Goal: Task Accomplishment & Management: Use online tool/utility

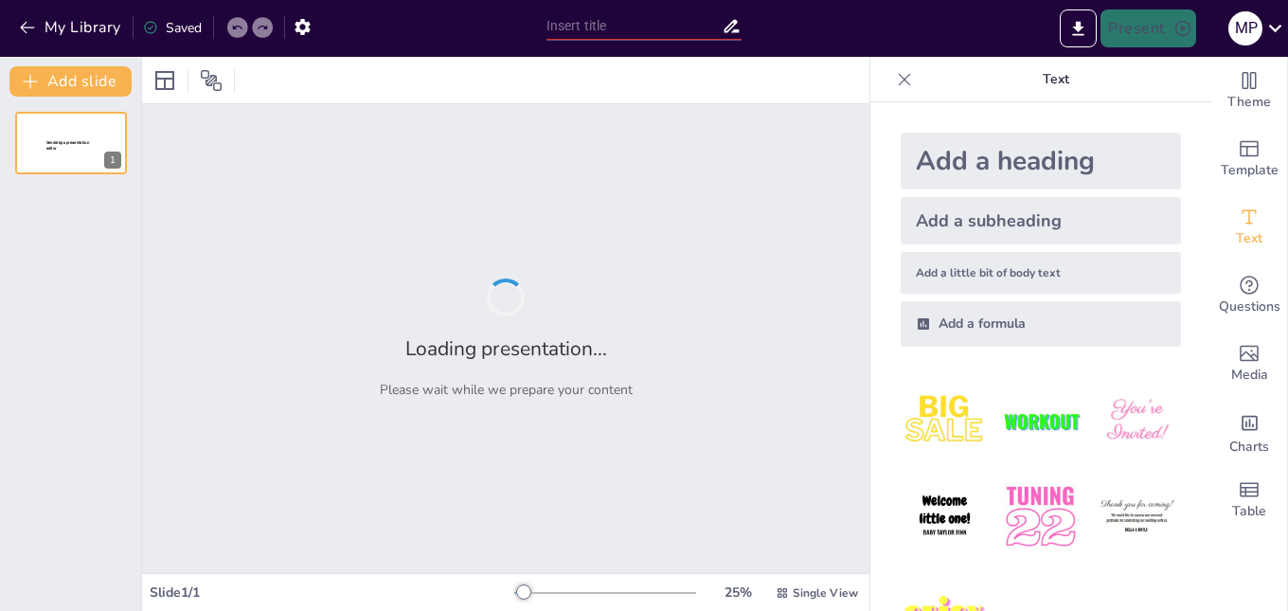
type input "Desvendando Sorrisos: A Importância da Radiografia Periapical"
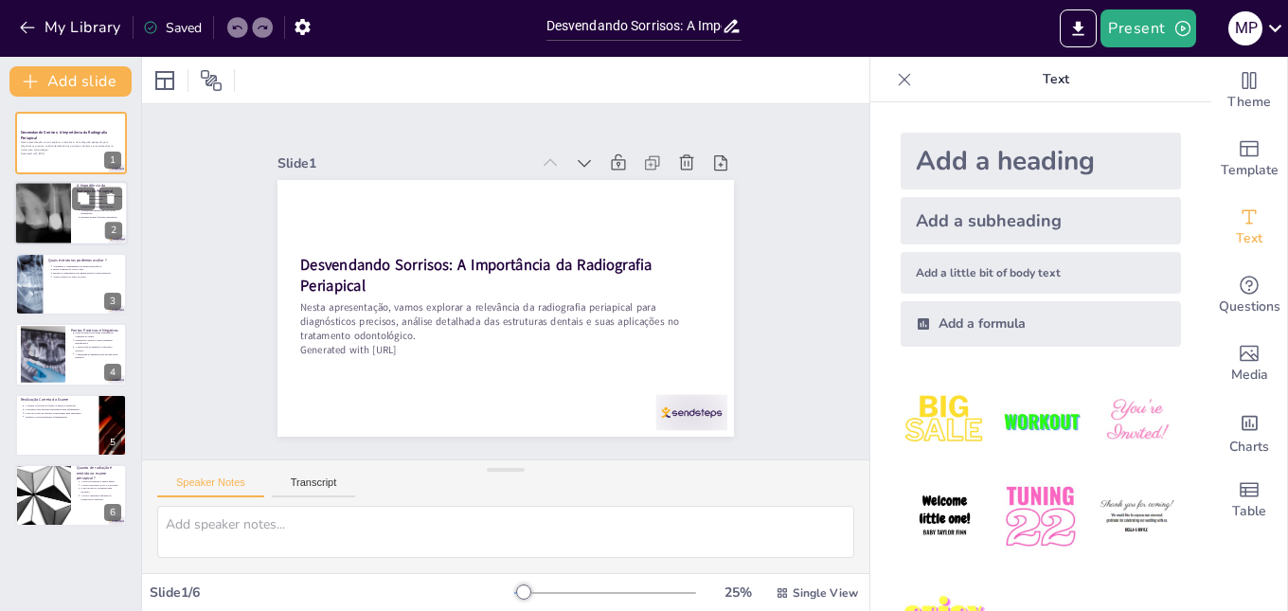
click at [42, 191] on div at bounding box center [43, 214] width 80 height 64
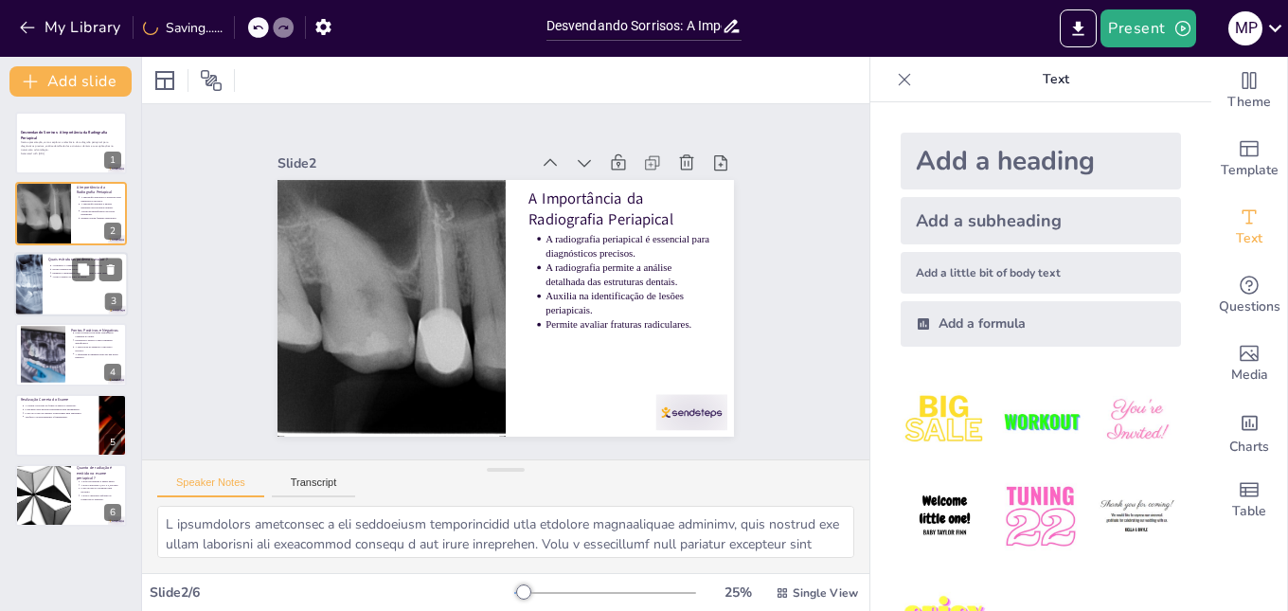
click at [45, 298] on div at bounding box center [71, 284] width 114 height 64
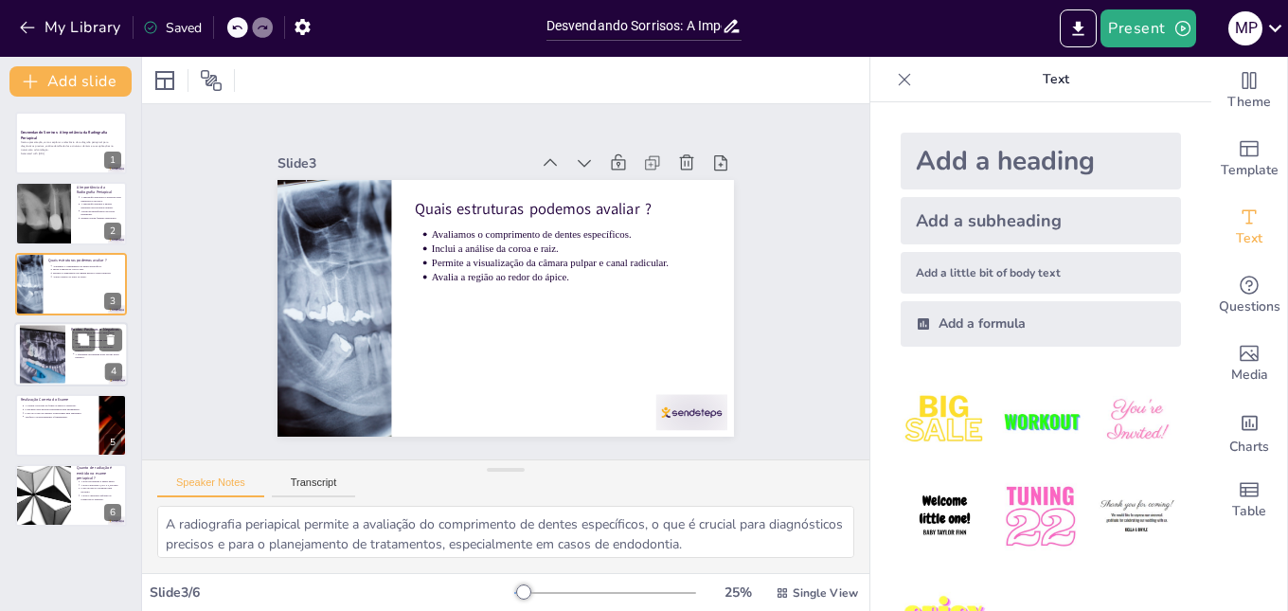
click at [51, 355] on div at bounding box center [42, 354] width 45 height 61
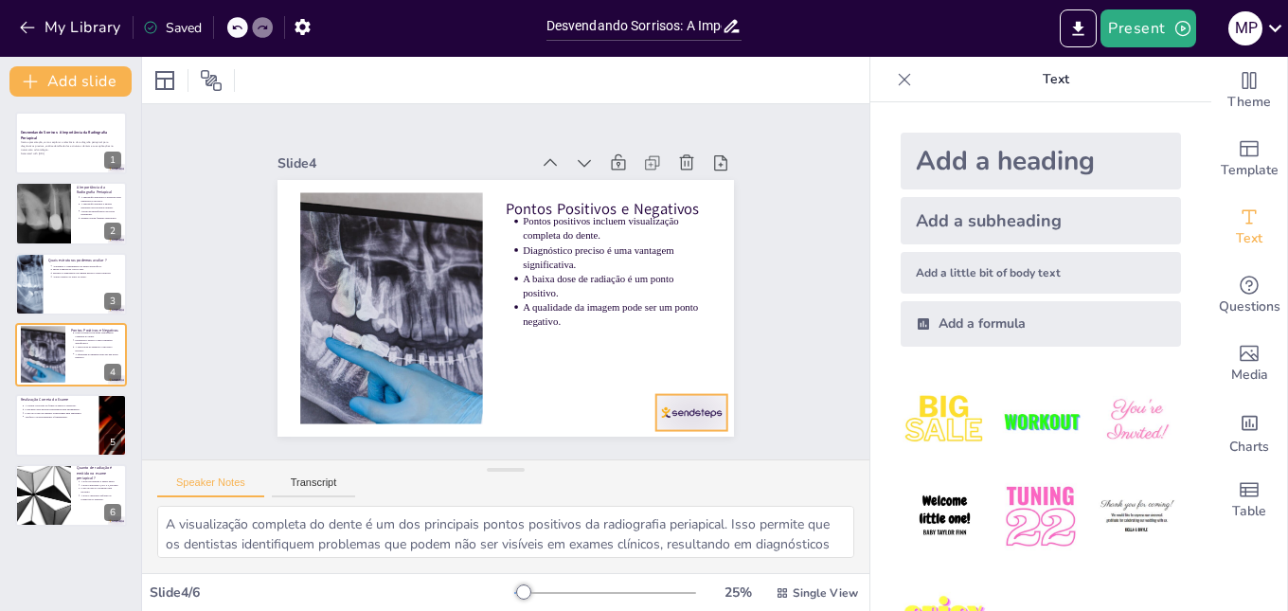
click at [570, 469] on div at bounding box center [533, 507] width 74 height 77
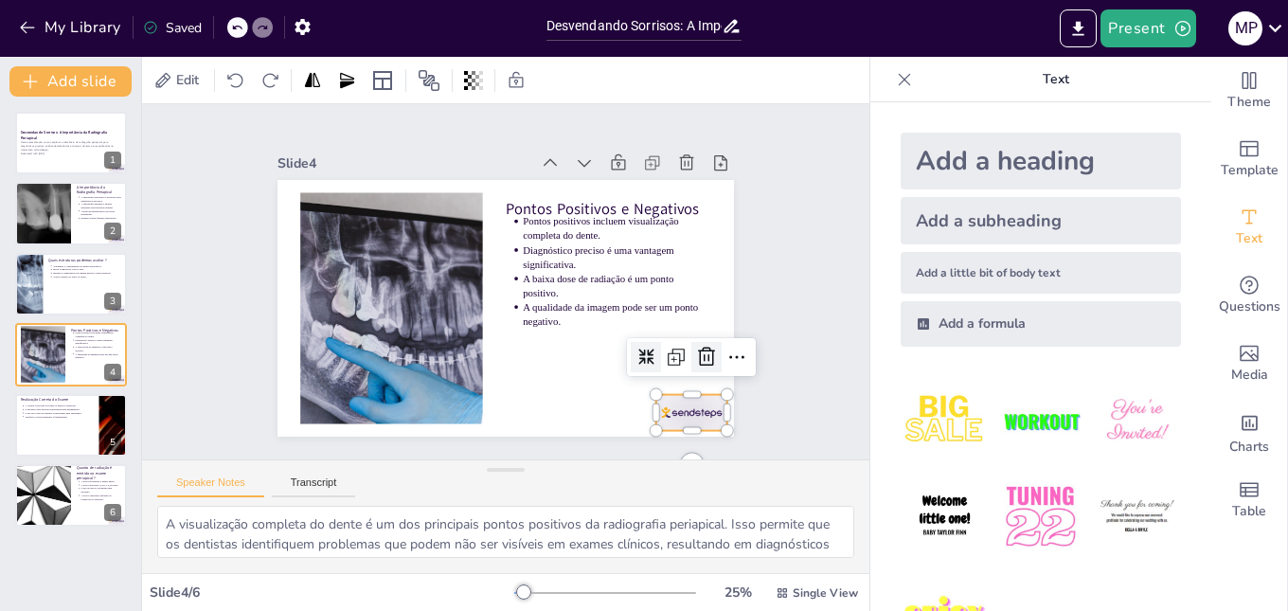
click at [658, 432] on icon at bounding box center [642, 447] width 31 height 31
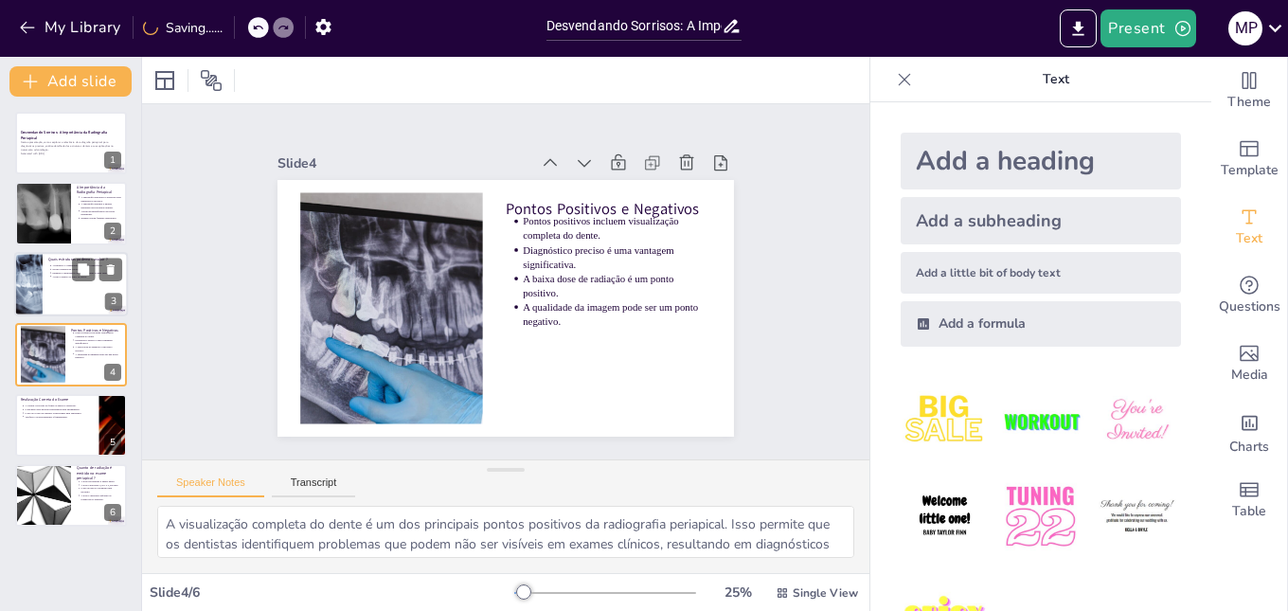
click at [39, 273] on div at bounding box center [28, 284] width 97 height 64
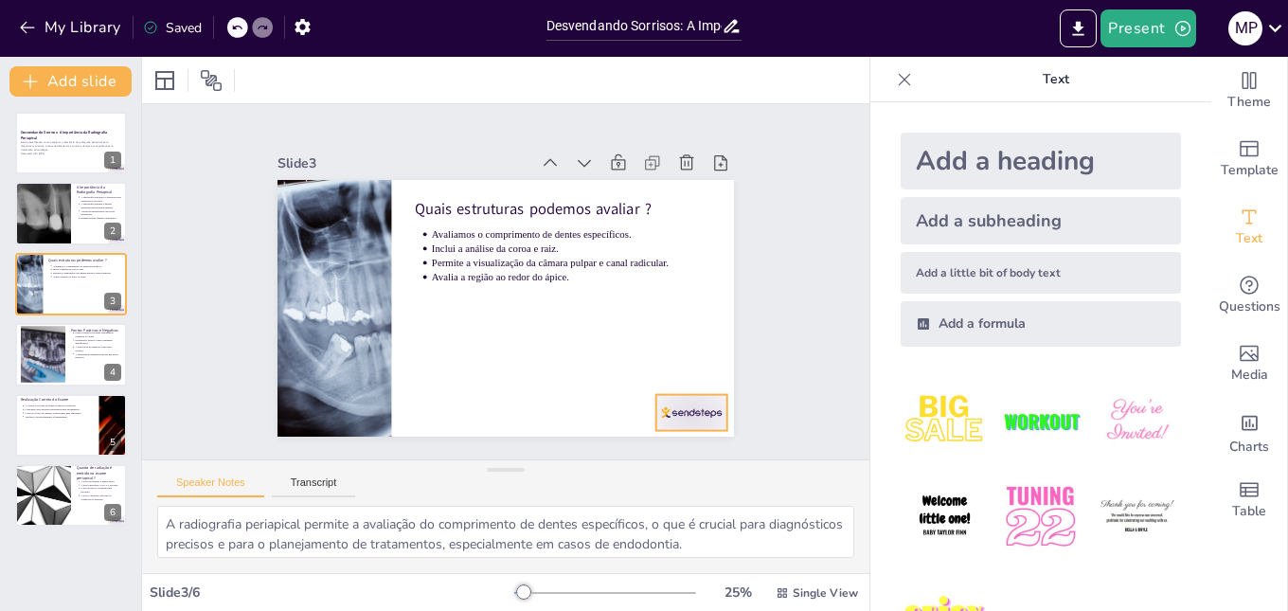
click at [595, 466] on div at bounding box center [556, 503] width 77 height 74
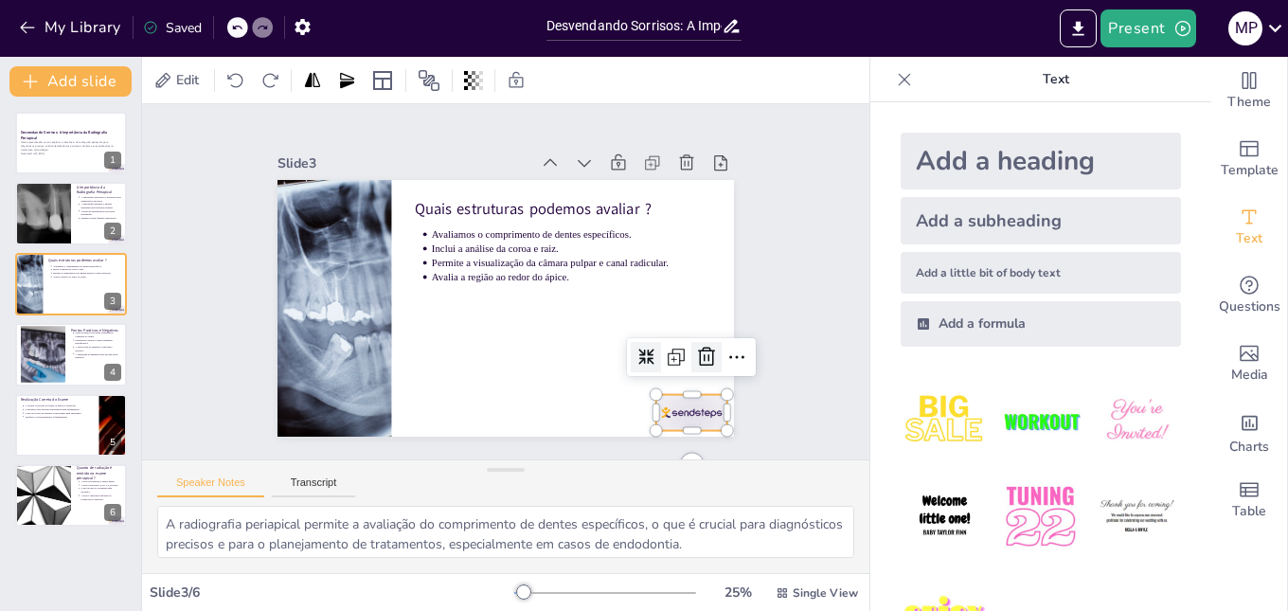
click at [486, 484] on icon at bounding box center [475, 494] width 22 height 21
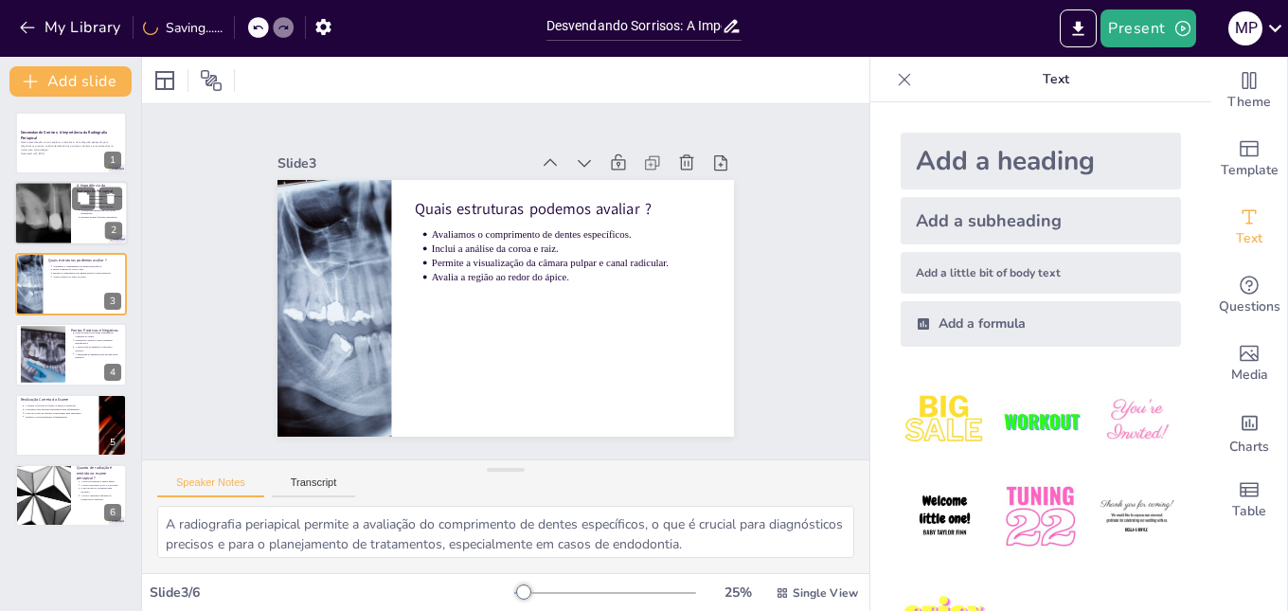
click at [59, 188] on div at bounding box center [43, 214] width 80 height 64
type textarea "A radiografia periapical é uma ferramenta indispensável para garantir diagnósti…"
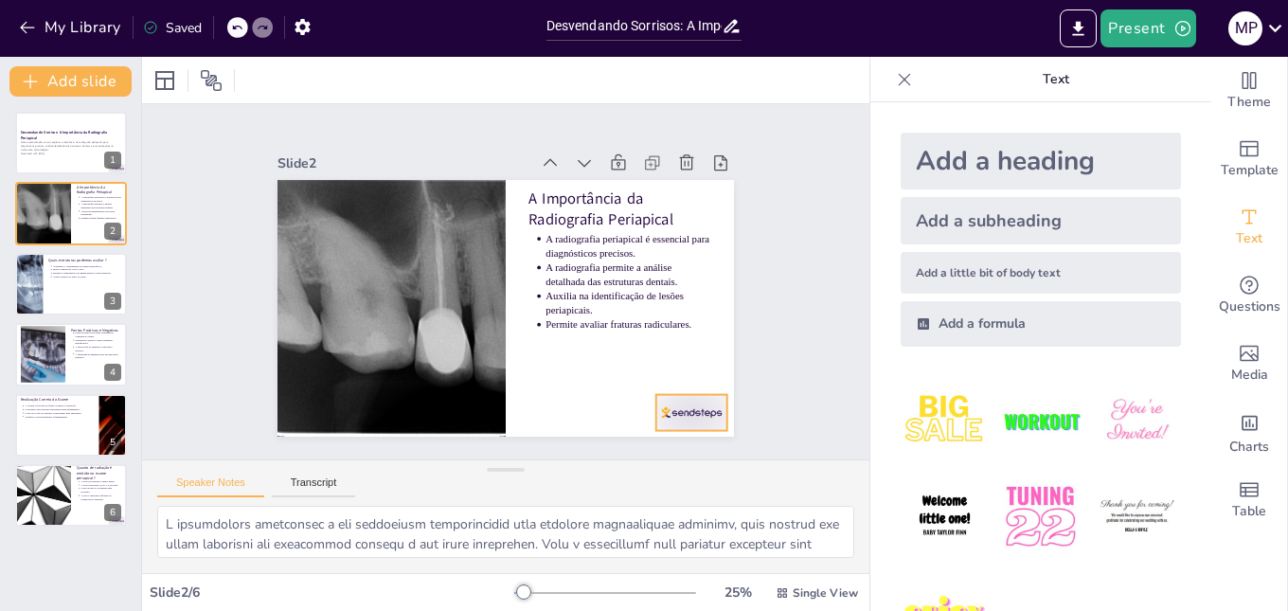
click at [378, 416] on div at bounding box center [356, 453] width 43 height 75
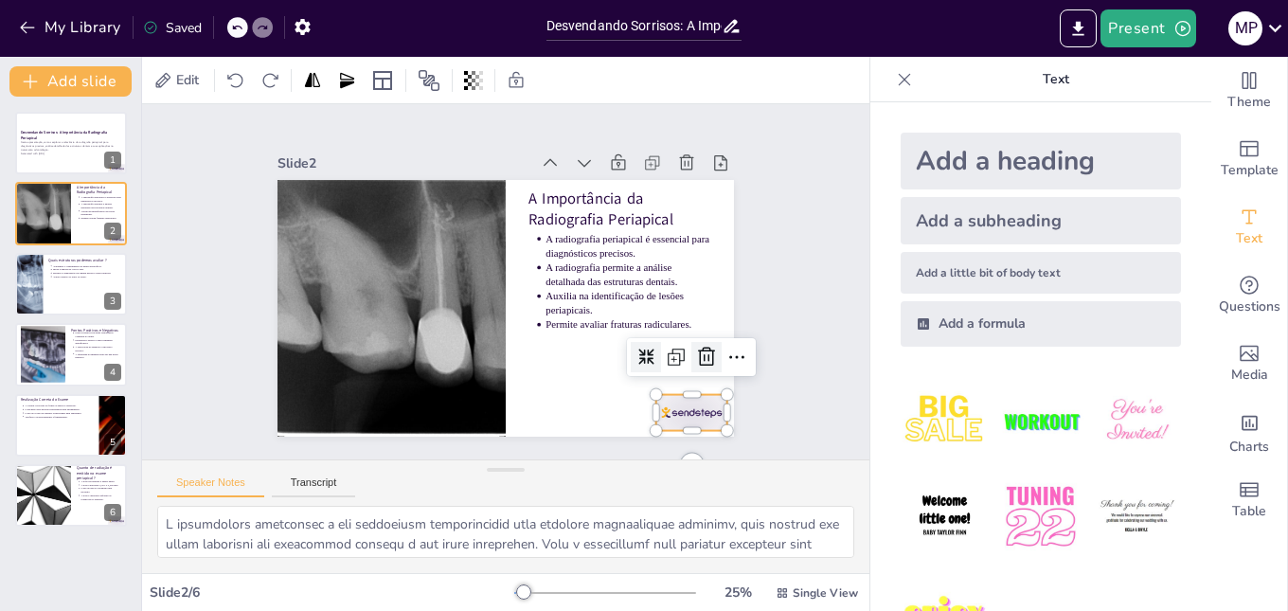
click at [641, 445] on icon at bounding box center [625, 461] width 32 height 32
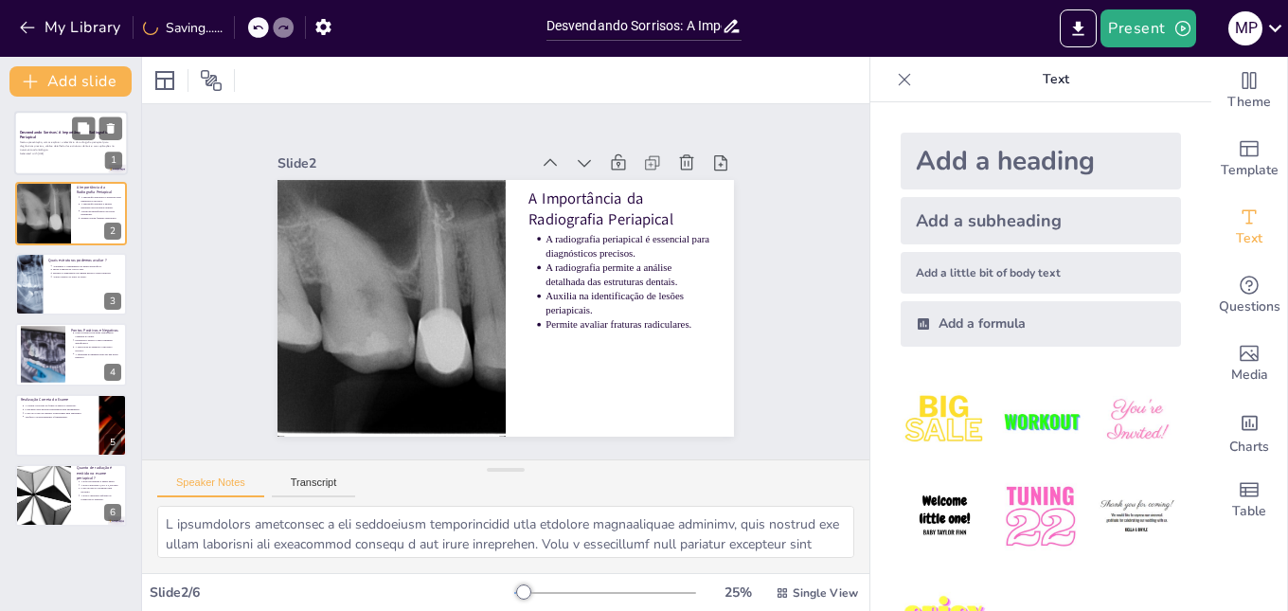
click at [39, 153] on p "Generated with Sendsteps.ai" at bounding box center [71, 154] width 102 height 4
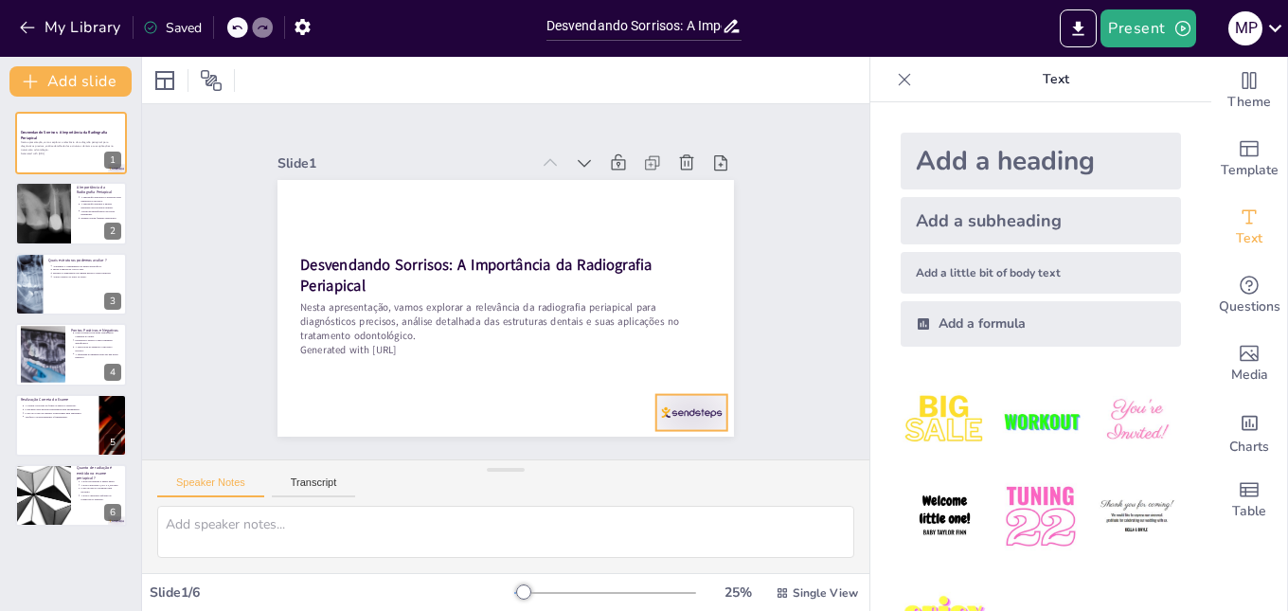
click at [675, 422] on div "Desvendando Sorrisos: A Importância da Radiografia Periapical Nesta apresentaçã…" at bounding box center [493, 305] width 524 height 451
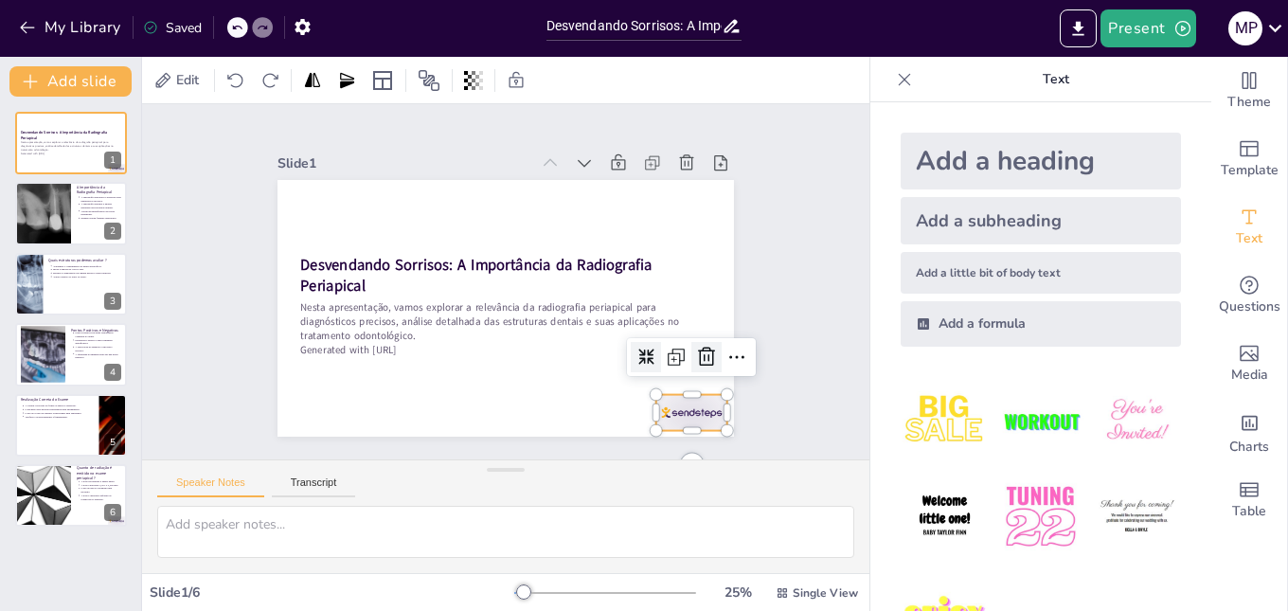
click at [674, 417] on icon at bounding box center [659, 432] width 30 height 30
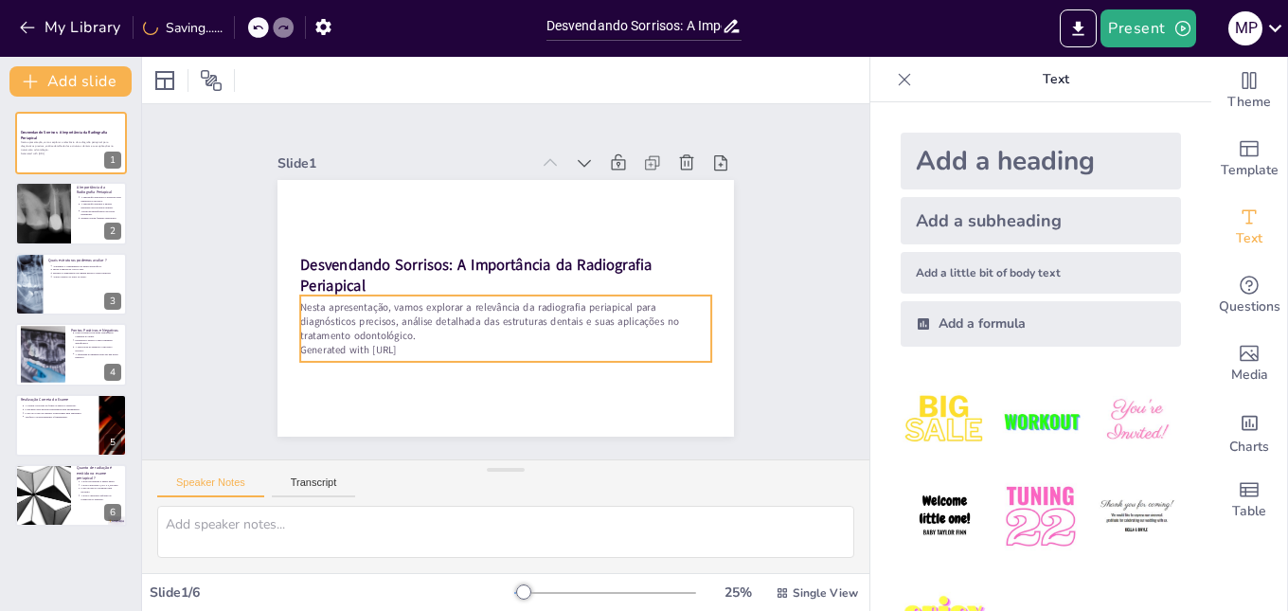
click at [343, 340] on p "Generated with Sendsteps.ai" at bounding box center [455, 236] width 285 height 314
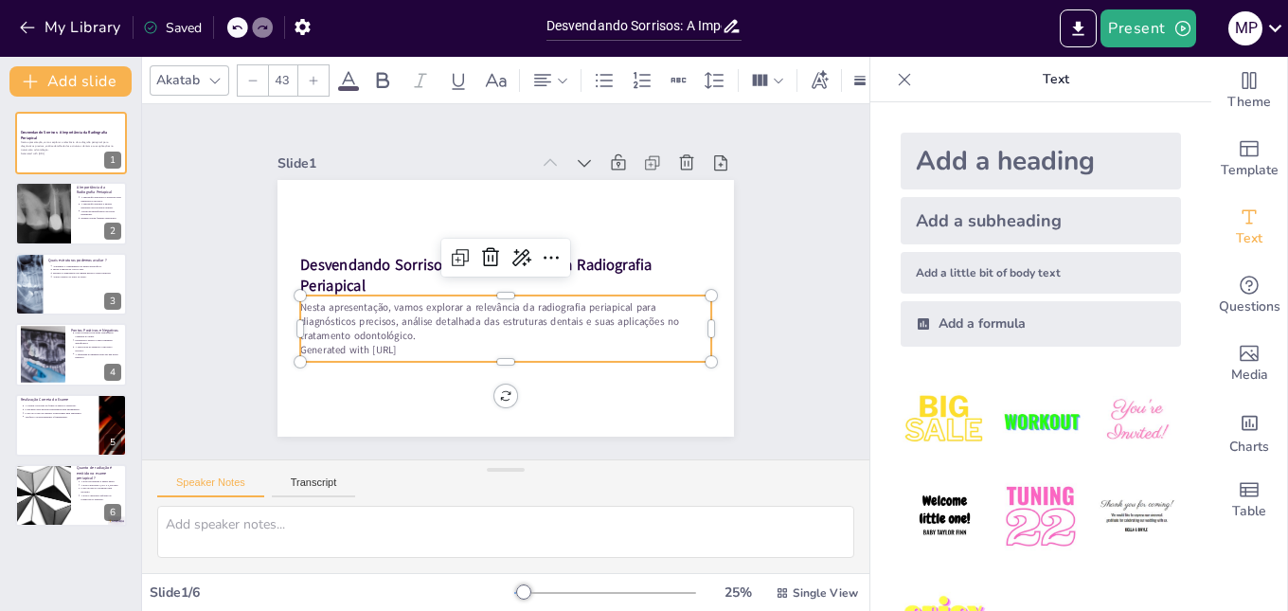
click at [437, 313] on p "Nesta apresentação, vamos explorar a relevância da radiografia periapical para …" at bounding box center [480, 311] width 334 height 307
click at [433, 344] on p "Generated with Sendsteps.ai" at bounding box center [478, 344] width 381 height 180
click at [433, 344] on p "Generated with Sendsteps.ai" at bounding box center [484, 347] width 395 height 140
click at [433, 344] on p "Generated with Sendsteps.ai" at bounding box center [472, 341] width 363 height 218
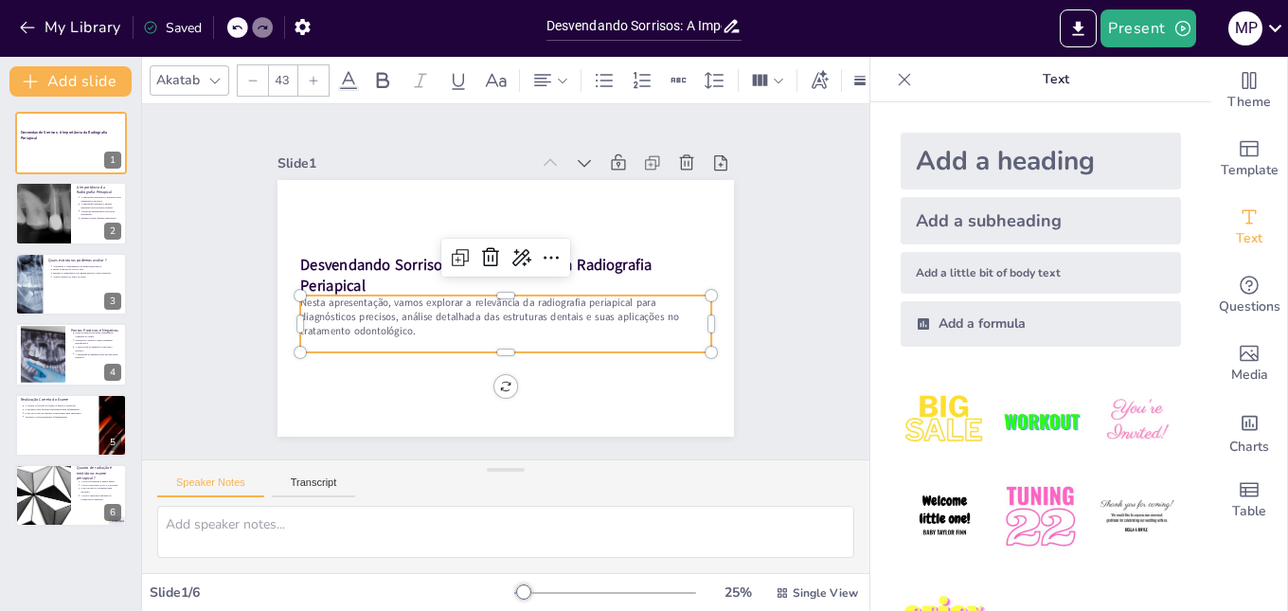
click at [382, 357] on div at bounding box center [488, 301] width 510 height 496
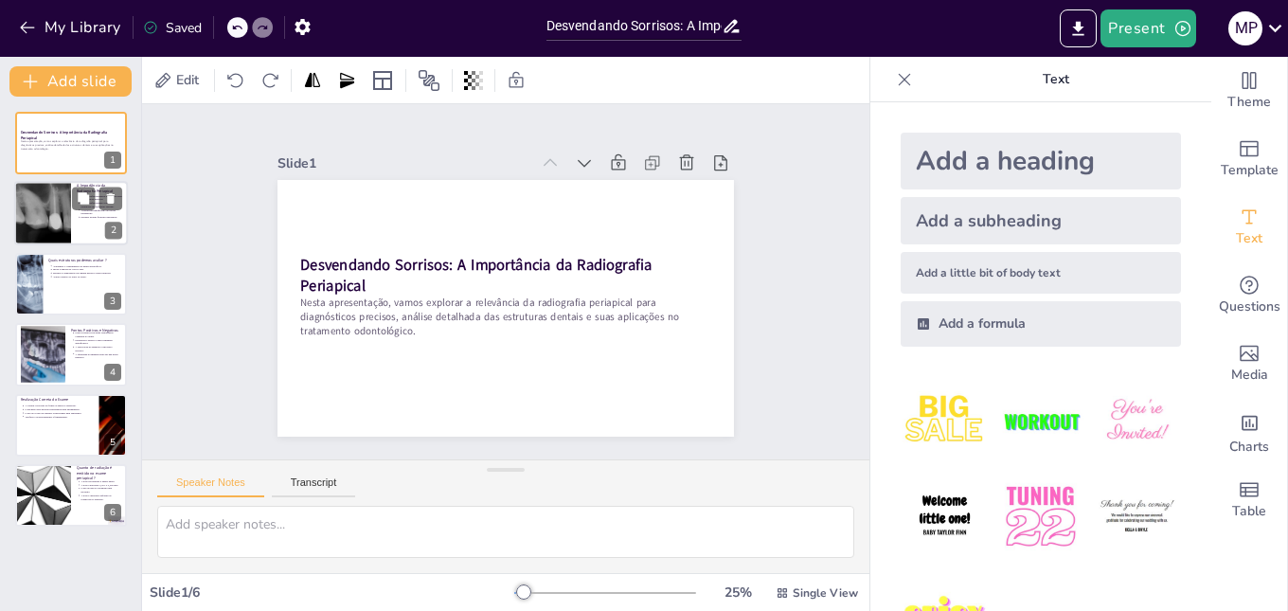
click at [45, 197] on div at bounding box center [43, 214] width 80 height 64
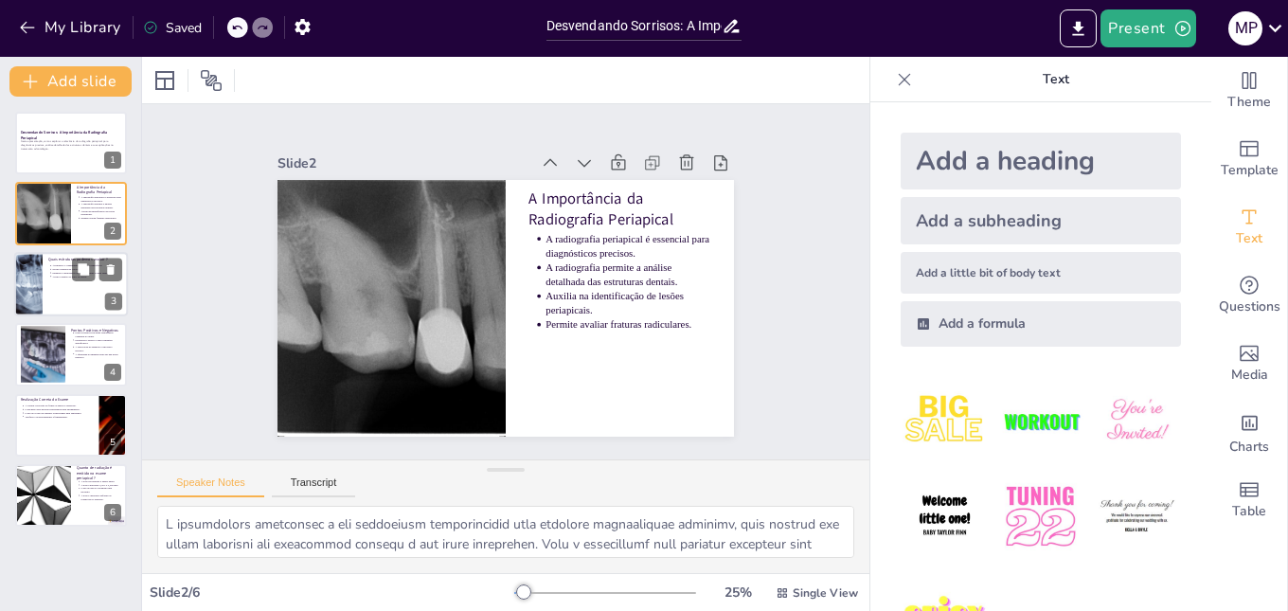
click at [52, 302] on div at bounding box center [71, 284] width 114 height 64
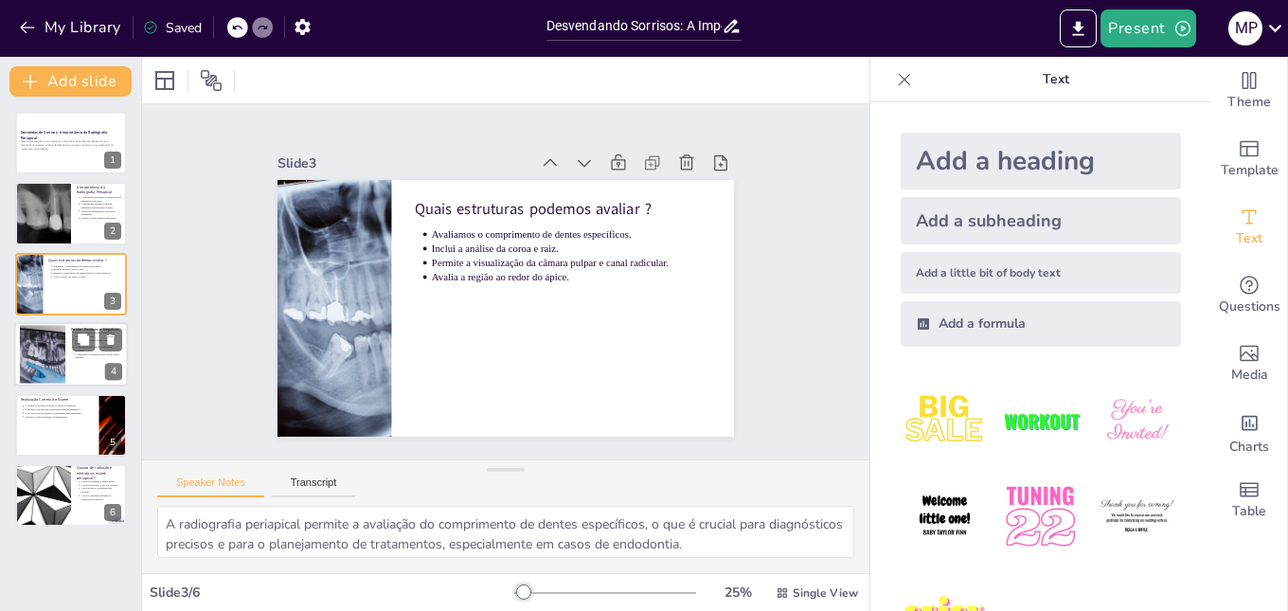
click at [57, 330] on div at bounding box center [42, 354] width 45 height 61
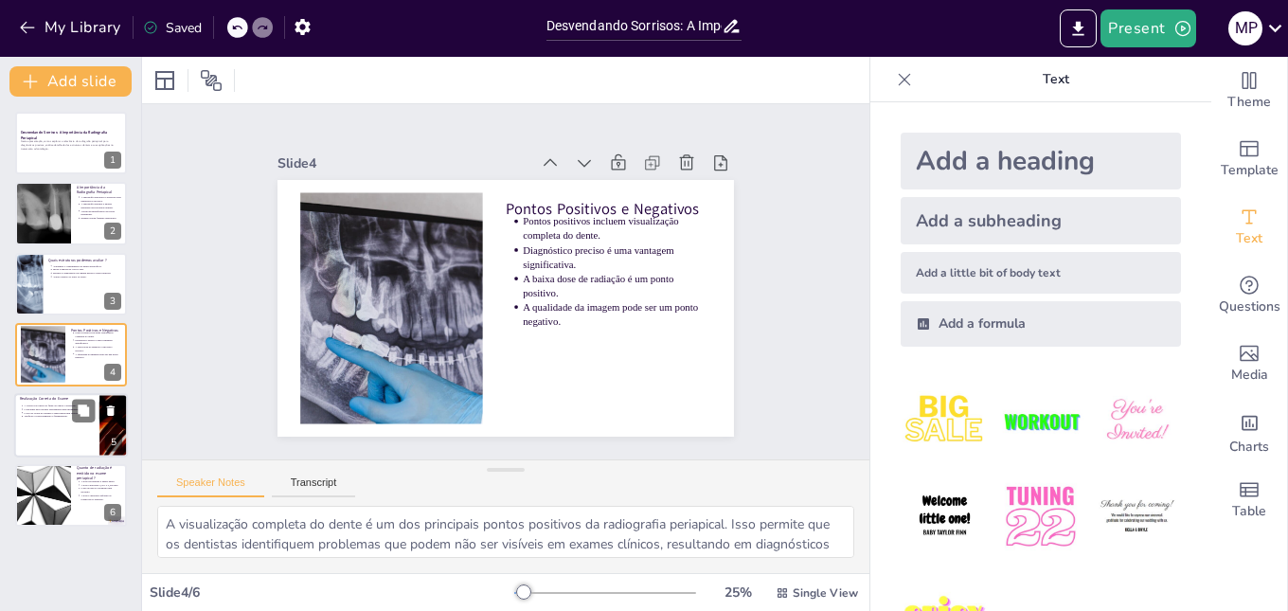
click at [20, 427] on div at bounding box center [71, 425] width 114 height 64
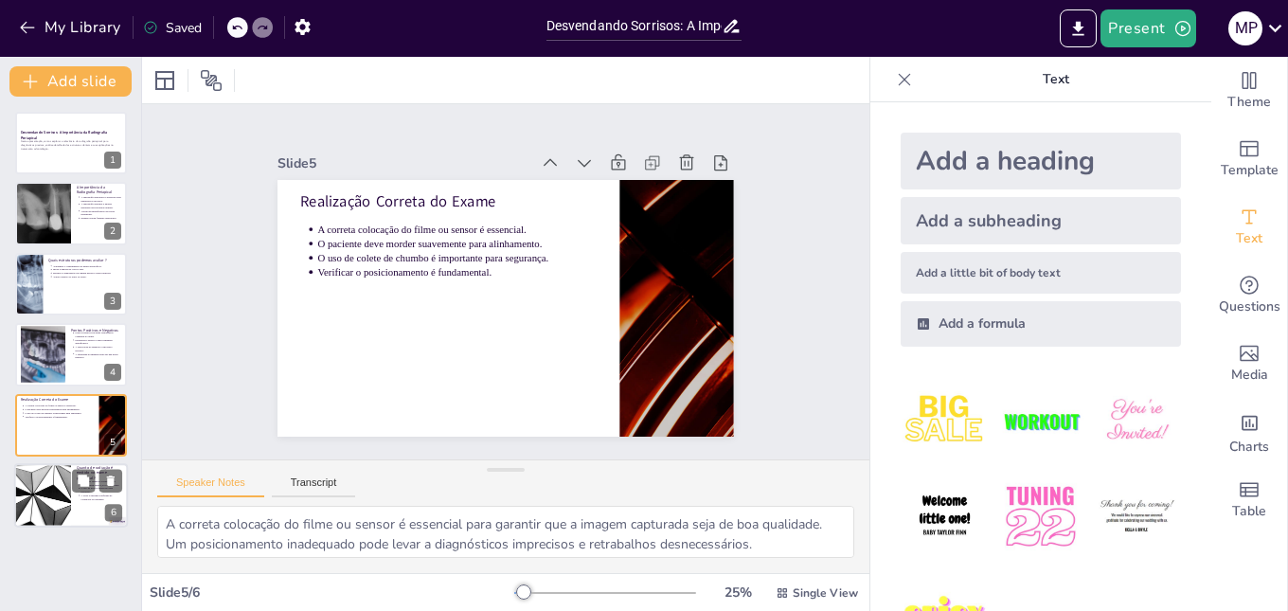
click at [16, 490] on div at bounding box center [43, 495] width 114 height 64
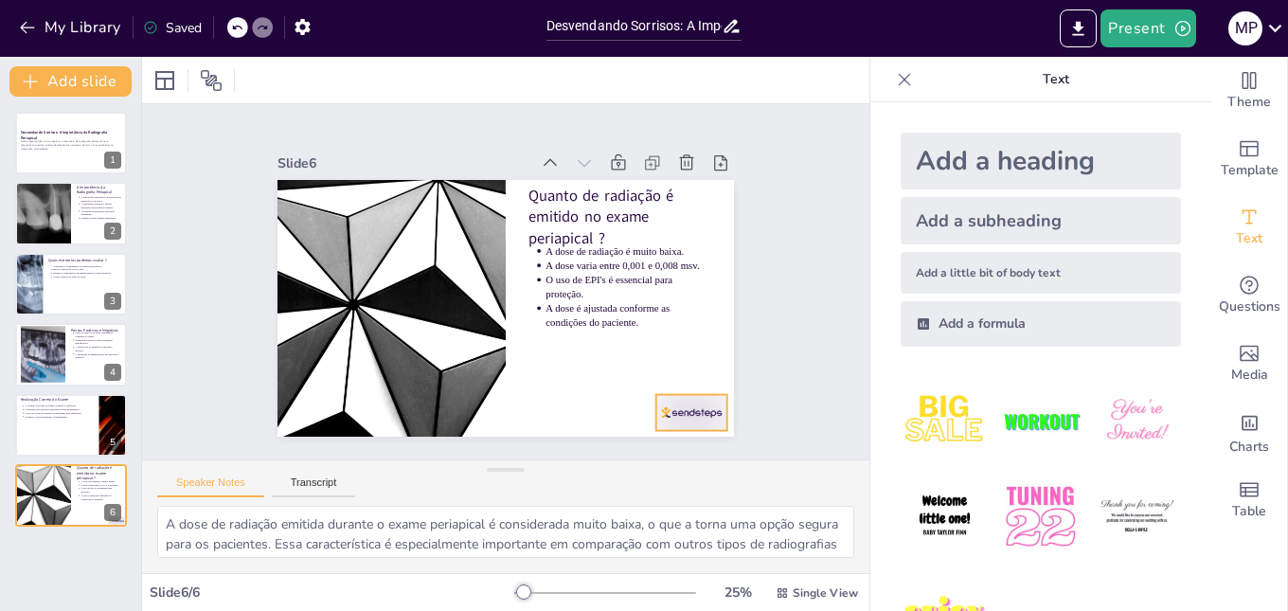
click at [417, 443] on div at bounding box center [395, 480] width 43 height 75
click at [40, 220] on div at bounding box center [43, 214] width 80 height 64
type textarea "A radiografia periapical é uma ferramenta indispensável para garantir diagnósti…"
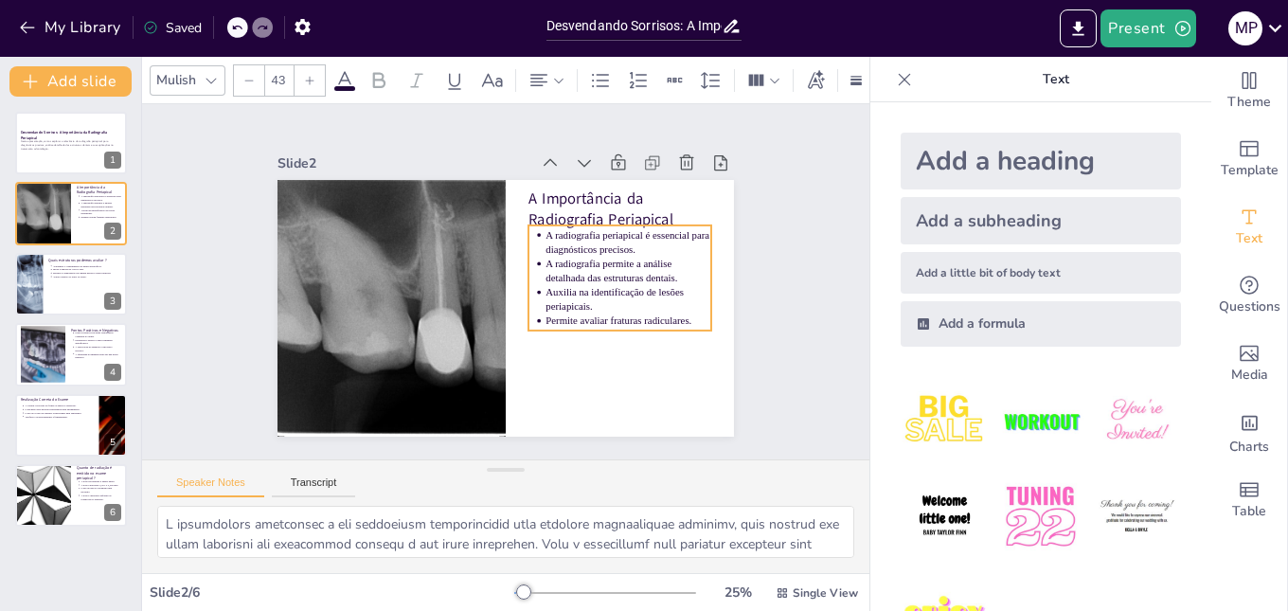
click at [541, 278] on ul "A radiografia periapical é essencial para diagnósticos precisos. A radiografia …" at bounding box center [452, 382] width 178 height 208
click at [647, 299] on p "A radiografia permite a análise detalhada das estruturas dentais." at bounding box center [587, 374] width 120 height 151
click at [475, 270] on p "A radiografia permite a análise detalhada das estruturas dentais." at bounding box center [400, 218] width 151 height 120
click at [594, 282] on p "A radiografia periapical é essencial para diagnósticos precisos." at bounding box center [609, 357] width 120 height 151
click at [585, 290] on p "A radiografia permite a análise detalhada das estruturas dentais." at bounding box center [604, 356] width 142 height 132
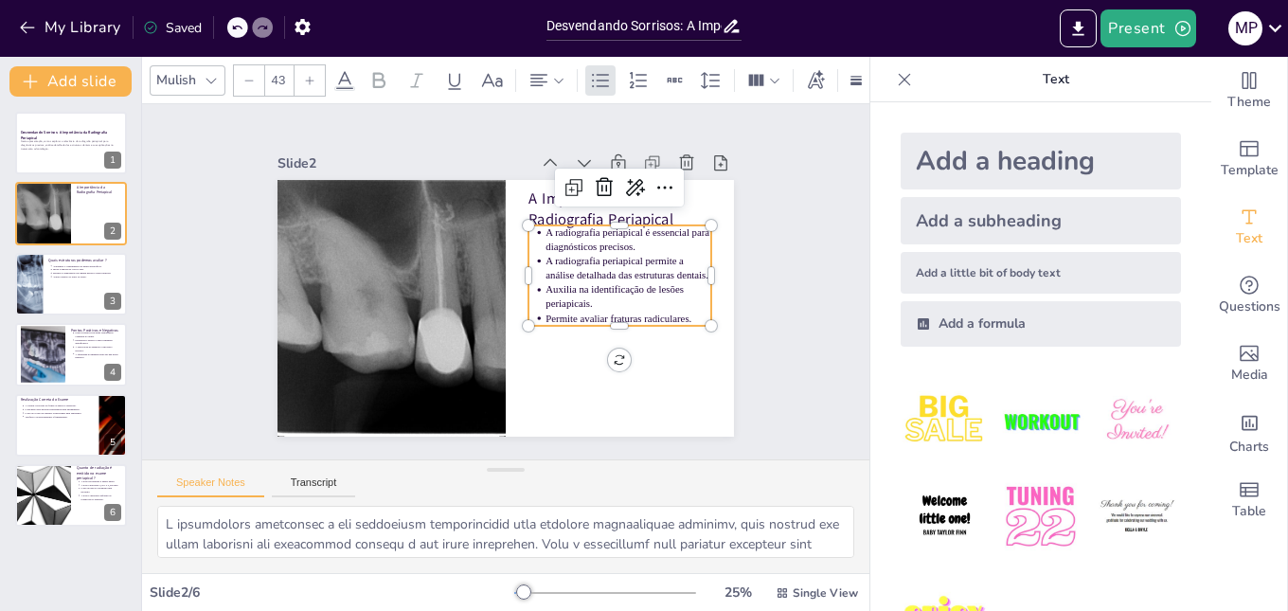
click at [505, 322] on p "Auxilia na identificação de lesões periapicais." at bounding box center [490, 404] width 28 height 165
click at [646, 309] on p "Auxilia na identificação de lesões periapicais." at bounding box center [587, 375] width 142 height 132
click at [616, 331] on p "Permite avaliar fraturas radiculares." at bounding box center [560, 397] width 121 height 133
click at [607, 317] on p "Auxilia na identificação de cáries,lesões periapicais." at bounding box center [553, 395] width 107 height 157
click at [43, 279] on div at bounding box center [71, 284] width 114 height 64
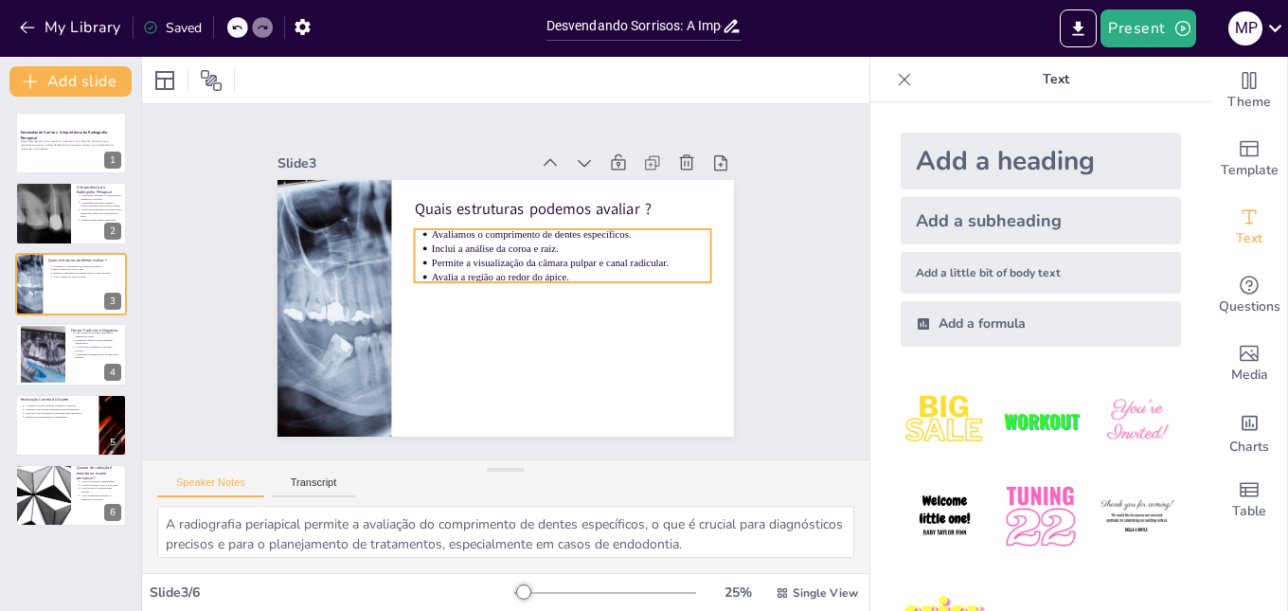
click at [462, 224] on p "Avaliamos o comprimento de dentes específicos." at bounding box center [586, 274] width 249 height 152
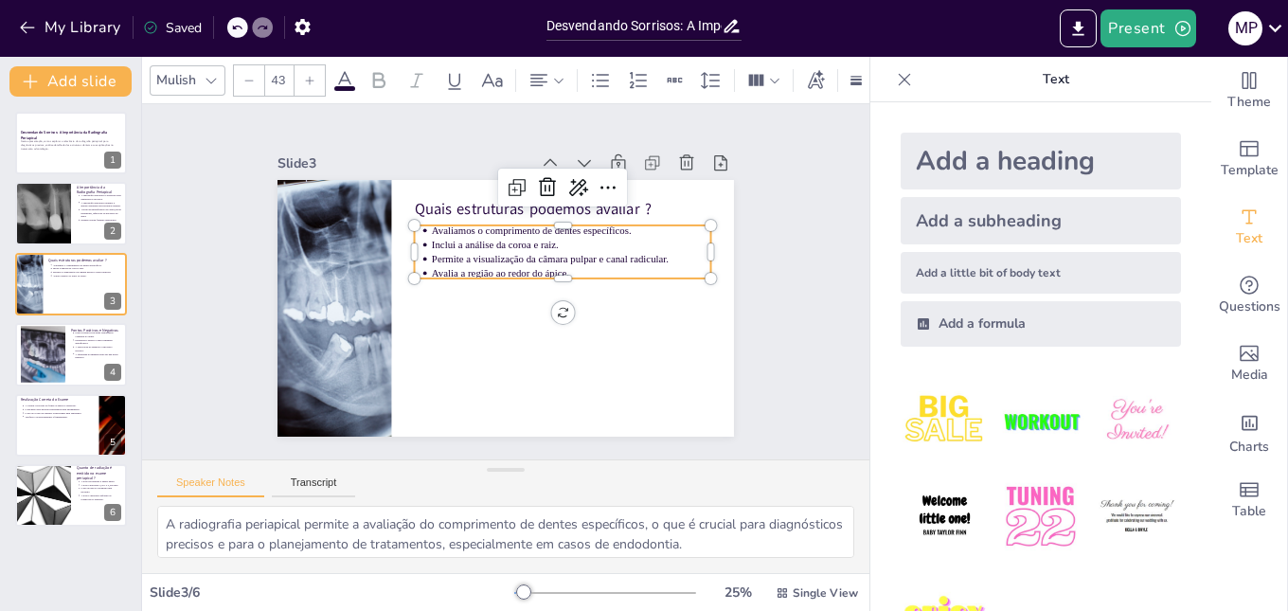
click at [506, 226] on p "Avaliamos o comprimento de dentes específicos." at bounding box center [542, 357] width 72 height 276
click at [528, 226] on p "Avaliamos o comprimento de dentes específicos." at bounding box center [550, 352] width 44 height 279
click at [464, 226] on p "Avaliamos o comprimento de dentes específicos." at bounding box center [588, 270] width 249 height 152
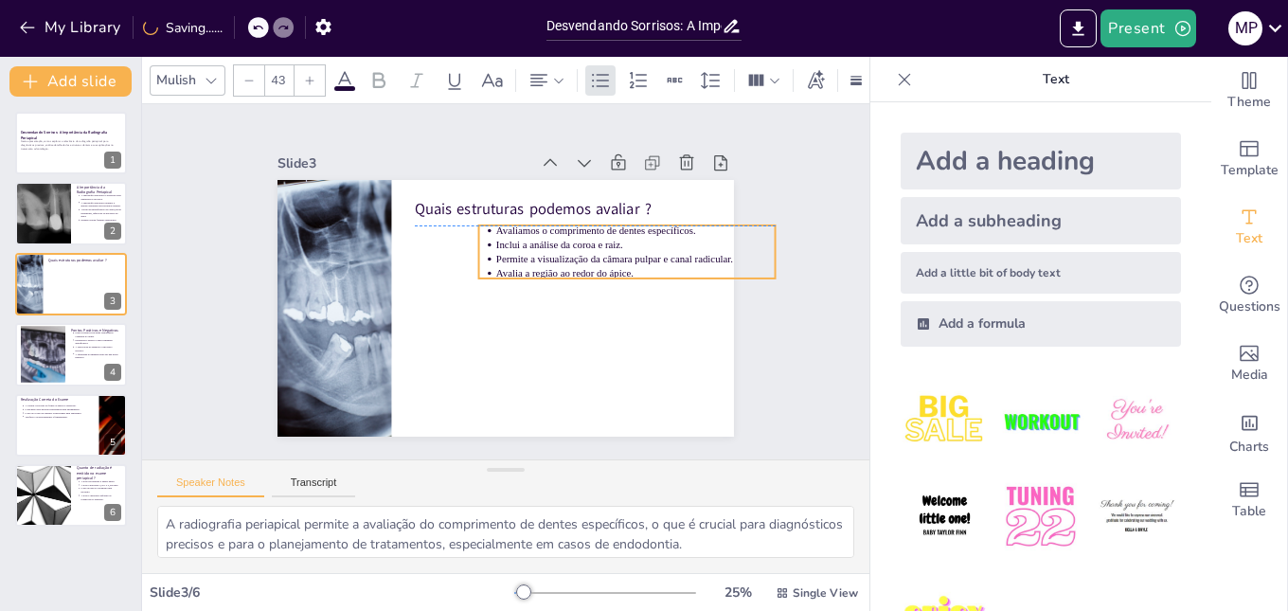
drag, startPoint x: 417, startPoint y: 226, endPoint x: 481, endPoint y: 227, distance: 64.4
click at [528, 232] on p "Avaliamos o comprimento de dentes específicos." at bounding box center [636, 330] width 217 height 197
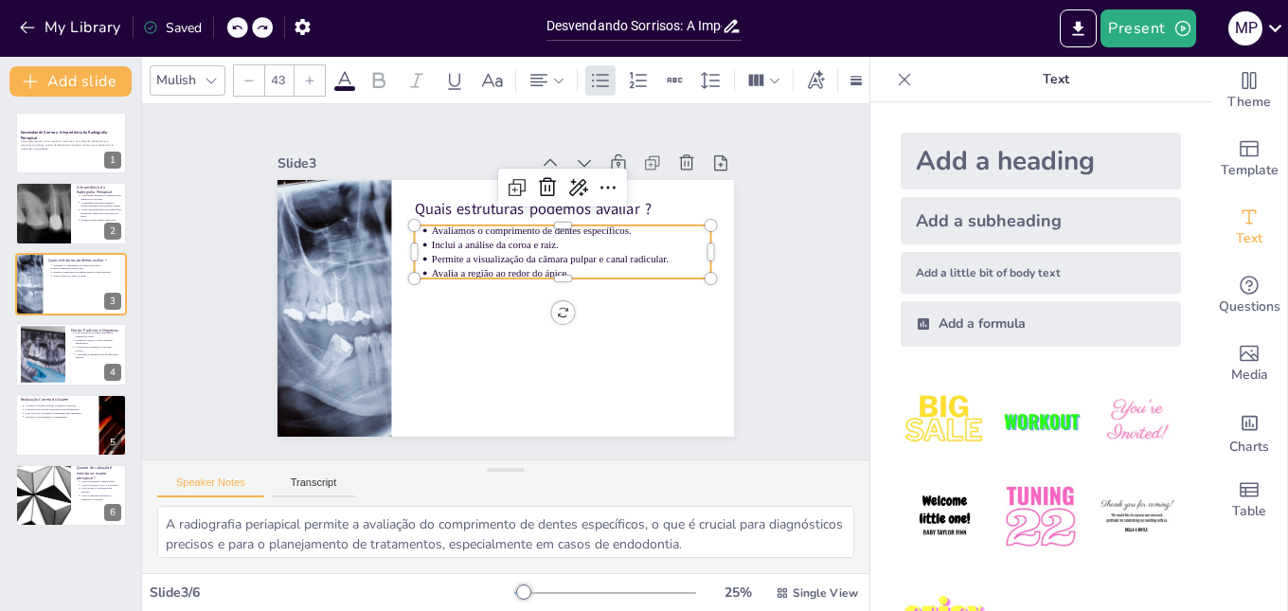
click at [462, 245] on p "Permite a visualização da câmara pulpar e canal radicular." at bounding box center [575, 273] width 277 height 72
click at [458, 262] on p "Inclui a análise da coroa e raiz." at bounding box center [474, 350] width 234 height 176
click at [463, 238] on p "Inclui a análise da coroa e raiz." at bounding box center [580, 291] width 234 height 176
click at [461, 230] on p "Inclui a análise da coroa e raiz." at bounding box center [581, 274] width 260 height 127
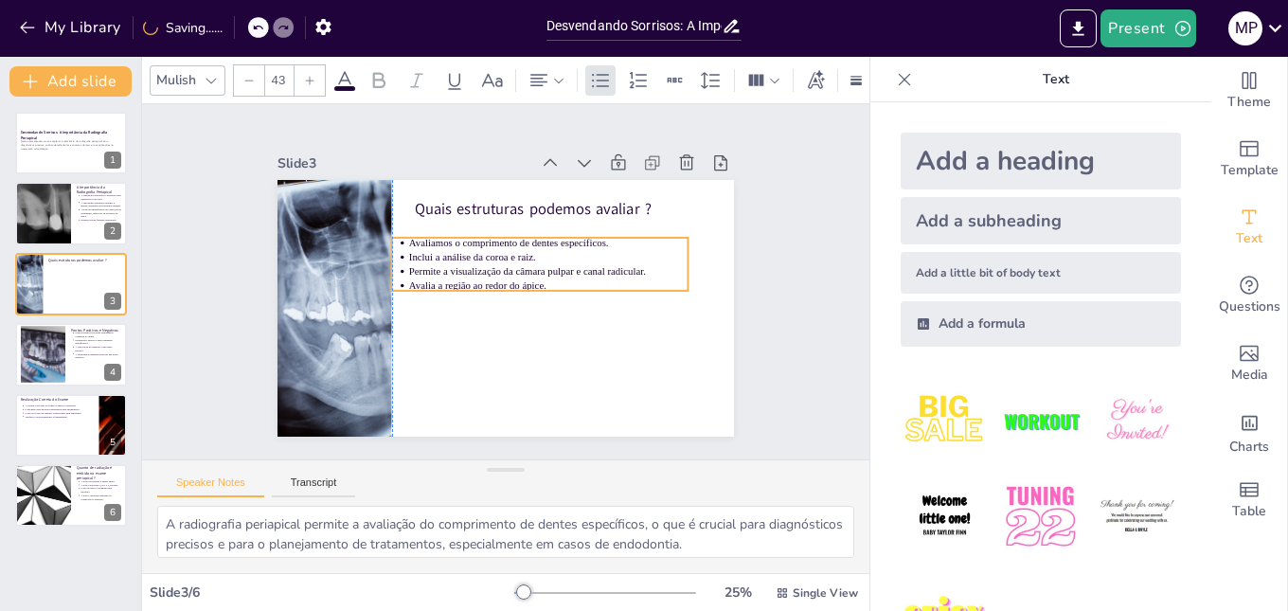
drag, startPoint x: 461, startPoint y: 223, endPoint x: 443, endPoint y: 236, distance: 21.8
click at [466, 236] on span "Avaliamos o comprimento de dentes específicos." at bounding box center [537, 257] width 142 height 155
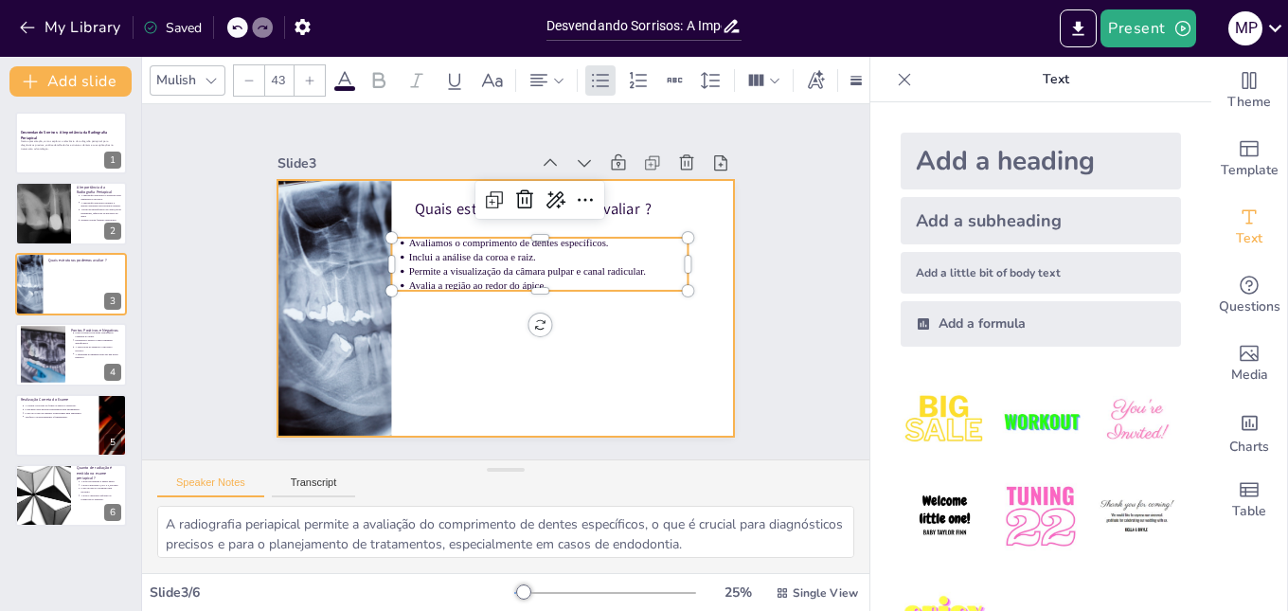
click at [621, 292] on div at bounding box center [526, 267] width 475 height 520
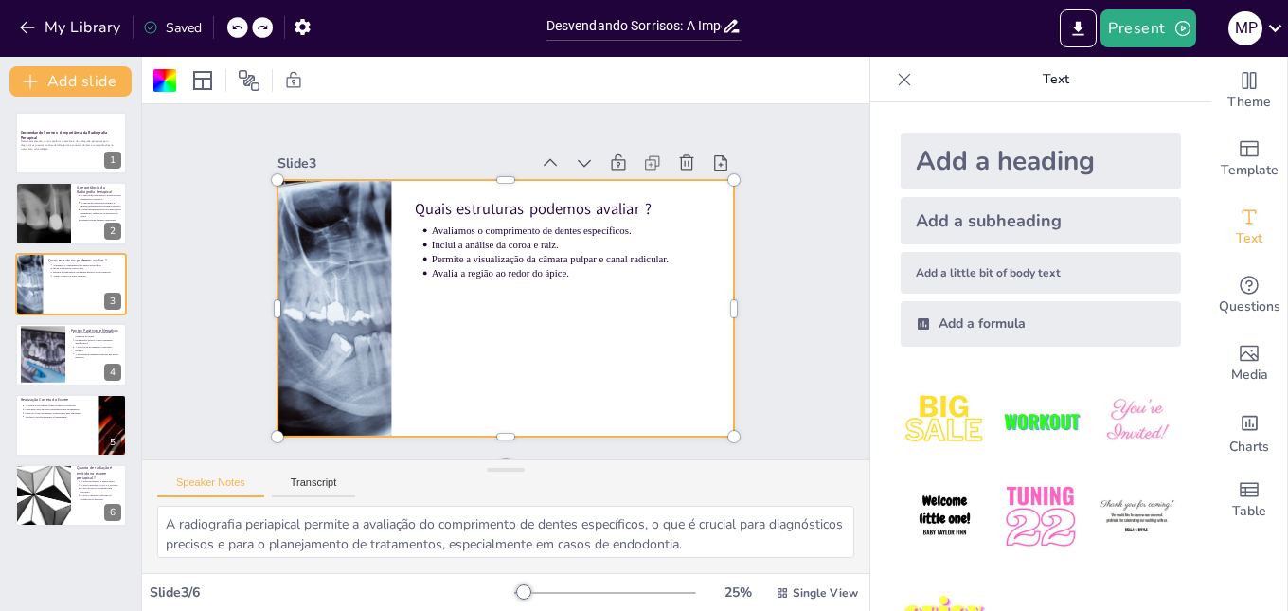
type textarea "A radiografia periapical é uma ferramenta indispensável para garantir diagnósti…"
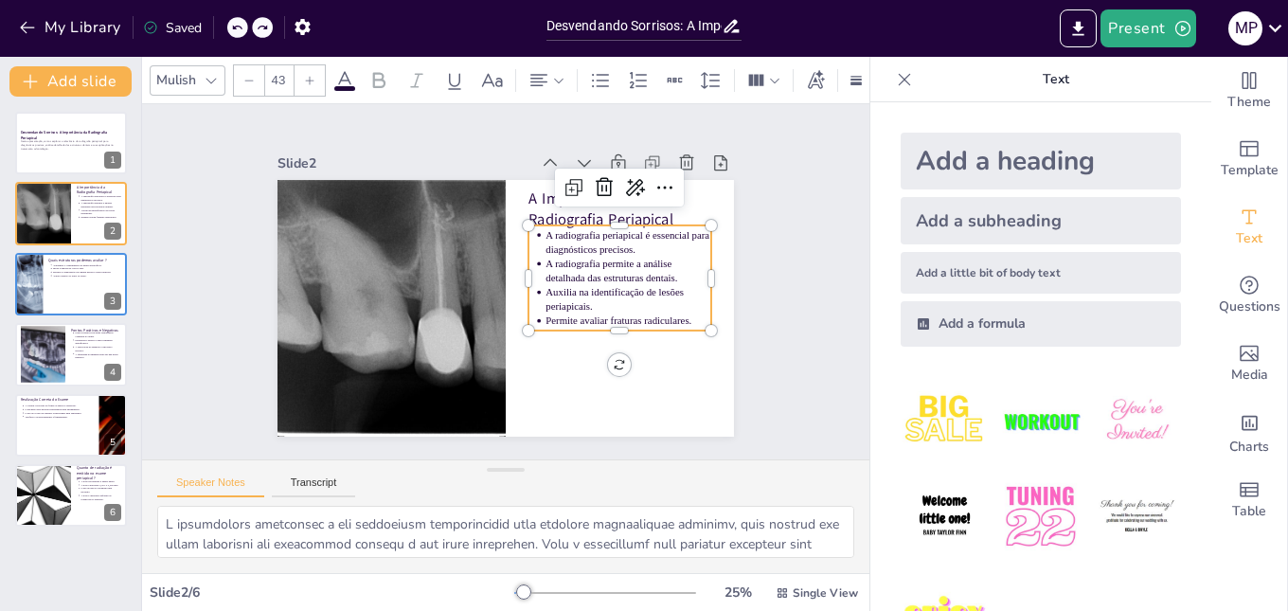
click at [647, 325] on p "Permite avaliar fraturas radiculares." at bounding box center [609, 357] width 161 height 64
click at [466, 295] on p "Auxilia na identificação de lesões periapicais." at bounding box center [382, 276] width 168 height 45
click at [524, 322] on p "Auxilia na identificação de lesões periapicais." at bounding box center [500, 406] width 45 height 168
click at [715, 254] on div "Slide 1 Desvendando Sorrisos: A Importância da Radiografia Periapical Nesta apr…" at bounding box center [505, 281] width 420 height 615
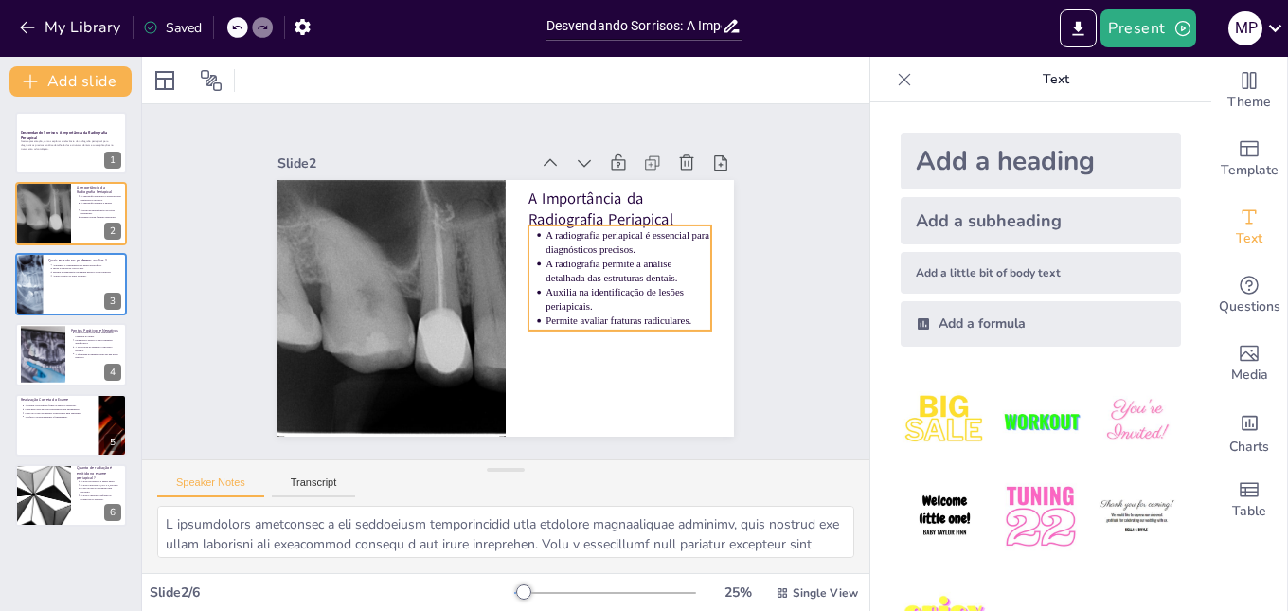
click at [573, 315] on p "A radiografia permite a análise detalhada das estruturas dentais." at bounding box center [541, 399] width 63 height 168
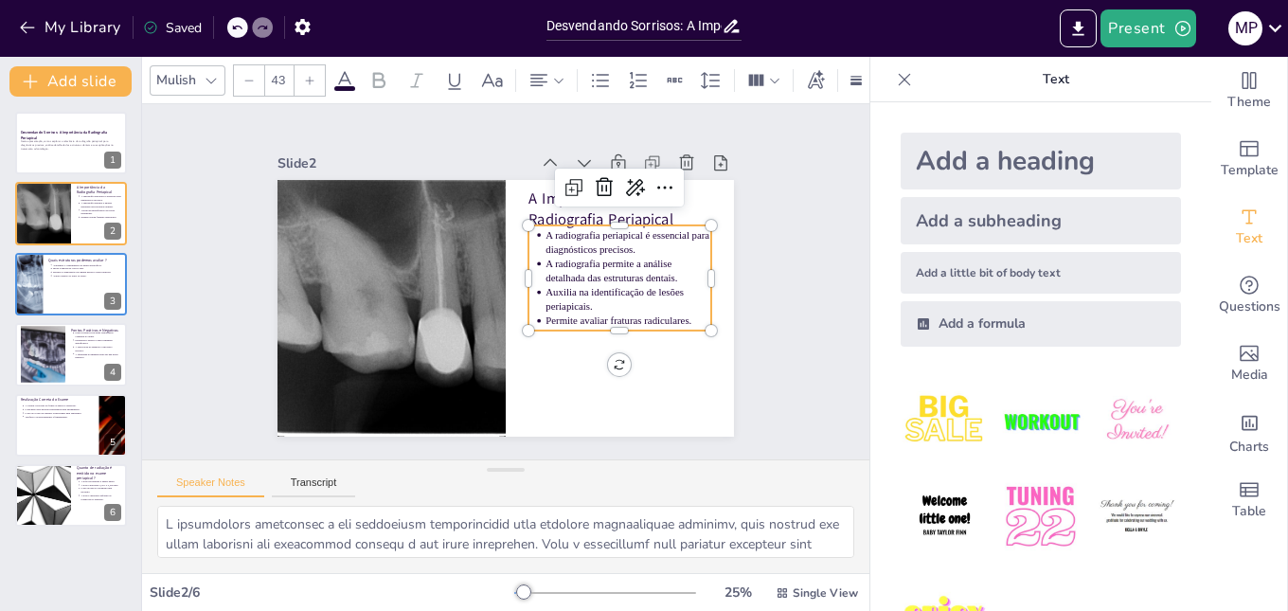
click at [582, 266] on p "A radiografia permite a análise detalhada das estruturas dentais." at bounding box center [629, 296] width 168 height 63
click at [581, 265] on p "A radiografia permite a análise detalhada das estruturas dentais." at bounding box center [629, 296] width 168 height 63
click at [586, 280] on p "A radiografia permite a análise detalhada das estruturas dentais." at bounding box center [617, 333] width 157 height 107
click at [512, 317] on p "A radiografia permite a análise detalhada das estruturas dentais." at bounding box center [466, 398] width 94 height 163
click at [586, 267] on span "A radiografia permite a análise detalhada das estruturas dentais." at bounding box center [610, 293] width 131 height 52
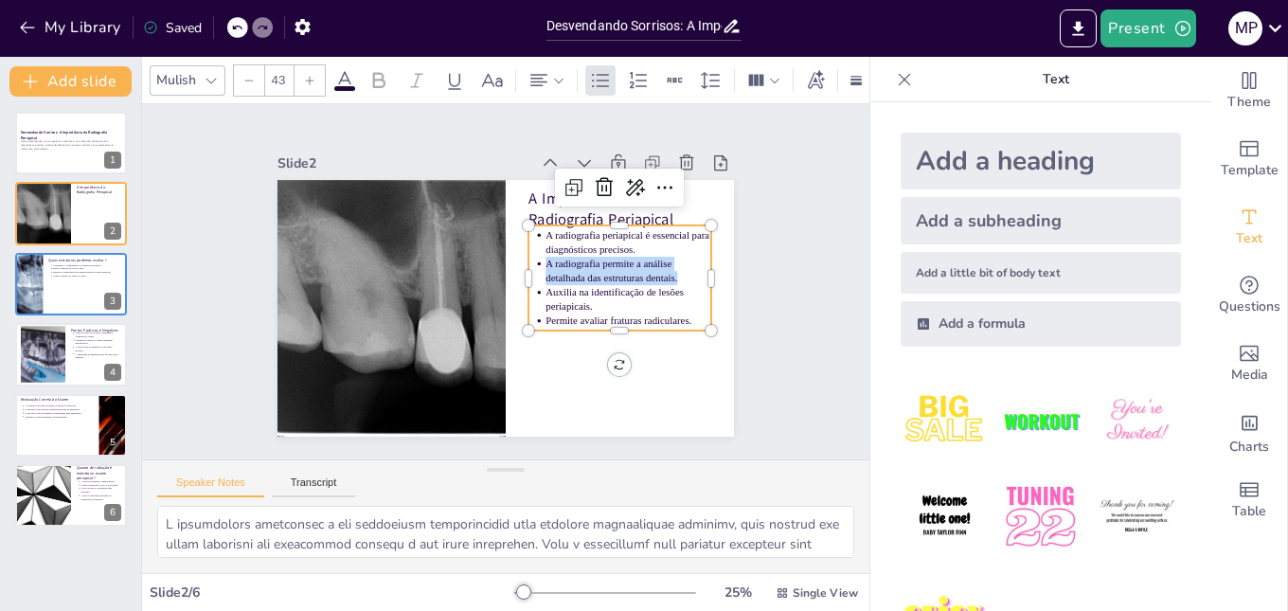
click at [586, 286] on span "A radiografia permite a análise detalhada das estruturas dentais." at bounding box center [595, 335] width 116 height 98
click at [563, 316] on span "A radiografia permite a análise detalhada das estruturas dentais." at bounding box center [537, 383] width 51 height 134
click at [586, 277] on span "A radiografia permite a análise detalhada das estruturas dentais." at bounding box center [604, 315] width 125 height 77
click at [586, 291] on span "A radiografia permite a análise detalhada das estruturas dentais." at bounding box center [589, 344] width 111 height 107
click at [516, 319] on span "A radiografia permite a análise detalhada das estruturas dentais." at bounding box center [483, 383] width 65 height 129
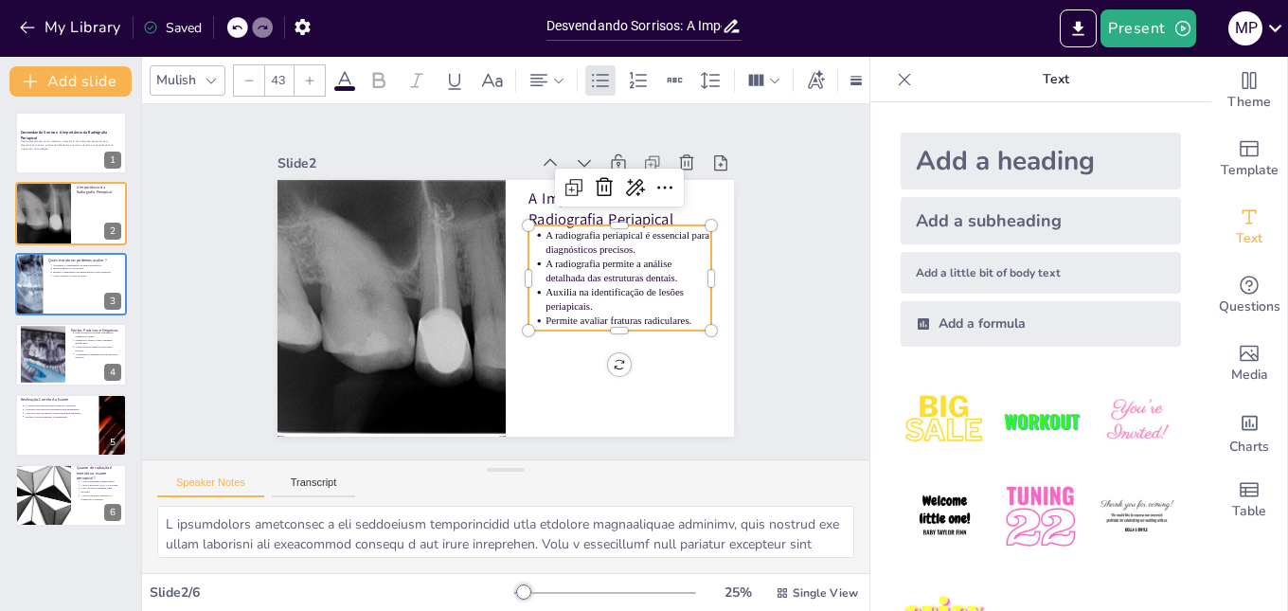
click at [588, 295] on span "A radiografia permite a análise detalhada das estruturas dentais." at bounding box center [582, 352] width 103 height 115
click at [679, 274] on span "A radiografia periapical permite a análise detalhada das estruturas dentais." at bounding box center [619, 318] width 153 height 89
click at [593, 317] on span "Auxilia na identificação de lesões periapicais." at bounding box center [547, 379] width 91 height 125
click at [580, 298] on p "Auxilia na identificação de lesões periapicais." at bounding box center [611, 345] width 163 height 94
click at [619, 298] on p "Auxilia na identificação de lesões periapicais." at bounding box center [611, 344] width 163 height 93
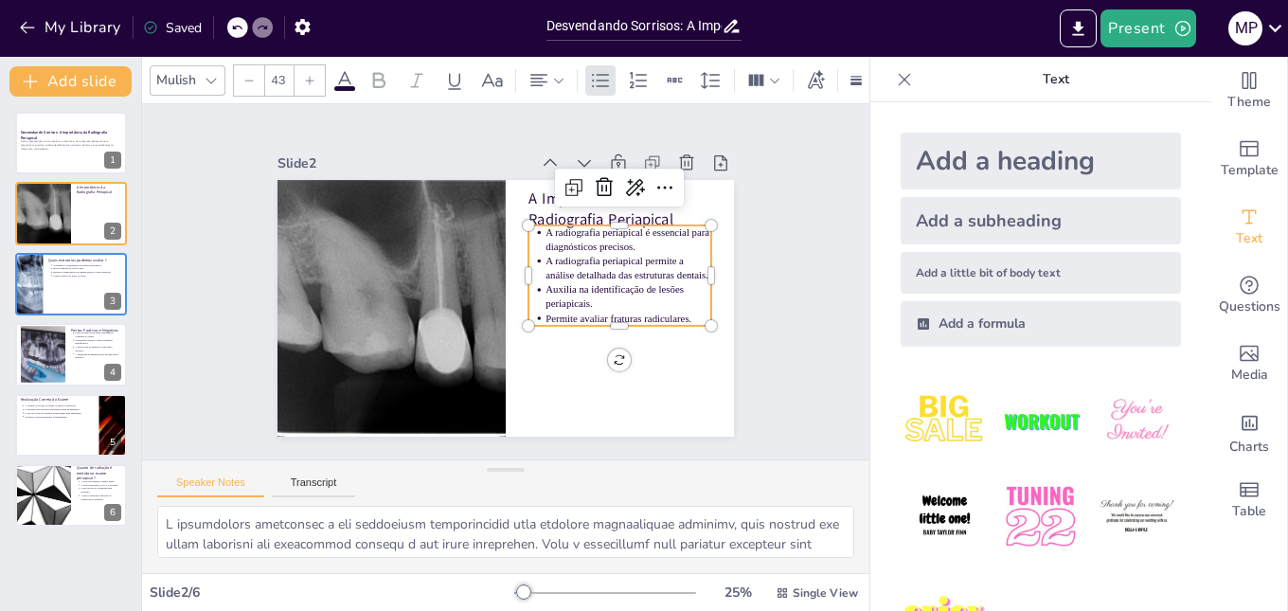
click at [632, 296] on span "Auxilia na identificação de lesões periapicais." at bounding box center [604, 322] width 139 height 53
click at [504, 322] on span "Auxilia na identificação cáries, lesões periapicais." at bounding box center [491, 399] width 26 height 154
click at [660, 307] on span "Auxilia na identificação cáries, lesões periapicais." at bounding box center [592, 357] width 140 height 100
click at [510, 251] on span "Auxilia na identificação cáries, infecções ou abcessos no ápice dental(cistos),…" at bounding box center [453, 187] width 115 height 127
click at [629, 342] on span "Permite avaliar fraturas radiculares." at bounding box center [567, 389] width 124 height 95
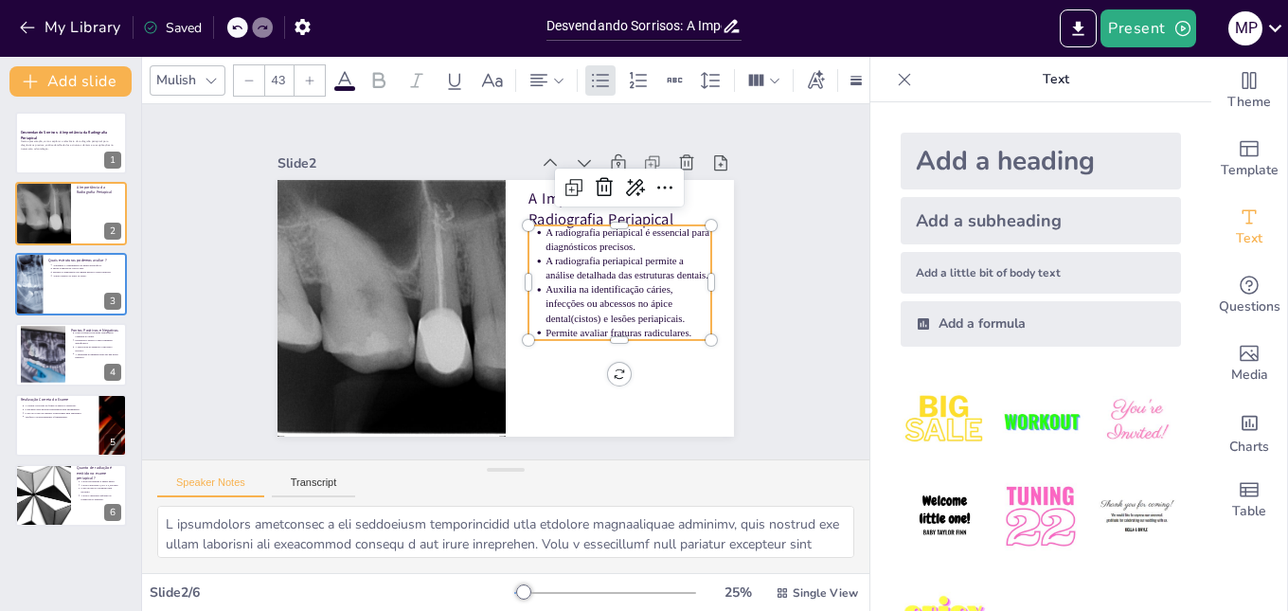
click at [666, 306] on p "Auxilia na identificação cáries, infecções ou abcessos no ápice dental(cistos) …" at bounding box center [591, 372] width 159 height 132
click at [549, 336] on p "Permite avaliar fraturas radiculares." at bounding box center [509, 414] width 80 height 156
click at [755, 303] on div "Slide 1 Desvendando Sorrisos: A Importância da Radiografia Periapical Nesta apr…" at bounding box center [506, 281] width 606 height 625
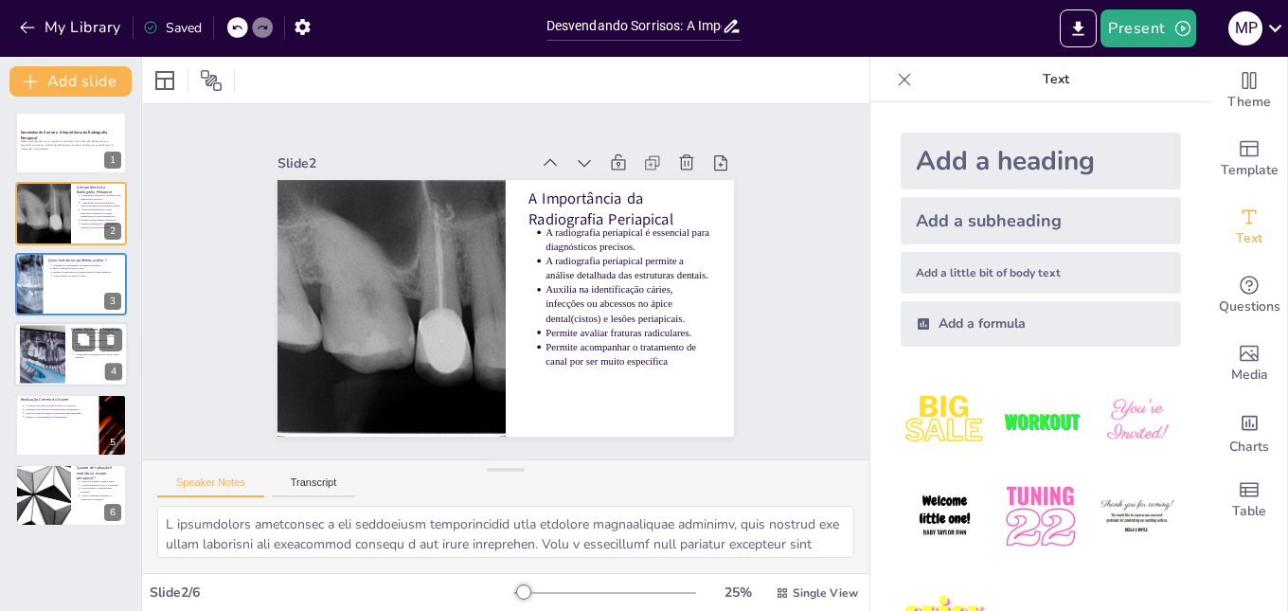
click at [36, 358] on div at bounding box center [42, 354] width 45 height 61
type textarea "A visualização completa do dente é um dos principais pontos positivos da radiog…"
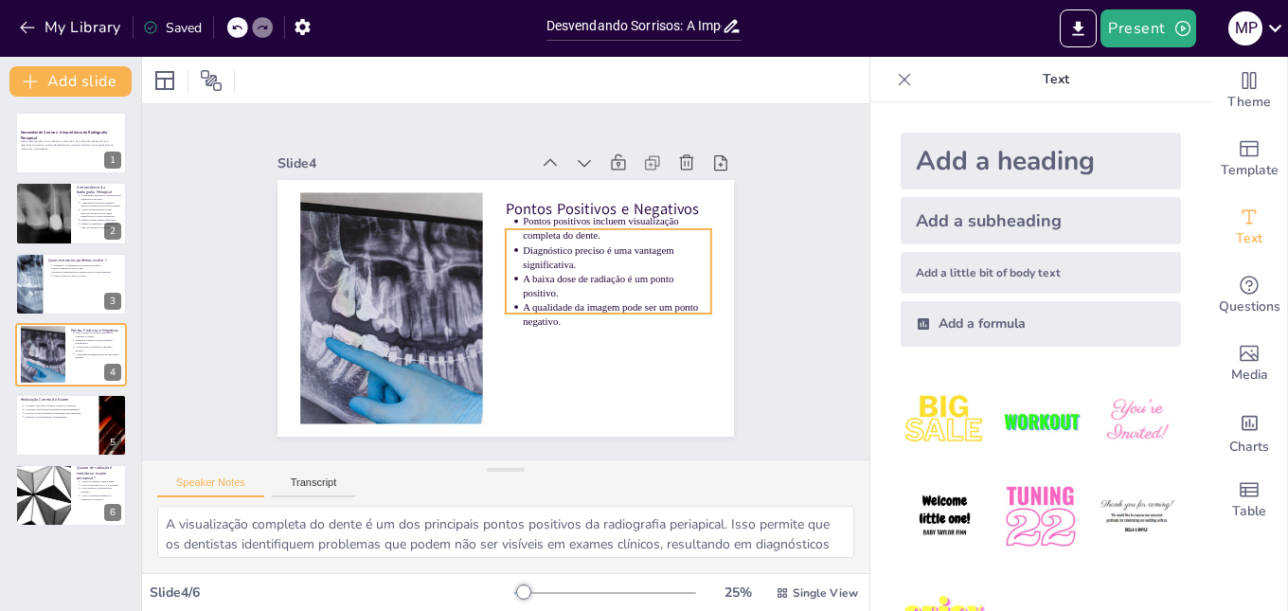
click at [585, 249] on p "Pontos positivos incluem visualização completa do dente." at bounding box center [619, 328] width 147 height 159
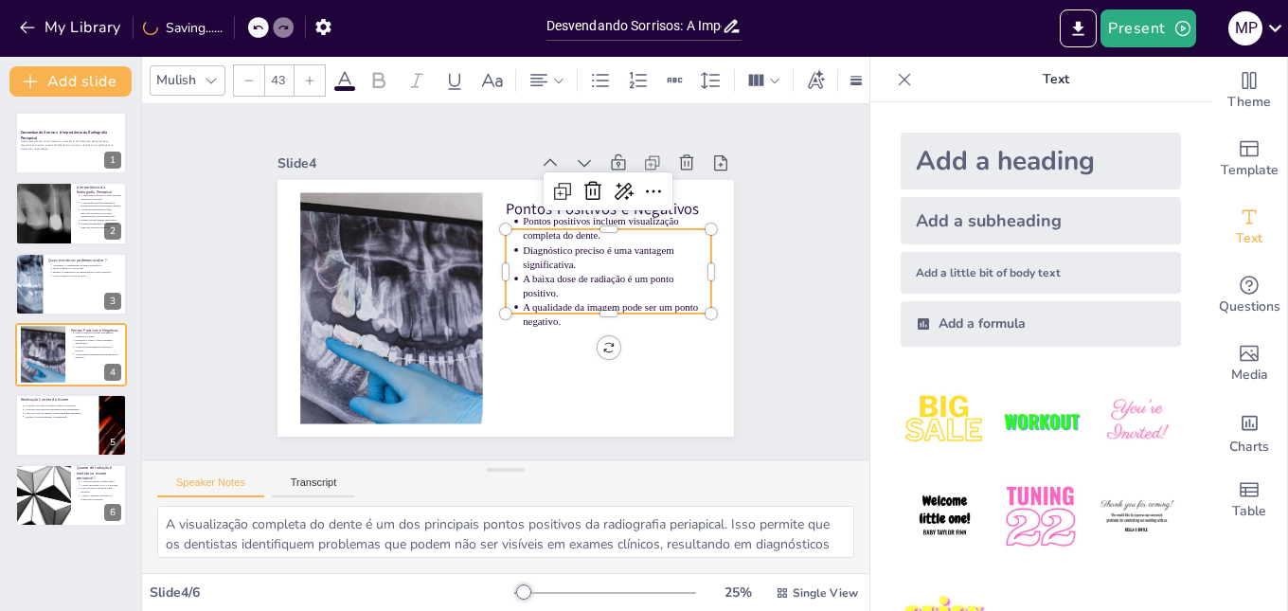
click at [615, 285] on p "Pontos positivos incluem visualização completa do dente." at bounding box center [580, 379] width 67 height 189
click at [595, 292] on p "Pontos positivos incluem visualização completa do dente." at bounding box center [570, 387] width 48 height 190
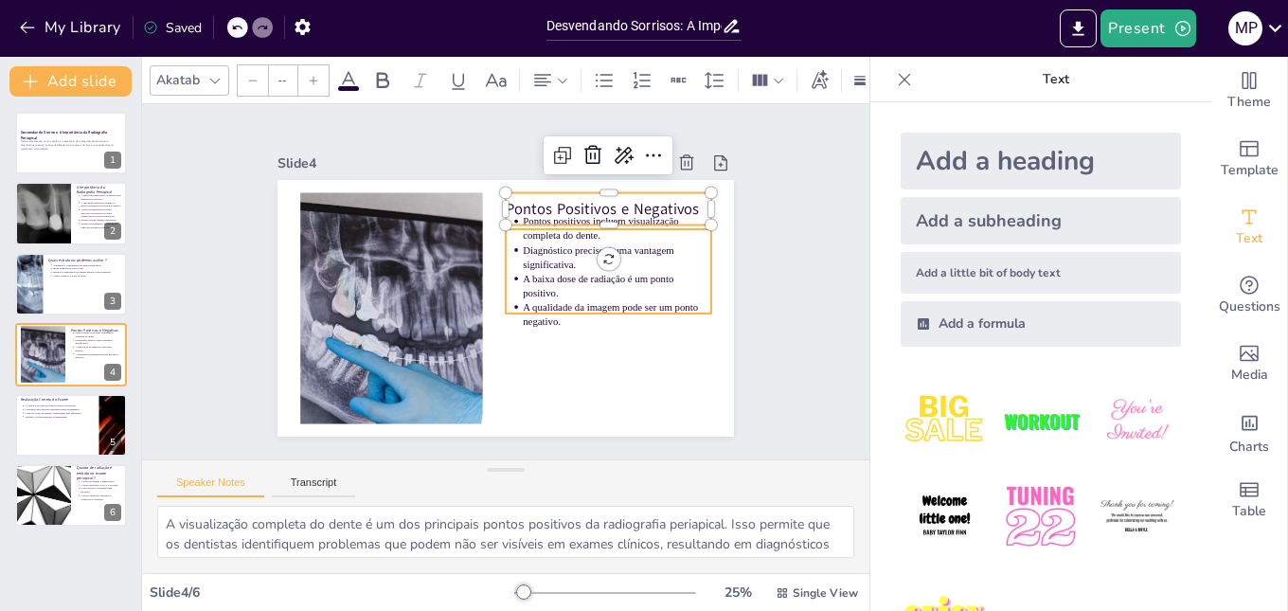
type input "43"
click at [549, 291] on p "Diagnóstico preciso é uma vantagem significativa." at bounding box center [552, 385] width 67 height 189
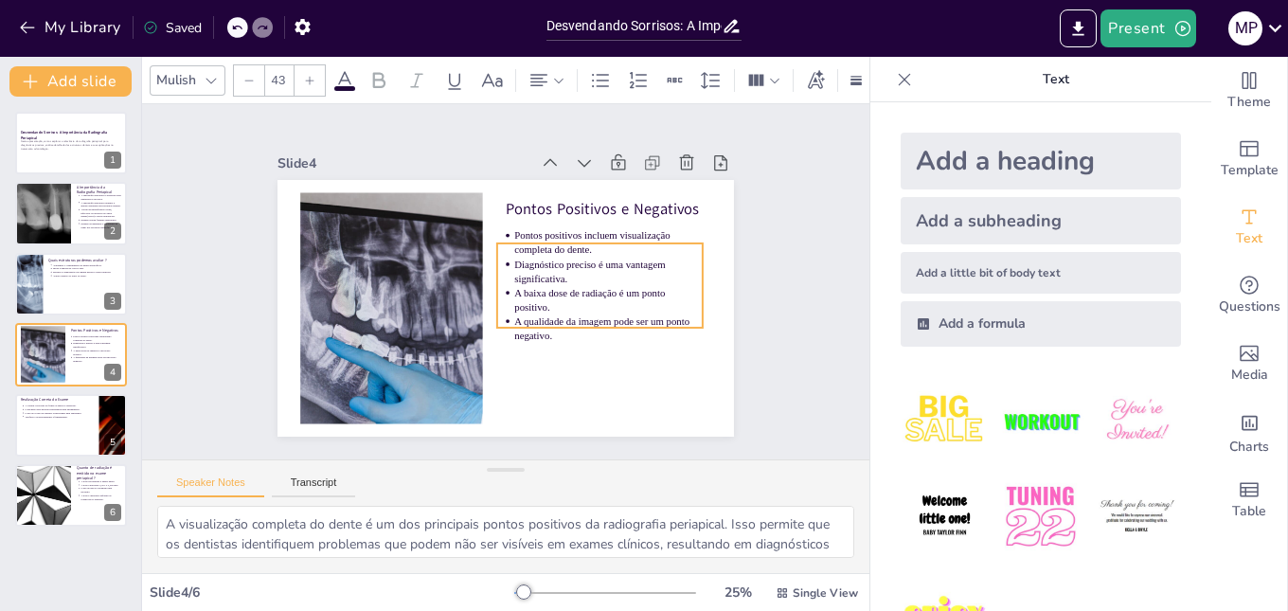
drag, startPoint x: 603, startPoint y: 261, endPoint x: 595, endPoint y: 276, distance: 16.6
click at [551, 288] on p "Diagnóstico preciso é uma vantagem significativa." at bounding box center [527, 383] width 48 height 190
click at [527, 289] on p "Diagnóstico preciso é uma vantagem significativa." at bounding box center [483, 383] width 85 height 188
click at [612, 267] on p "Diagnóstico preciso é uma vantagem significativa." at bounding box center [594, 334] width 169 height 134
click at [528, 291] on span "Diagnóstico preciso é uma vantagem significativa." at bounding box center [512, 367] width 31 height 152
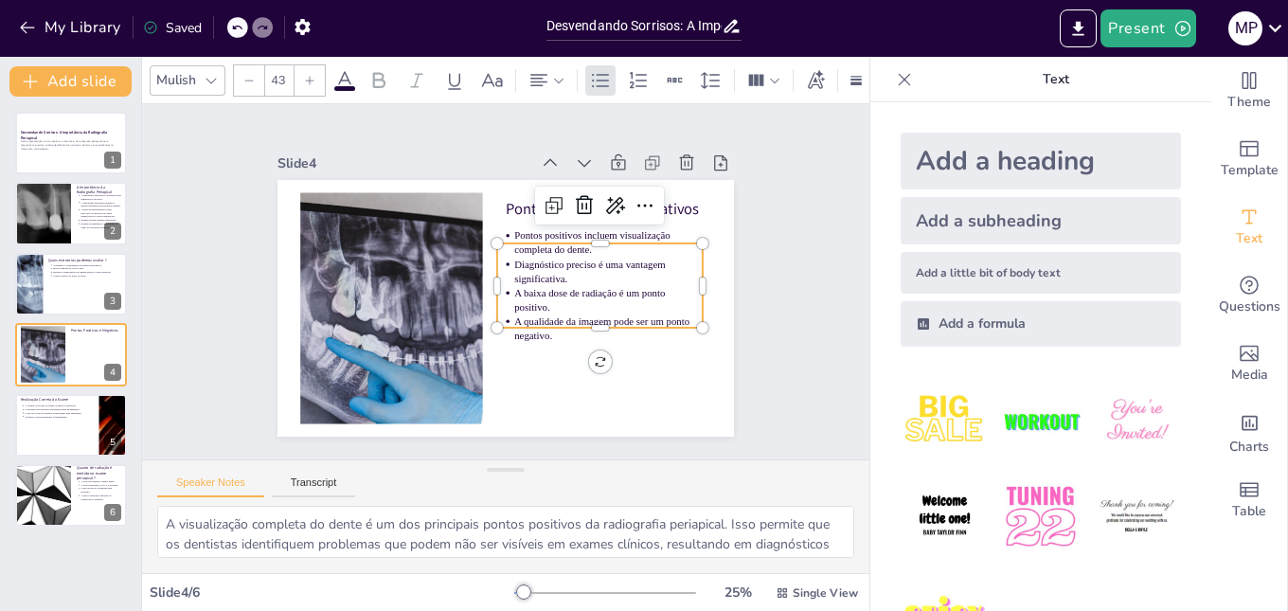
click at [527, 290] on span "Diagnóstico preciso é uma vantagem significativa." at bounding box center [505, 366] width 43 height 153
click at [596, 269] on p "Diagnóstico preciso é uma vantagem significativa." at bounding box center [594, 334] width 169 height 134
click at [586, 267] on p "Diagnóstico preciso é uma vantagem significativa." at bounding box center [604, 313] width 184 height 102
click at [545, 288] on span "Diagnóstico preciso é uma vantagem significativa." at bounding box center [525, 364] width 41 height 152
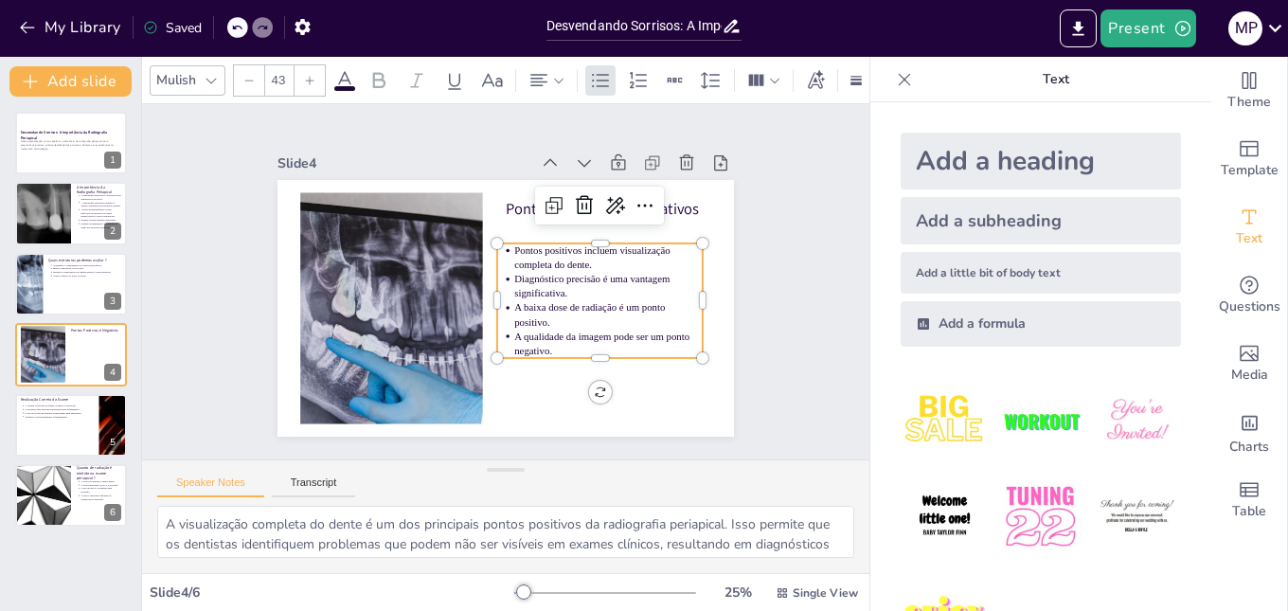
click at [512, 287] on span "Diagnóstico precisão é uma vantagem significativa." at bounding box center [491, 365] width 44 height 157
click at [521, 340] on p "A qualidade da imagem pode ser um ponto negativo." at bounding box center [478, 399] width 85 height 188
click at [522, 338] on p "A qualidade da imagem pode ser um ponto negativo." at bounding box center [479, 399] width 85 height 188
click at [456, 331] on span "A qualidade da imagem pode ser um ponto negativo." at bounding box center [432, 363] width 47 height 176
click at [556, 331] on span "A qualidade da imagem pode ser um ponto negativo." at bounding box center [501, 391] width 110 height 157
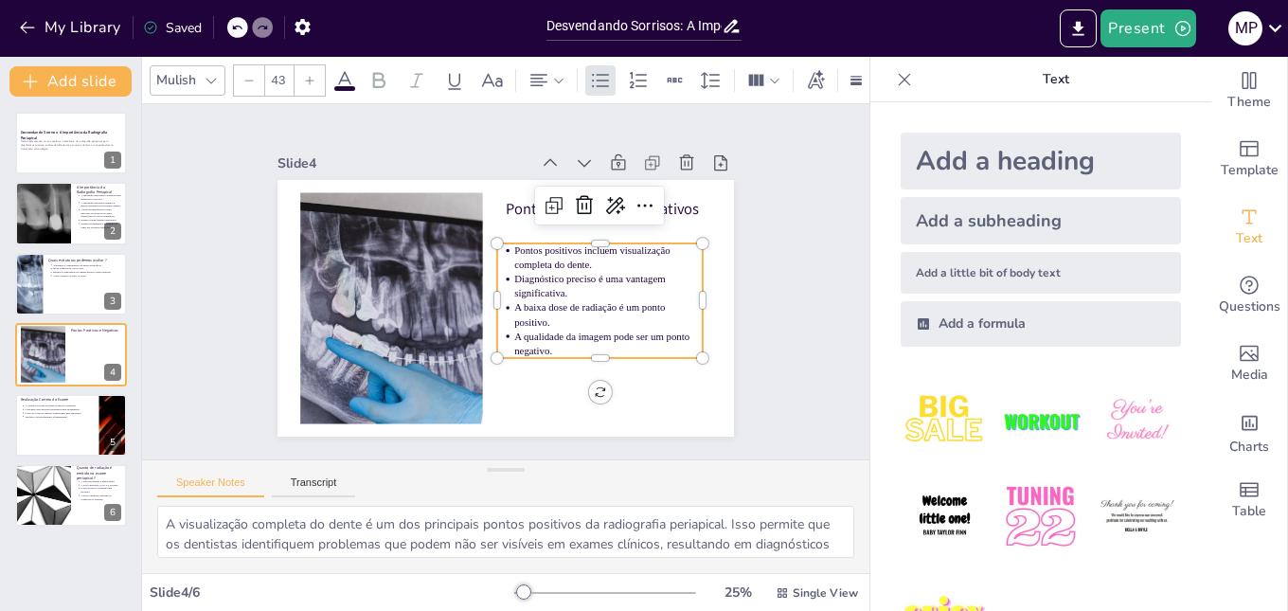
click at [485, 296] on span "A baixa dose de radiação é um ponto positivo." at bounding box center [469, 362] width 29 height 152
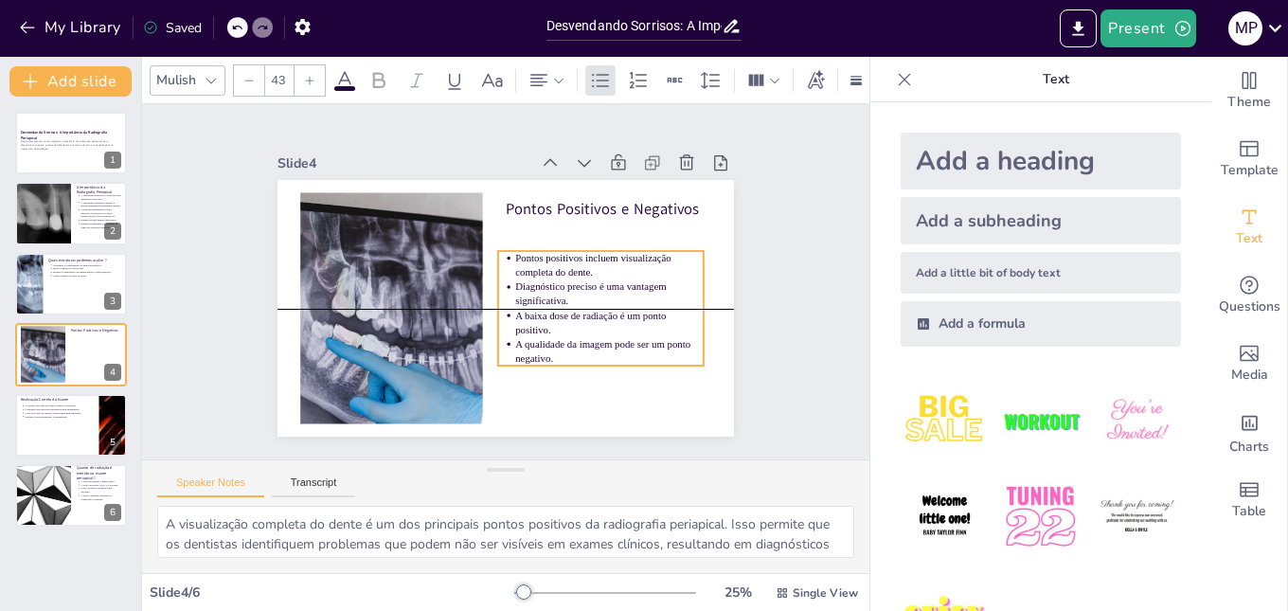
drag, startPoint x: 545, startPoint y: 339, endPoint x: 550, endPoint y: 370, distance: 31.8
click at [550, 370] on p "A qualidade da imagem pode ser um ponto negativo." at bounding box center [511, 406] width 134 height 169
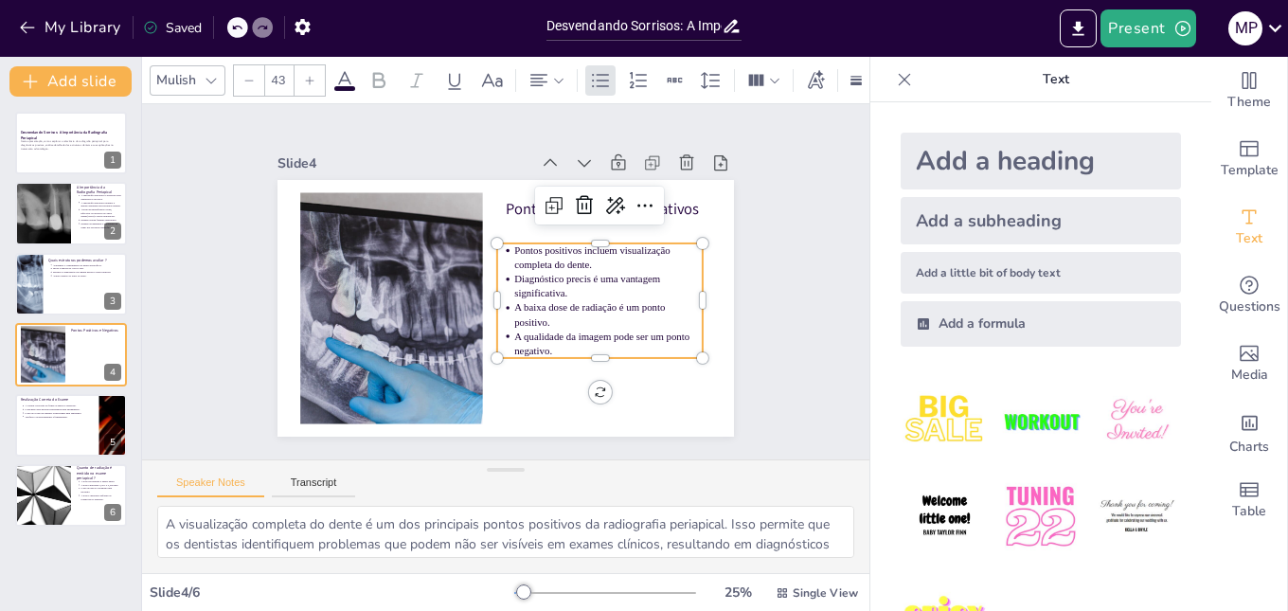
click at [578, 336] on p "A qualidade da imagem pode ser um ponto negativo." at bounding box center [585, 372] width 188 height 85
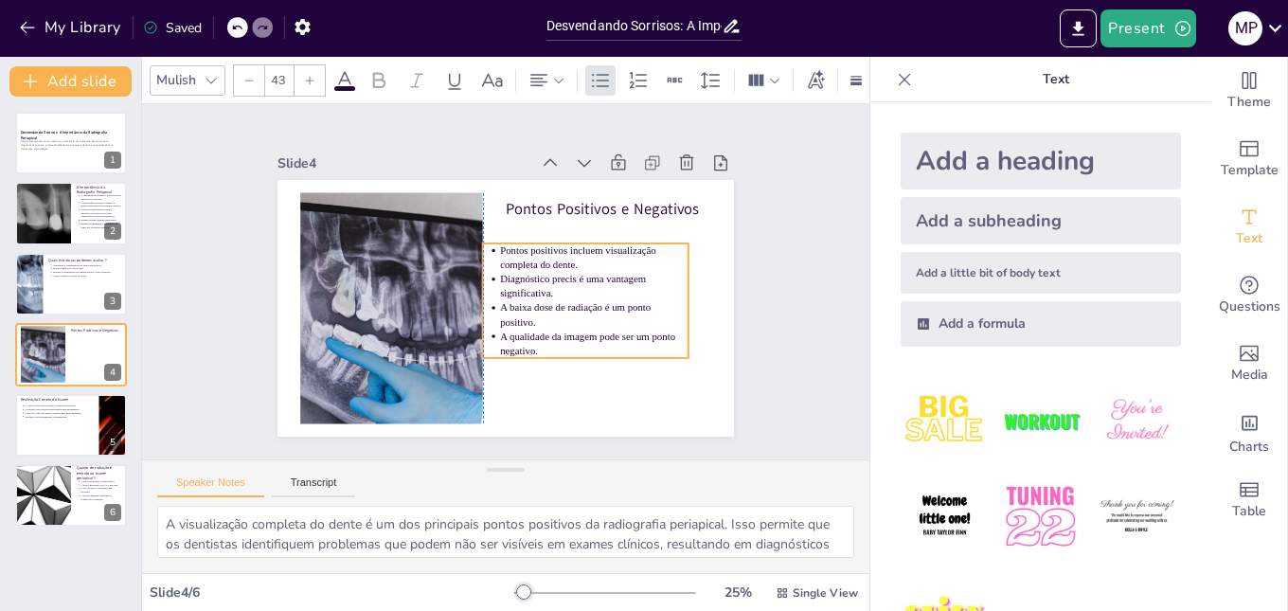
click at [541, 346] on p "A qualidade da imagem pode ser um ponto negativo." at bounding box center [562, 374] width 184 height 102
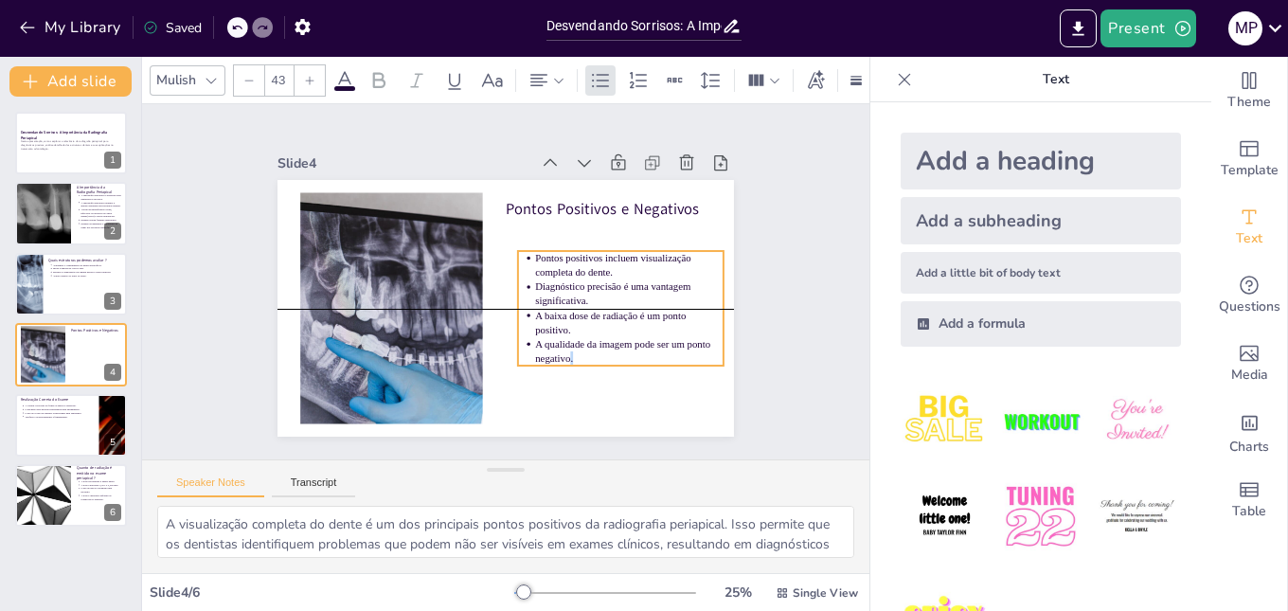
drag, startPoint x: 540, startPoint y: 341, endPoint x: 565, endPoint y: 366, distance: 35.5
click at [565, 366] on p "A qualidade da imagem pode ser um ponto negativo." at bounding box center [536, 420] width 147 height 159
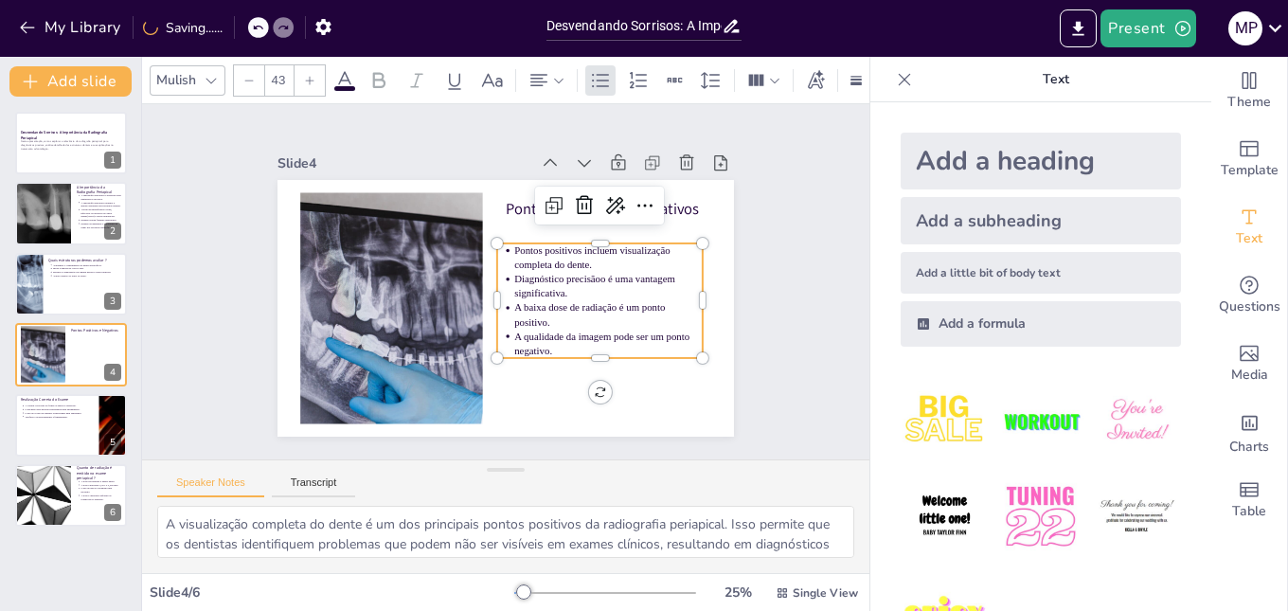
click at [506, 234] on p "A qualidade da imagem pode ser um ponto negativo." at bounding box center [410, 210] width 190 height 48
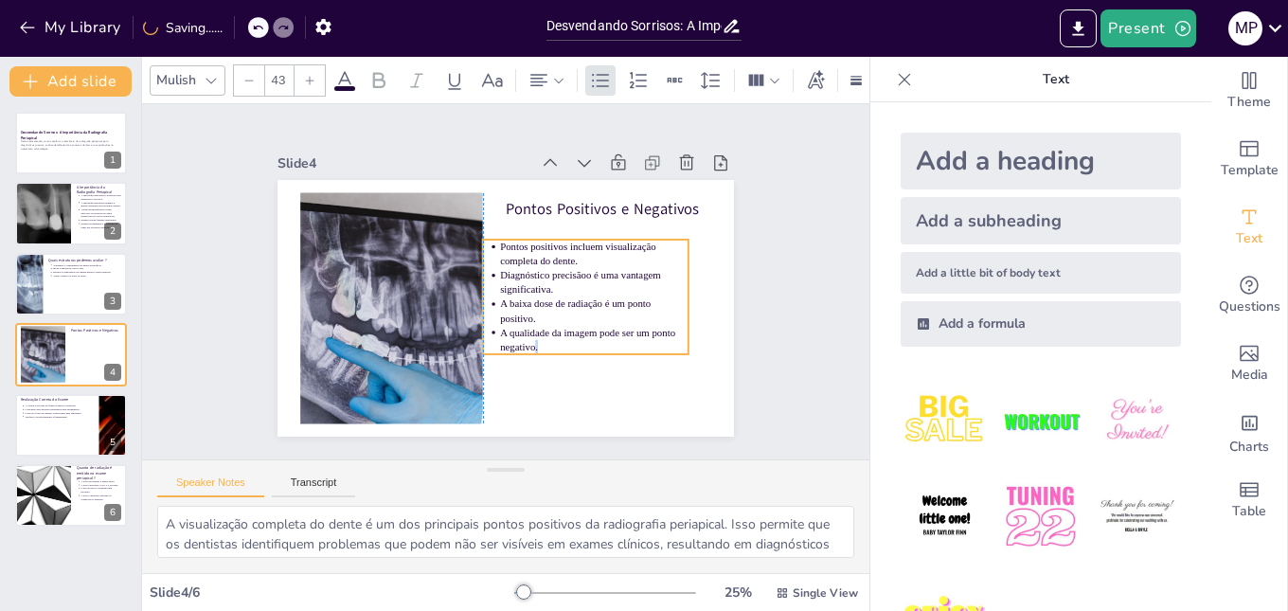
drag, startPoint x: 536, startPoint y: 341, endPoint x: 521, endPoint y: 337, distance: 15.6
click at [478, 337] on span "A qualidade da imagem pode ser um ponto negativo." at bounding box center [457, 368] width 44 height 175
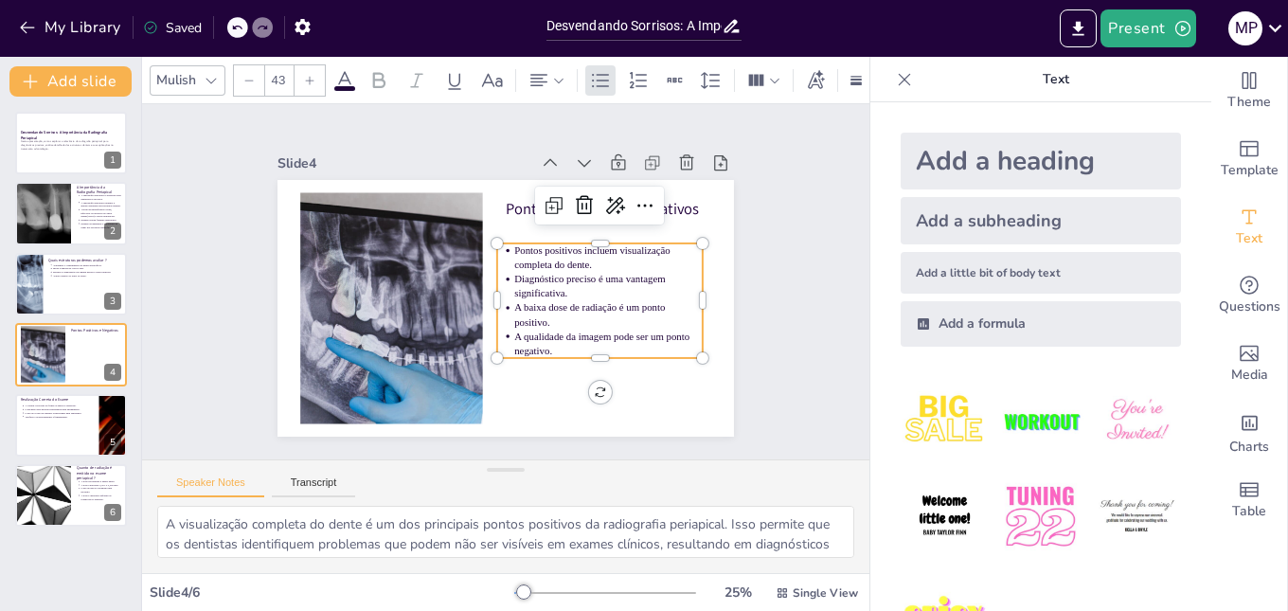
click at [547, 340] on p "A qualidade da imagem pode ser um ponto negativo." at bounding box center [517, 401] width 134 height 169
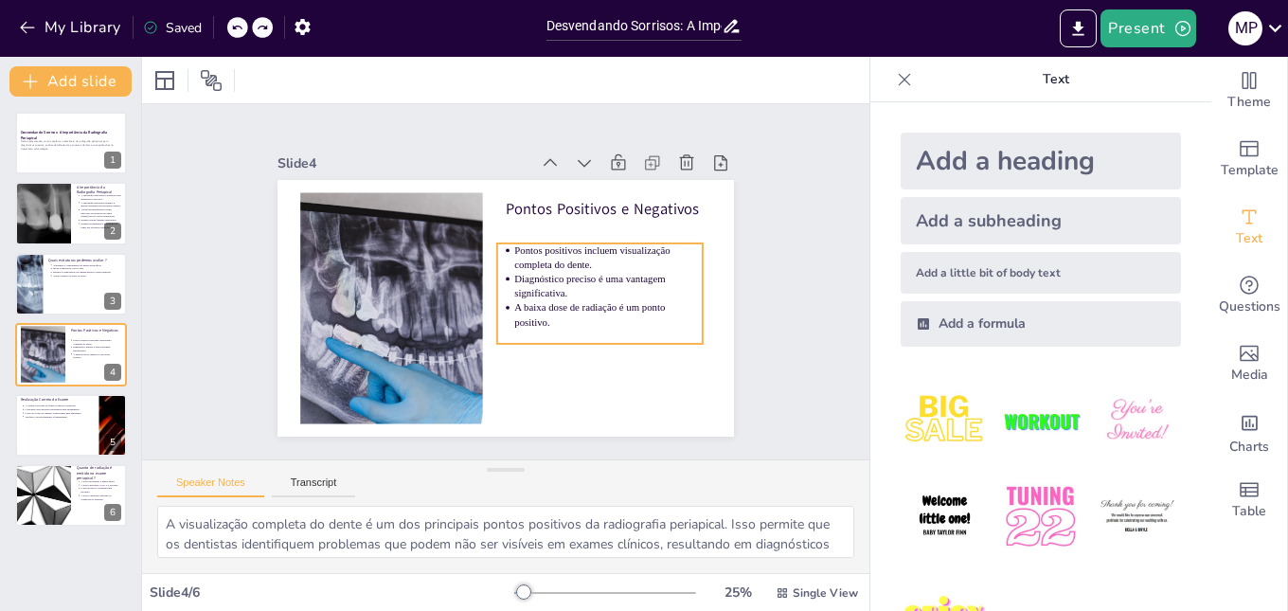
click at [570, 287] on p "Diagnóstico preciso é uma vantagem significativa." at bounding box center [608, 286] width 188 height 28
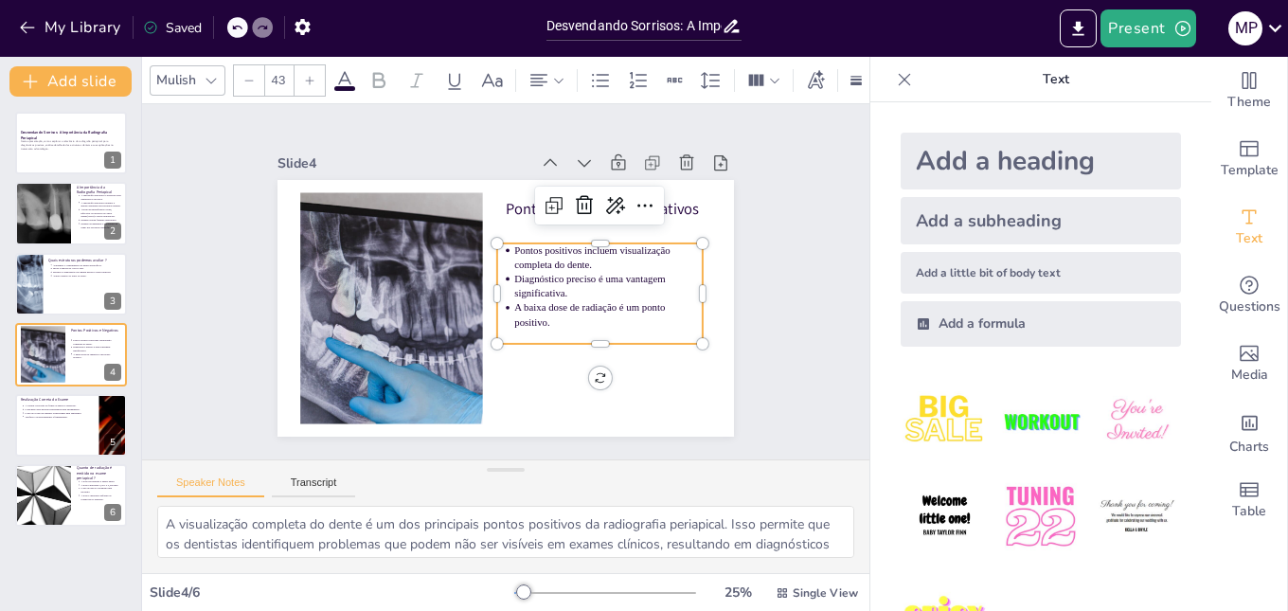
click at [549, 312] on p "A baixa dose de radiação é um ponto positivo." at bounding box center [549, 380] width 147 height 159
click at [528, 312] on p "A baixa dose de radiação é um ponto positivo." at bounding box center [494, 389] width 67 height 189
click at [547, 313] on p "A baixa dose de radiação é um ponto positivo." at bounding box center [593, 344] width 188 height 85
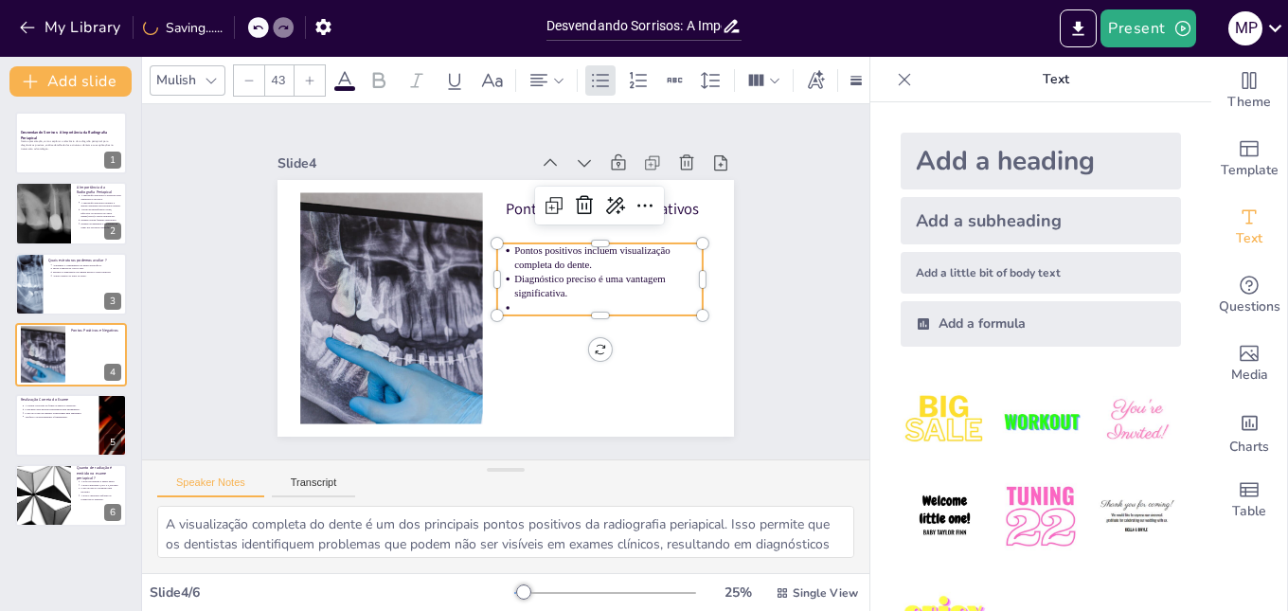
click at [545, 289] on span "Diagnóstico preciso é uma vantagem significativa." at bounding box center [559, 342] width 120 height 119
click at [510, 289] on span "Diagnóstico preciso é uma vantagem significativa." at bounding box center [474, 357] width 72 height 149
click at [545, 289] on span "Diagnóstico preciso é uma vantagem significativa." at bounding box center [581, 313] width 149 height 72
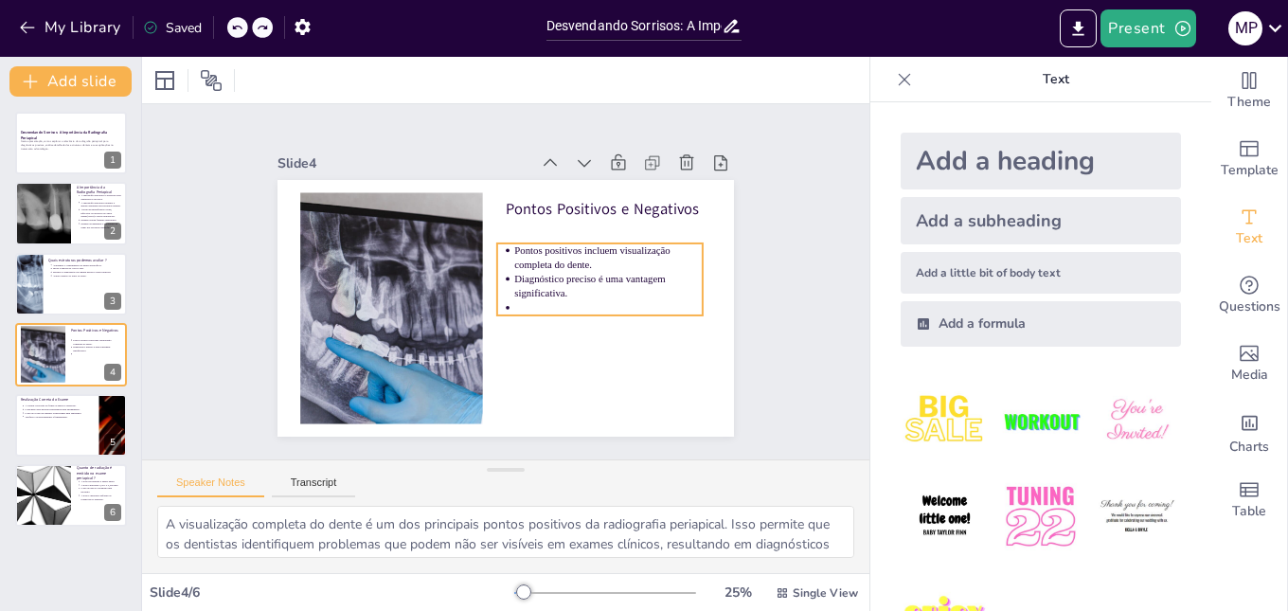
click at [541, 261] on span "Pontos positivos incluem visualização completa do dente." at bounding box center [593, 297] width 148 height 87
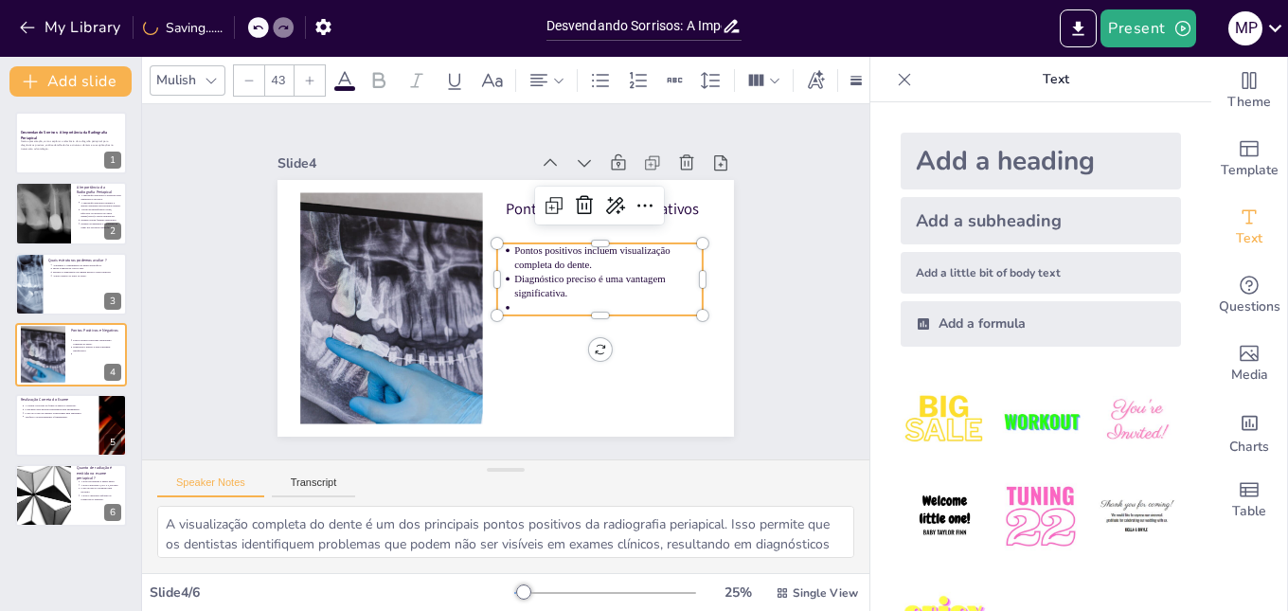
click at [540, 255] on span "Pontos positivos incluem visualização completa do dente." at bounding box center [557, 211] width 133 height 112
click at [533, 295] on span "Pontos positivos incluem visualização completa do dente." at bounding box center [489, 369] width 87 height 148
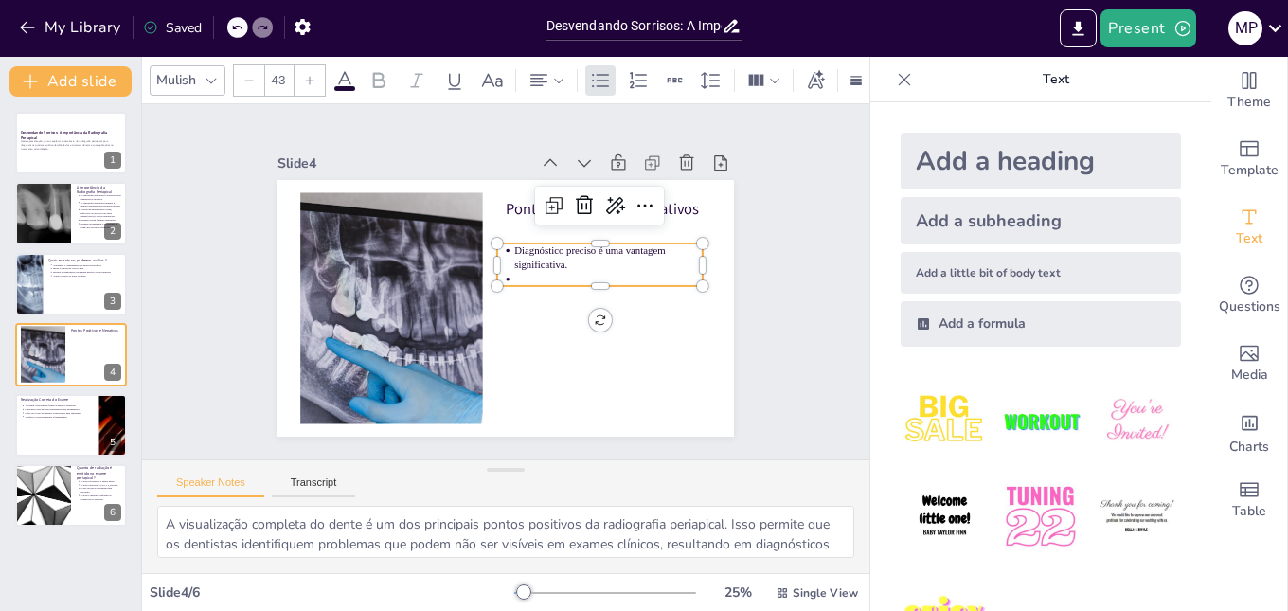
click at [534, 253] on span "Diagnóstico preciso é uma vantagem significativa." at bounding box center [592, 288] width 149 height 72
click at [492, 253] on span "Diagnóstico preciso é uma vantagem significativa." at bounding box center [456, 210] width 71 height 147
click at [534, 267] on span "Diagnóstico preciso é uma vantagem significativa." at bounding box center [574, 331] width 109 height 129
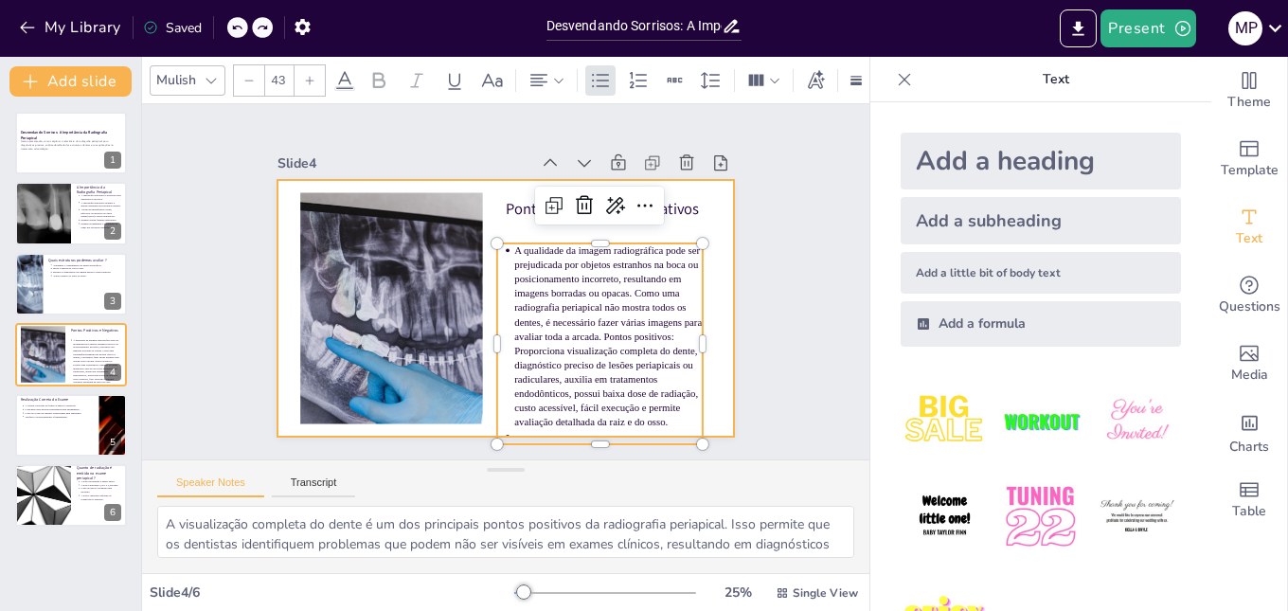
click at [710, 260] on div at bounding box center [483, 297] width 475 height 520
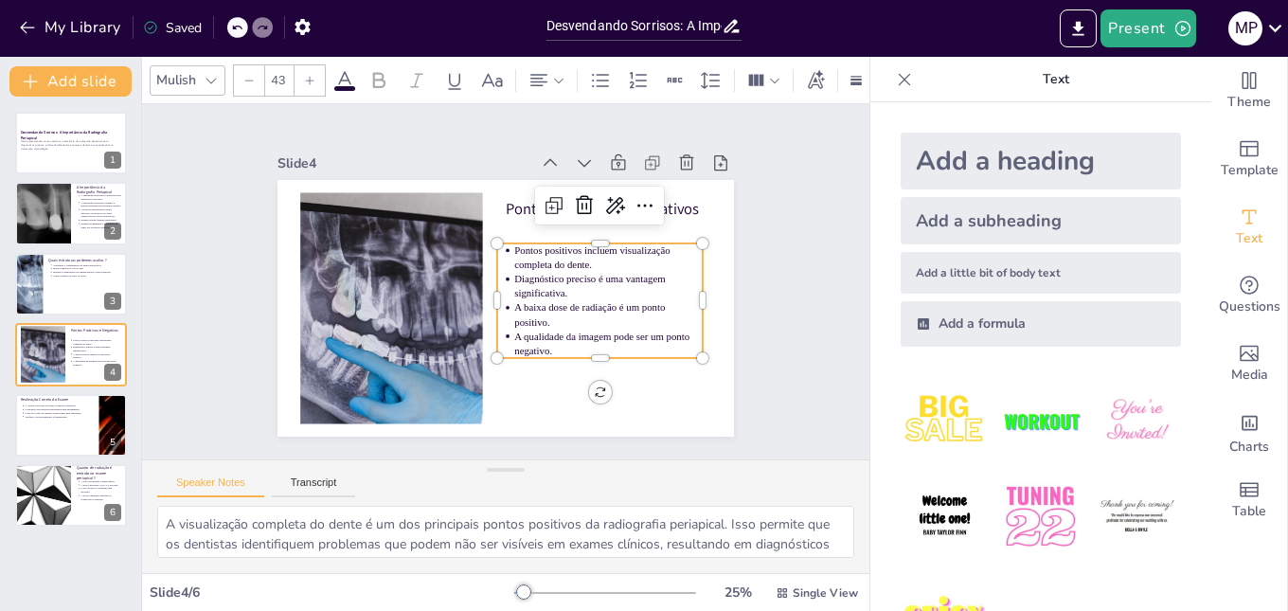
click at [503, 270] on span "Diagnóstico preciso é uma vantagem significativa." at bounding box center [427, 258] width 152 height 57
click at [564, 260] on span "Pontos positivos incluem visualização completa do dente." at bounding box center [586, 316] width 133 height 113
click at [560, 287] on span "Pontos positivos incluem visualização completa do dente." at bounding box center [539, 365] width 42 height 156
click at [501, 295] on span "Pontos positivos incluem visualização completa do dente." at bounding box center [423, 316] width 156 height 42
click at [575, 283] on span "Pontos positivos incluem visualização completa do dente." at bounding box center [547, 360] width 57 height 154
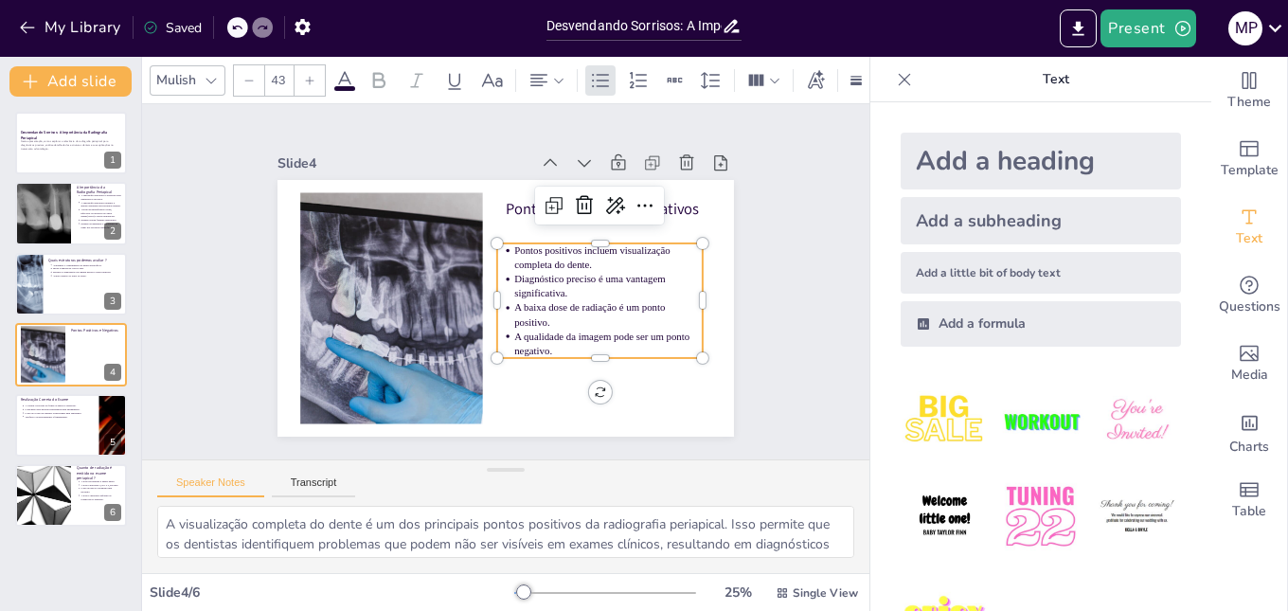
click at [541, 292] on span "Pontos positivos incluem visualização completa do dente." at bounding box center [524, 370] width 33 height 157
click at [574, 257] on span "Pontos positivos : incluem visualização completa do dente." at bounding box center [595, 299] width 152 height 90
click at [571, 252] on span "Pontos positivos : incluem visualização completa do dente." at bounding box center [596, 290] width 157 height 76
click at [492, 262] on p "Pontos positivos : incluem visualização completa do dente." at bounding box center [412, 230] width 159 height 147
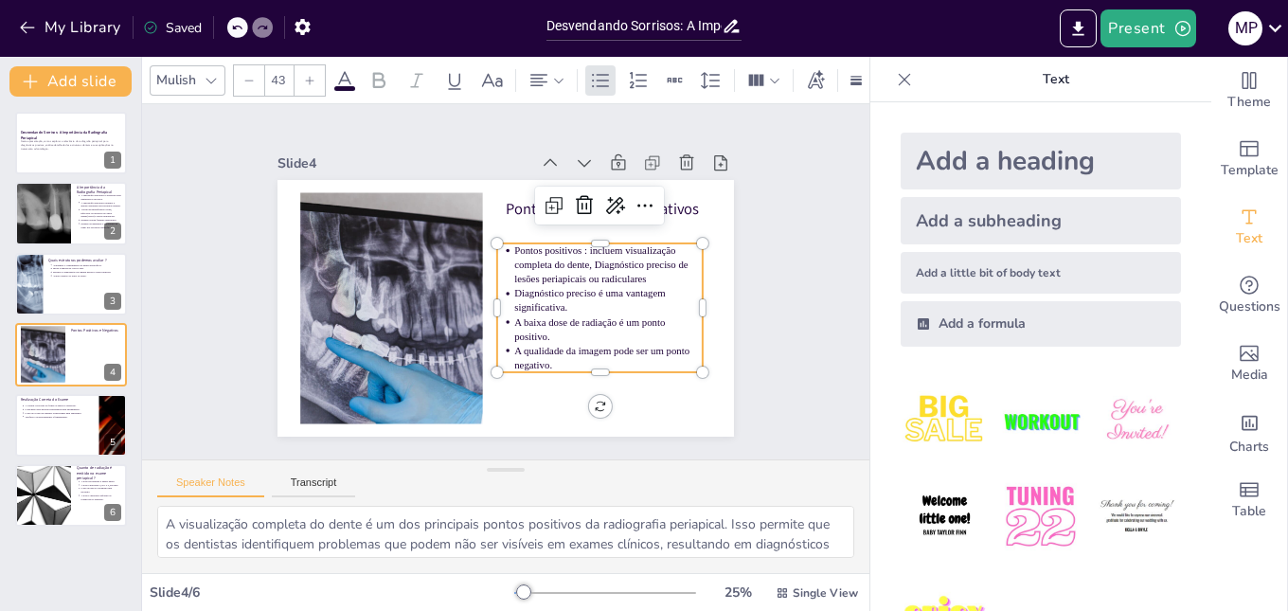
click at [512, 283] on span "Pontos positivos : incluem visualização completa do dente, Diagnóstico preciso …" at bounding box center [428, 334] width 169 height 102
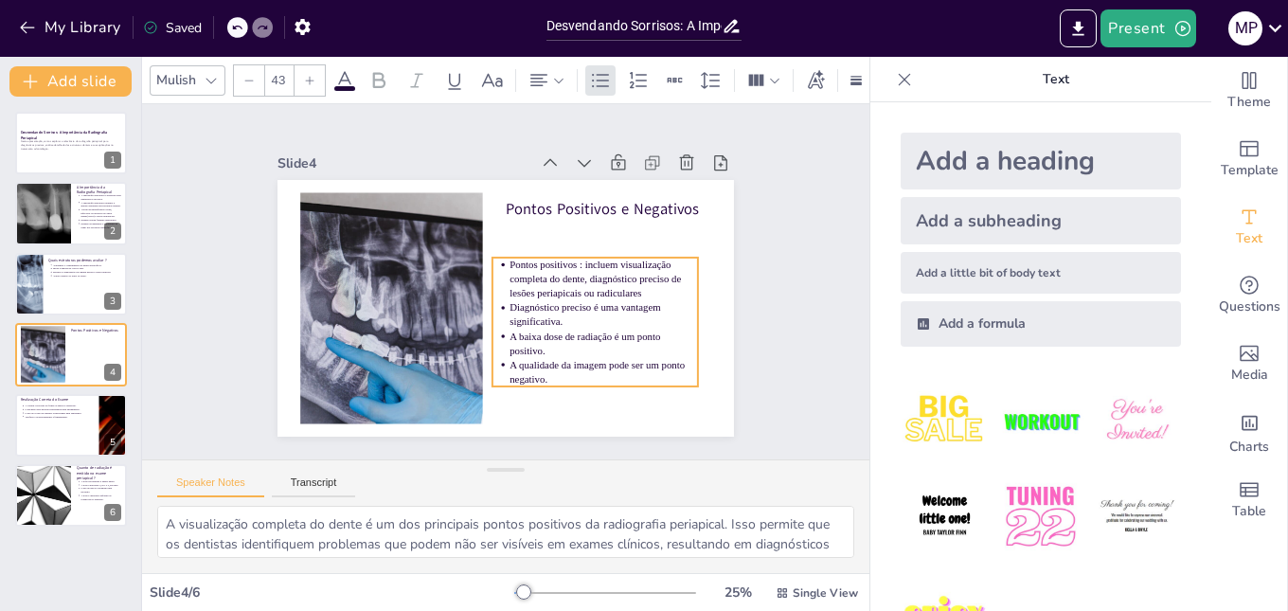
drag, startPoint x: 555, startPoint y: 302, endPoint x: 564, endPoint y: 315, distance: 16.3
click at [564, 315] on p "Diagnóstico preciso é uma vantagem significativa." at bounding box center [546, 376] width 147 height 159
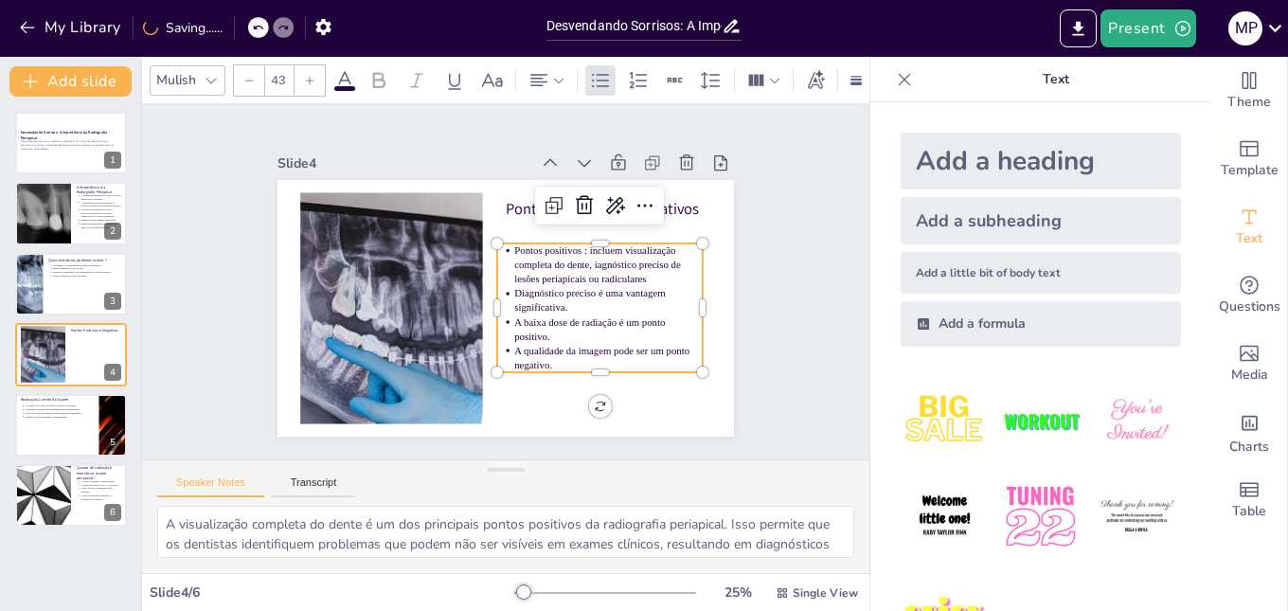
click at [566, 298] on p "Diagnóstico preciso é uma vantagem significativa." at bounding box center [577, 358] width 169 height 134
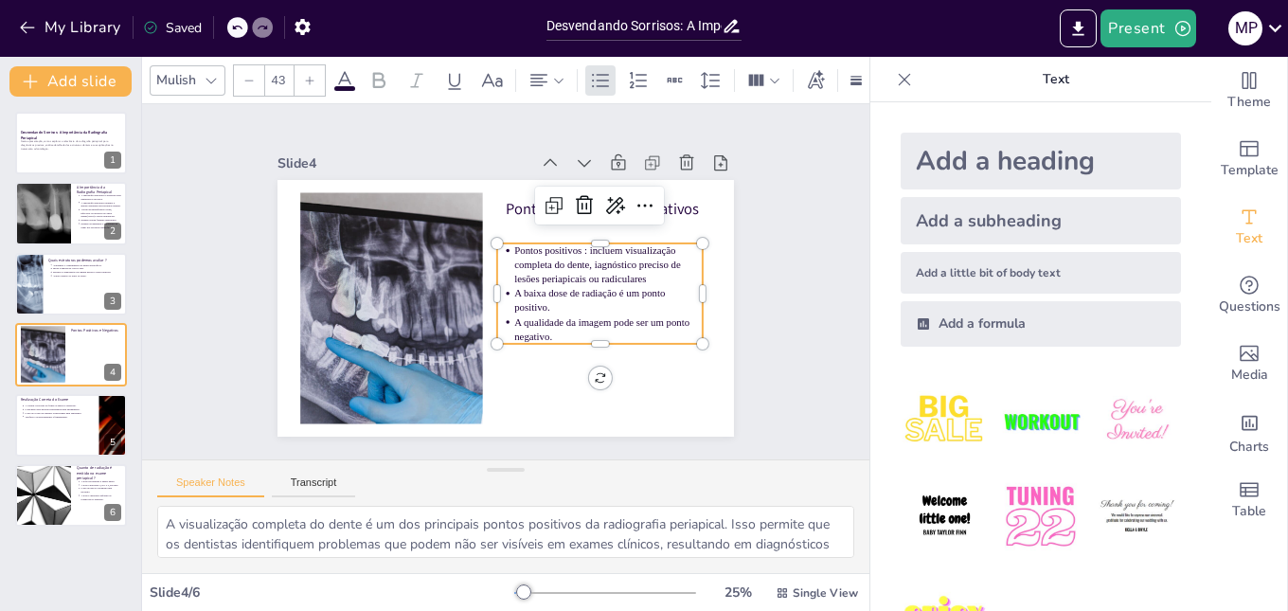
click at [603, 278] on p "Pontos positivos : incluem visualização completa do dente, iagnóstico preciso d…" at bounding box center [553, 374] width 99 height 192
click at [642, 269] on p "Pontos positivos : incluem visualização completa do dente, iagnóstico preciso d…" at bounding box center [598, 328] width 177 height 145
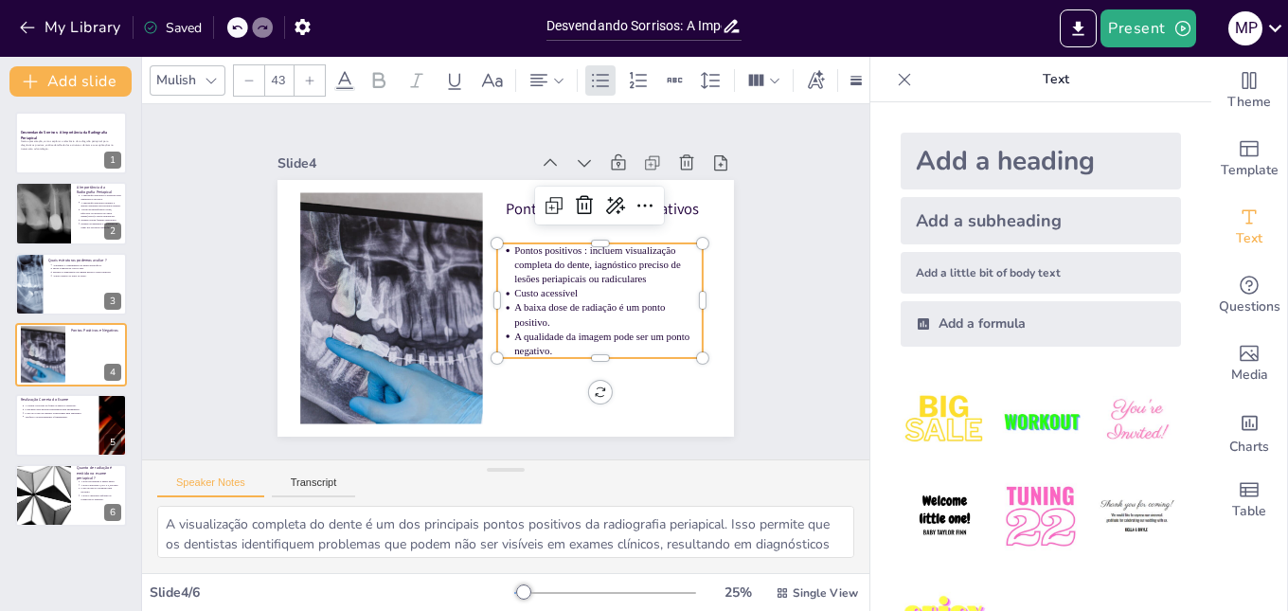
click at [496, 283] on p "Custo acessível" at bounding box center [428, 351] width 136 height 150
click at [555, 308] on p "A baixa dose de radiação é um ponto positivo." at bounding box center [504, 395] width 102 height 184
click at [608, 303] on p "Baixa dose de radiação" at bounding box center [588, 347] width 177 height 90
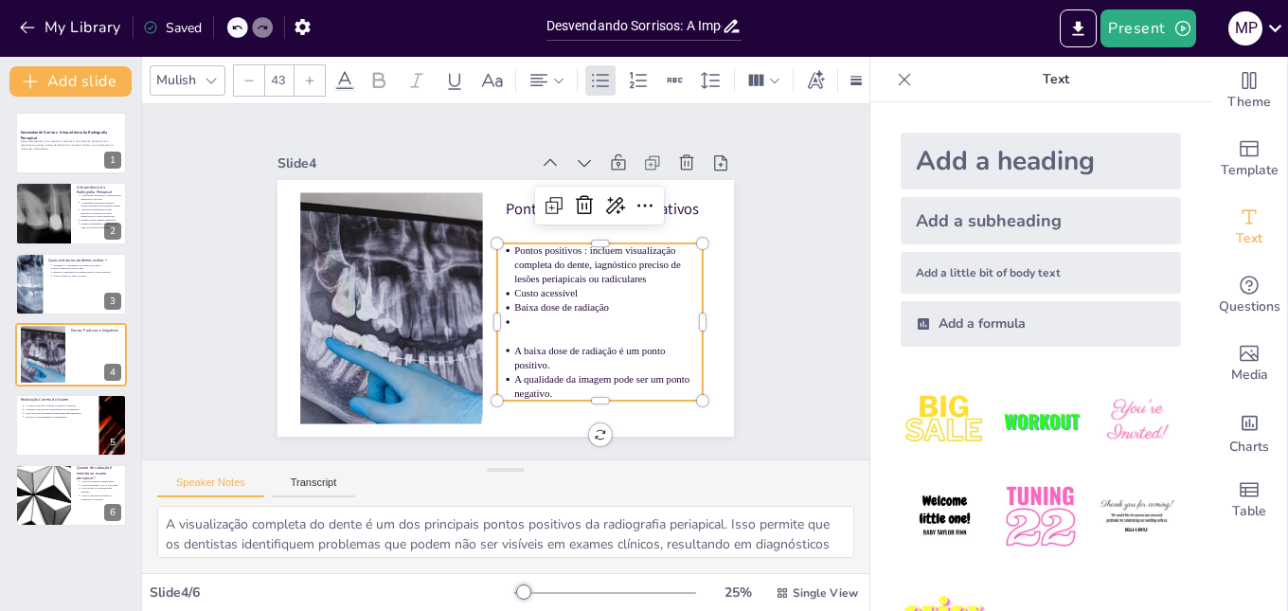
click at [496, 311] on ul "Pontos positivos : incluem visualização completa do dente, iagnóstico preciso d…" at bounding box center [528, 381] width 248 height 259
click at [520, 325] on p at bounding box center [497, 397] width 89 height 177
click at [473, 305] on p "A baixa dose de radiação é um ponto positivo." at bounding box center [381, 254] width 184 height 102
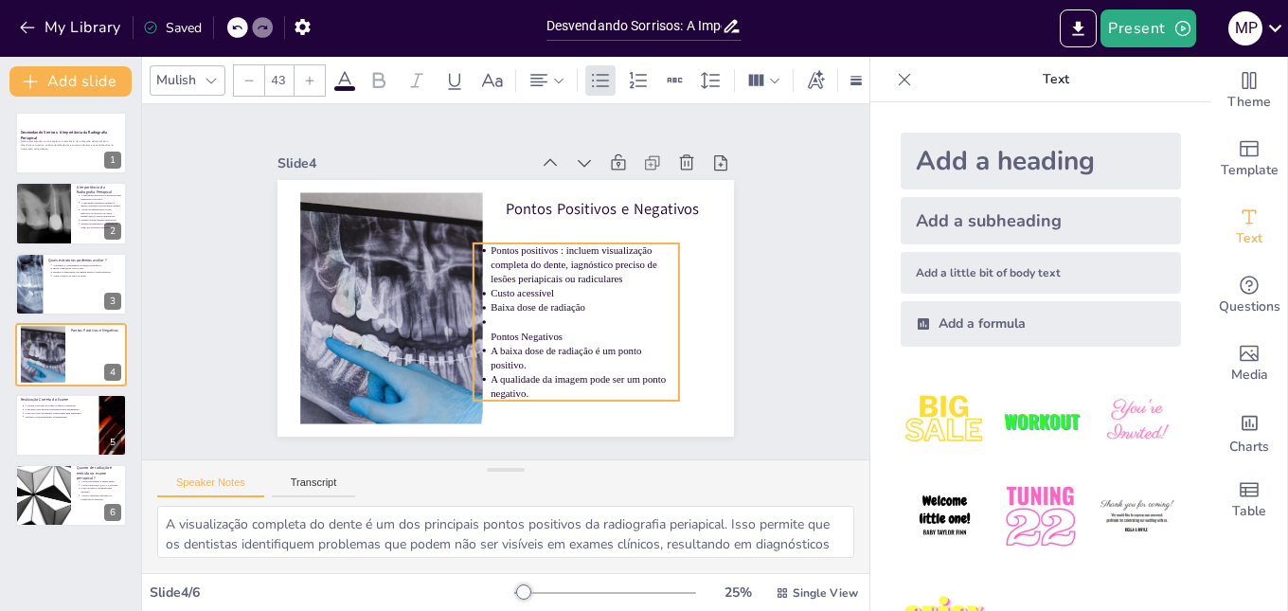
click at [529, 356] on p "A baixa dose de radiação é um ponto positivo." at bounding box center [479, 388] width 118 height 177
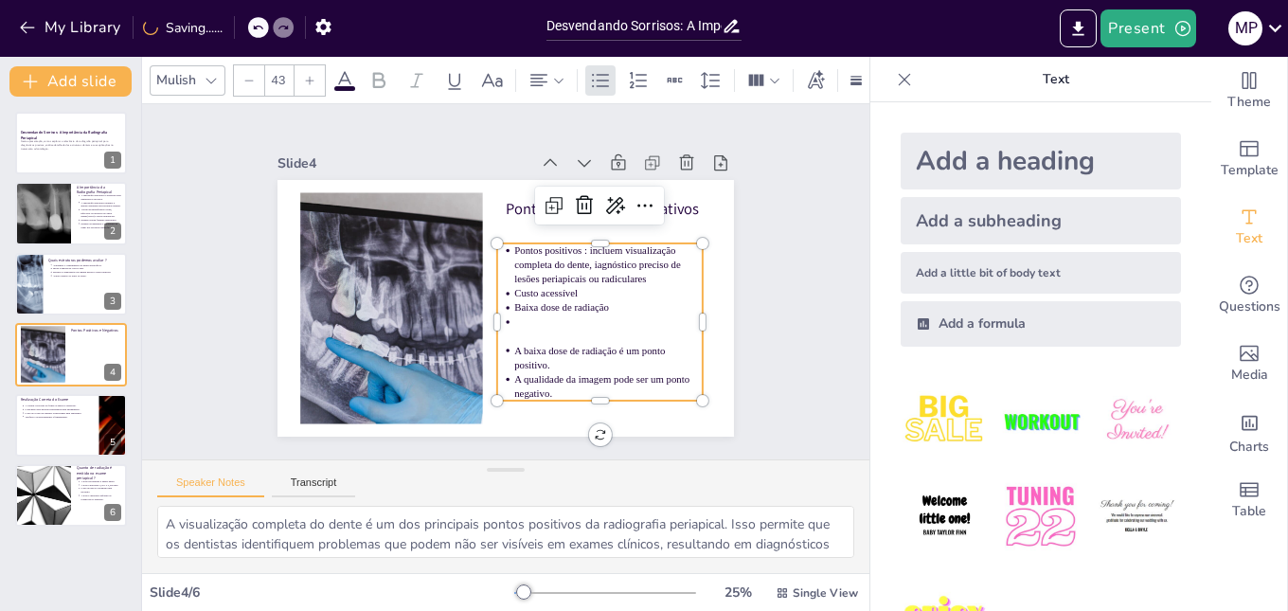
click at [453, 354] on span "A baixa dose de radiação é um ponto positivo." at bounding box center [398, 293] width 109 height 129
click at [527, 354] on span "A baixa dose de radiação é um ponto positivo." at bounding box center [572, 367] width 152 height 43
click at [481, 318] on p at bounding box center [397, 298] width 170 height 106
click at [528, 331] on p at bounding box center [546, 391] width 150 height 136
click at [496, 259] on ul "Pontos positivos : incluem visualização completa do dente, iagnóstico preciso d…" at bounding box center [507, 385] width 227 height 252
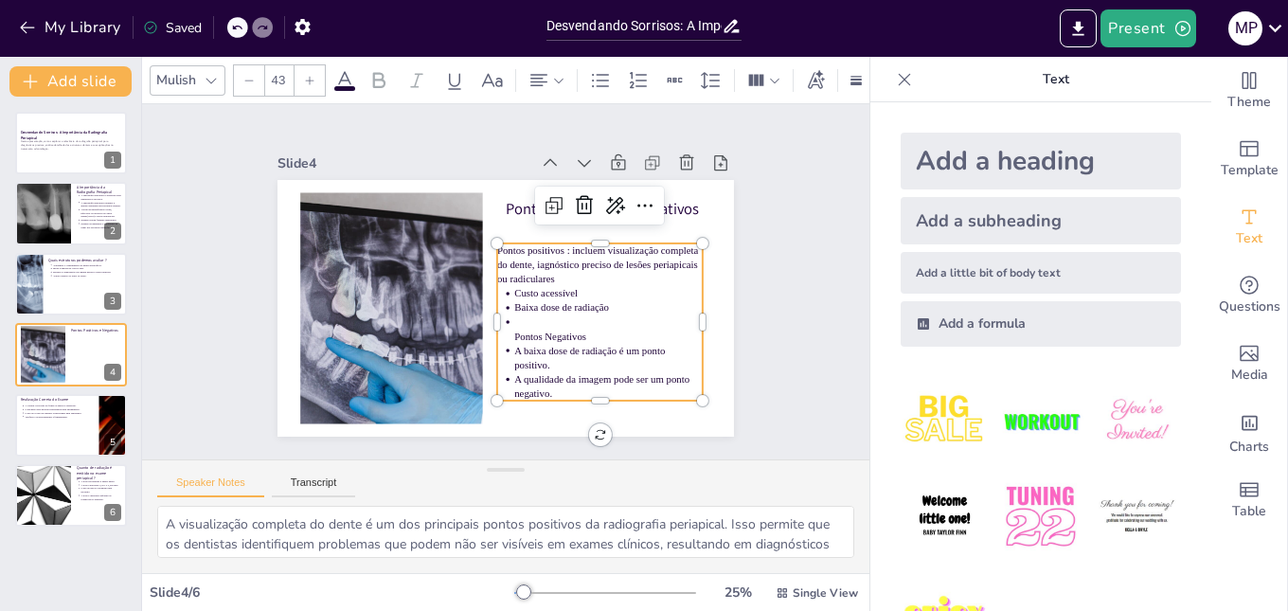
click at [499, 256] on span "Pontos positivos : incluem visualização completa do dente, iagnóstico preciso d…" at bounding box center [566, 349] width 135 height 187
click at [484, 274] on span "Pontos positivos : incluem visualização completa do dente, iagnóstico preciso d…" at bounding box center [453, 356] width 166 height 164
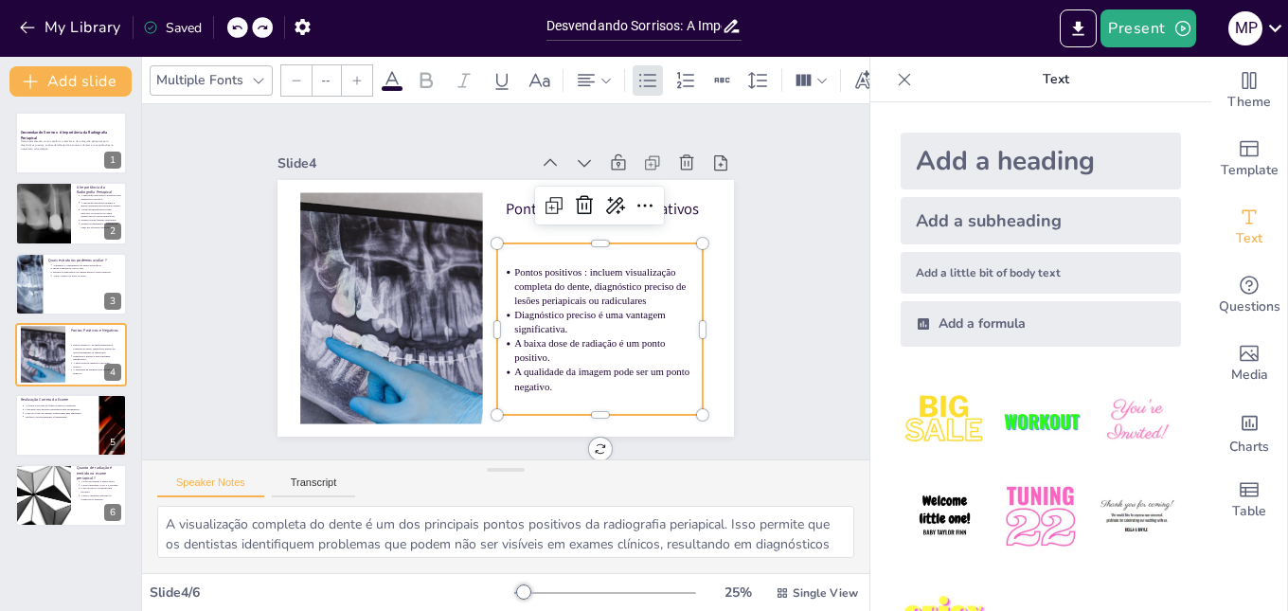
click at [485, 310] on span "Diagnóstico preciso é uma vantagem significativa." at bounding box center [416, 290] width 136 height 98
click at [477, 310] on span "Diagnóstico preciso é uma vantagem significativa." at bounding box center [441, 342] width 72 height 149
type input "43"
click at [562, 310] on span "Diagnóstico preciso é uma vantagem significativa." at bounding box center [513, 371] width 98 height 136
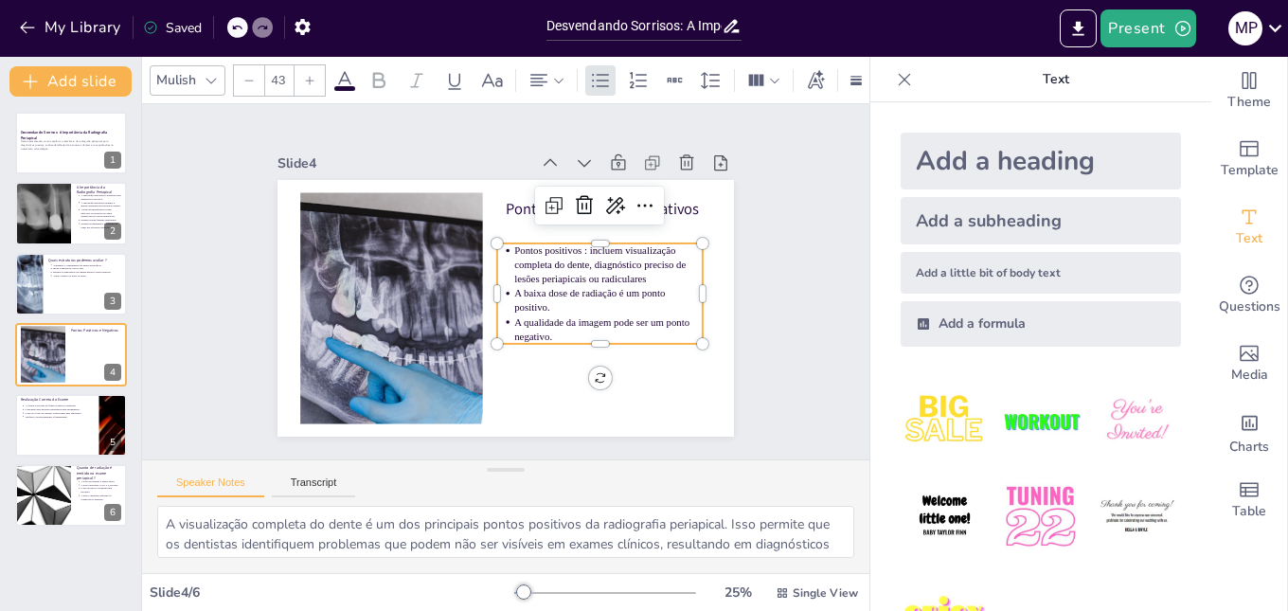
click at [521, 296] on span "A baixa dose de radiação é um ponto positivo." at bounding box center [513, 365] width 71 height 147
click at [521, 296] on span "A baixa dose de radiação é um ponto positivo." at bounding box center [540, 357] width 109 height 129
click at [521, 296] on span "A baixa dose de radiação é um ponto positivo." at bounding box center [562, 341] width 137 height 98
click at [506, 293] on p "A baixa dose de radiação é um ponto positivo." at bounding box center [497, 386] width 48 height 190
click at [506, 293] on p "A baixa dose de radiação é um ponto positivo." at bounding box center [570, 364] width 159 height 147
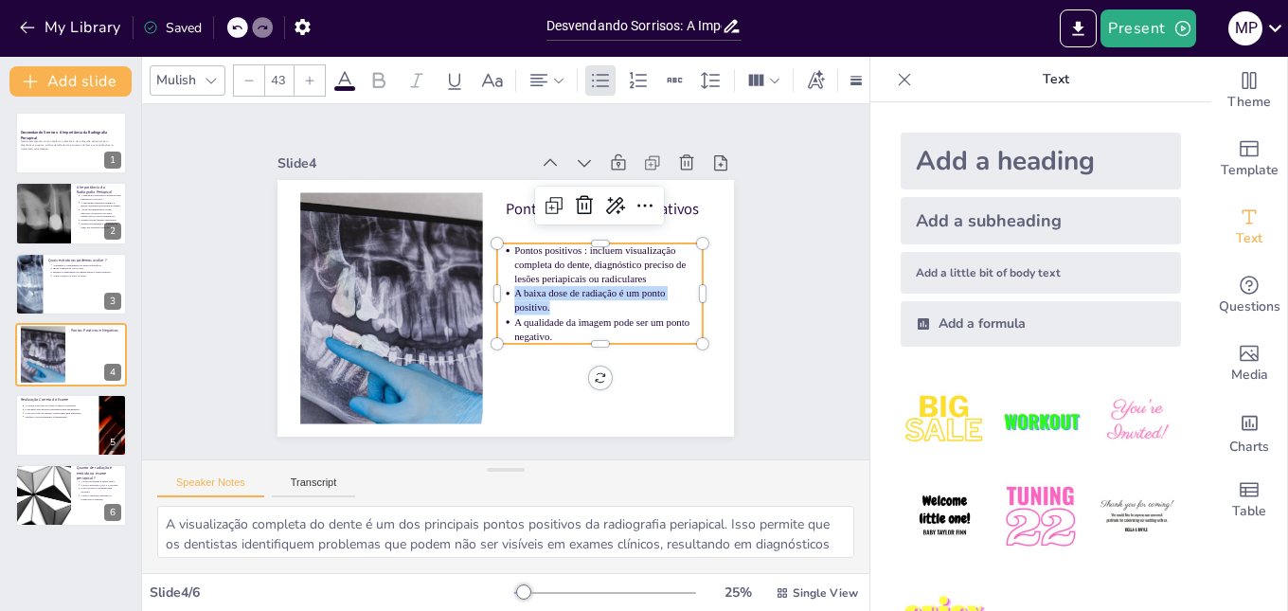
click at [496, 293] on p "A baixa dose de radiação é um ponto positivo." at bounding box center [416, 336] width 159 height 147
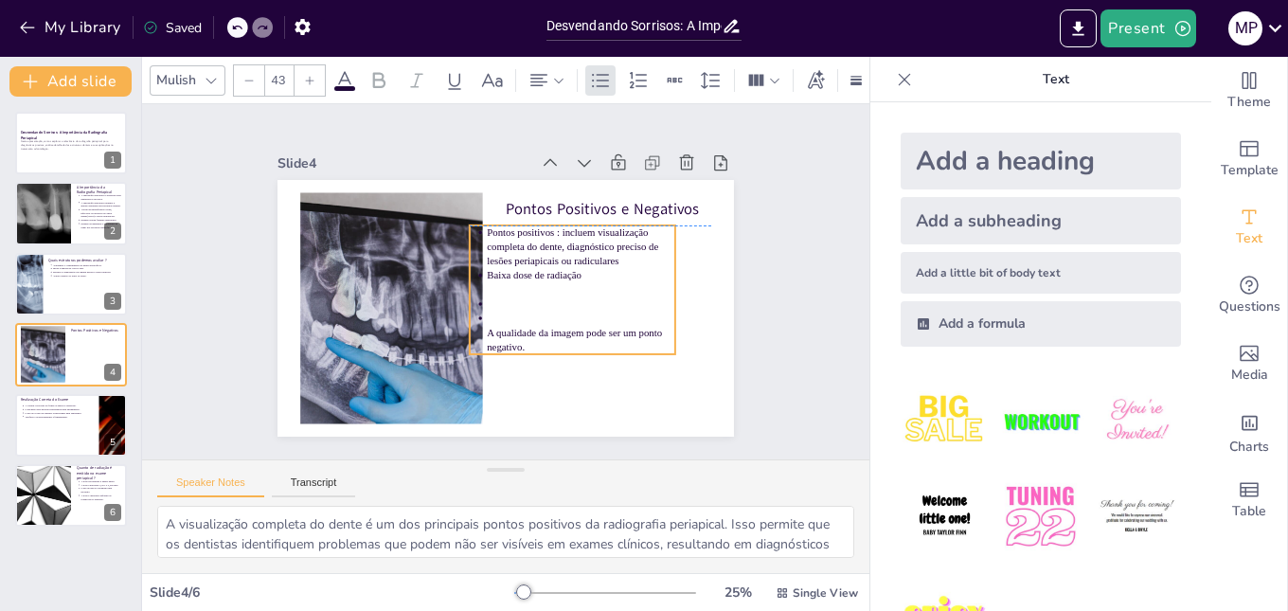
drag, startPoint x: 536, startPoint y: 358, endPoint x: 512, endPoint y: 341, distance: 29.2
click at [509, 340] on span "A qualidade da imagem pode ser um ponto negativo." at bounding box center [499, 368] width 123 height 149
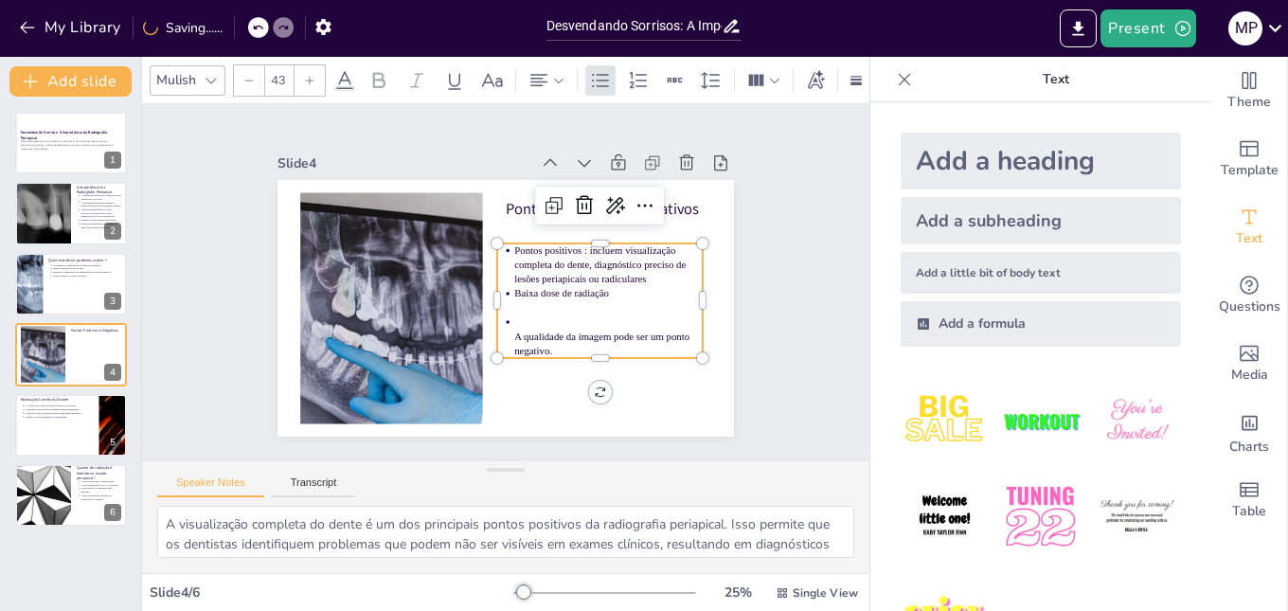
click at [516, 339] on span "A qualidade da imagem pode ser um ponto negativo." at bounding box center [477, 390] width 79 height 170
click at [487, 273] on span "A qualidade da imagem pode ser um ponto negativo." at bounding box center [399, 242] width 173 height 62
click at [457, 336] on p "A qualidade da imagem pode ser um ponto negativo." at bounding box center [423, 369] width 67 height 189
click at [457, 335] on p "A qualidade da imagem pode ser um ponto negativo." at bounding box center [433, 377] width 48 height 190
click at [456, 334] on span "A qualidade da imagem pode ser um ponto negativo." at bounding box center [441, 371] width 29 height 177
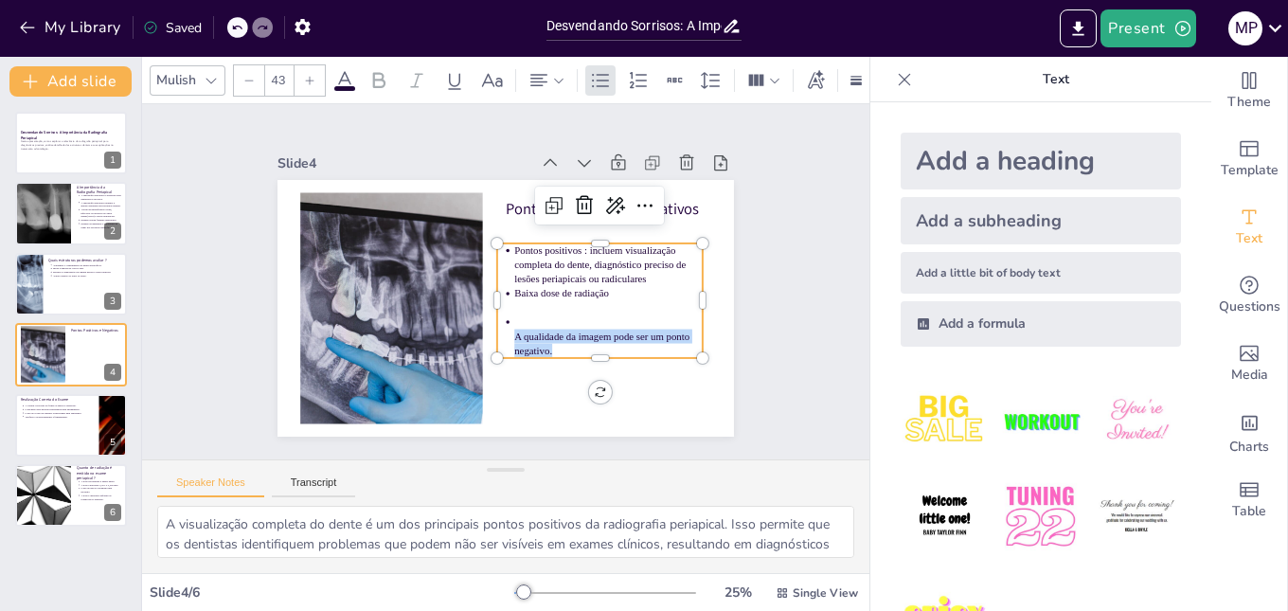
click at [519, 334] on span "A qualidade da imagem pode ser um ponto negativo." at bounding box center [547, 383] width 156 height 112
click at [517, 315] on p at bounding box center [565, 374] width 160 height 122
click at [572, 302] on p at bounding box center [601, 328] width 187 height 53
click at [634, 292] on p "Baixa dose de radiação" at bounding box center [565, 367] width 136 height 150
click at [604, 277] on span "Pontos positivos : incluem visualização completa do dente, diagnóstico preciso …" at bounding box center [600, 280] width 173 height 66
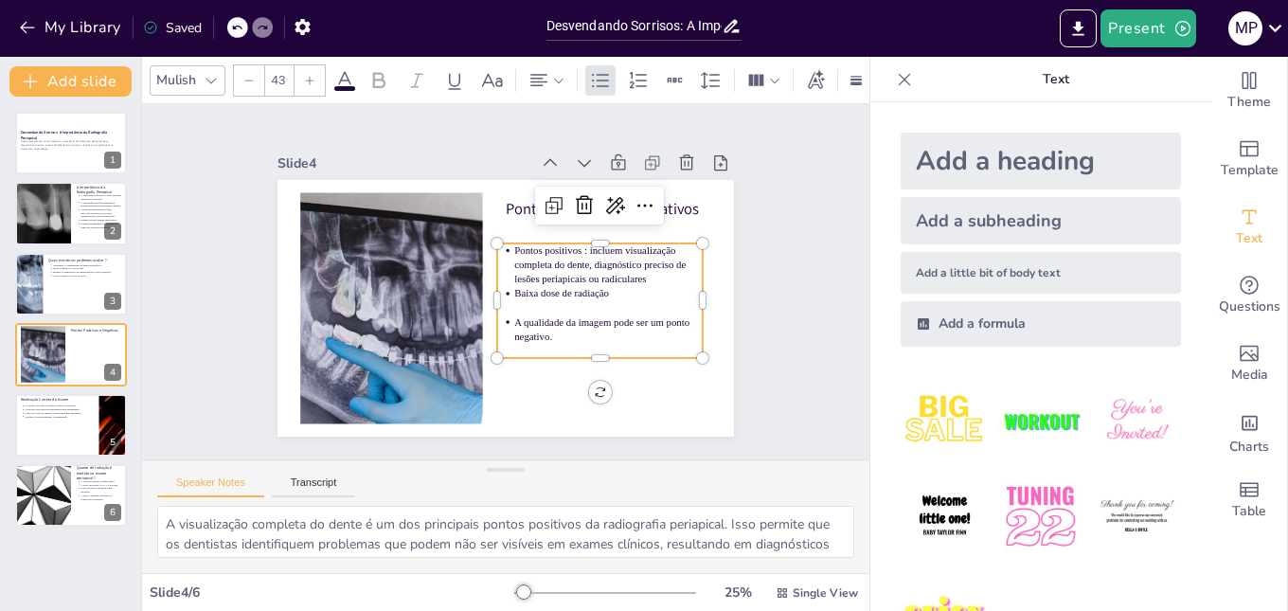
click at [619, 292] on p "Baixa dose de radiação" at bounding box center [565, 367] width 136 height 150
click at [612, 290] on p "Baixa dose de radiação" at bounding box center [589, 343] width 170 height 106
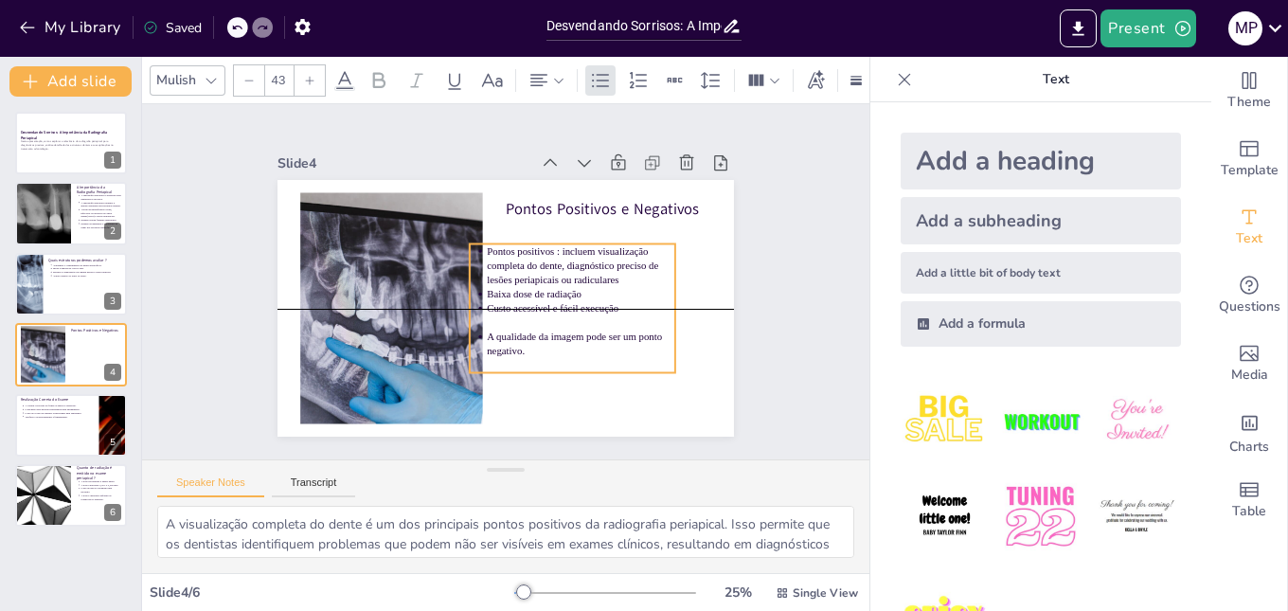
drag, startPoint x: 558, startPoint y: 353, endPoint x: 536, endPoint y: 353, distance: 21.8
click at [536, 358] on p at bounding box center [581, 365] width 188 height 14
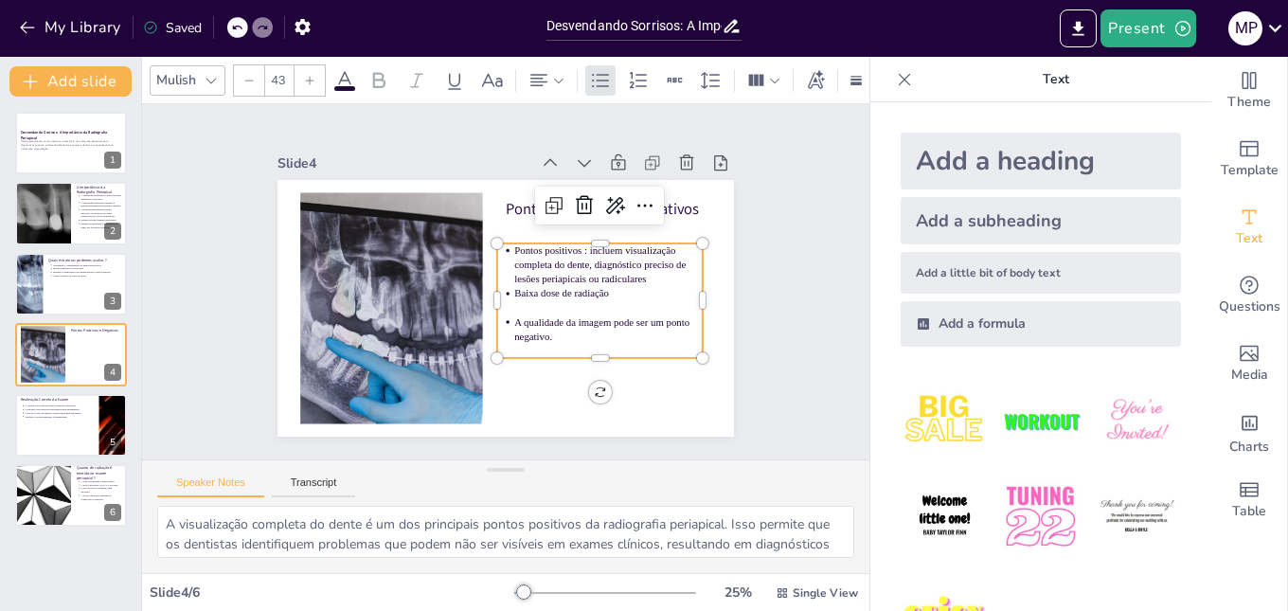
click at [523, 319] on p "A qualidade da imagem pode ser um ponto negativo." at bounding box center [570, 373] width 177 height 118
click at [523, 319] on p "A qualidade da imagem pode ser um ponto negativo." at bounding box center [571, 374] width 177 height 118
click at [645, 302] on icon at bounding box center [661, 318] width 32 height 32
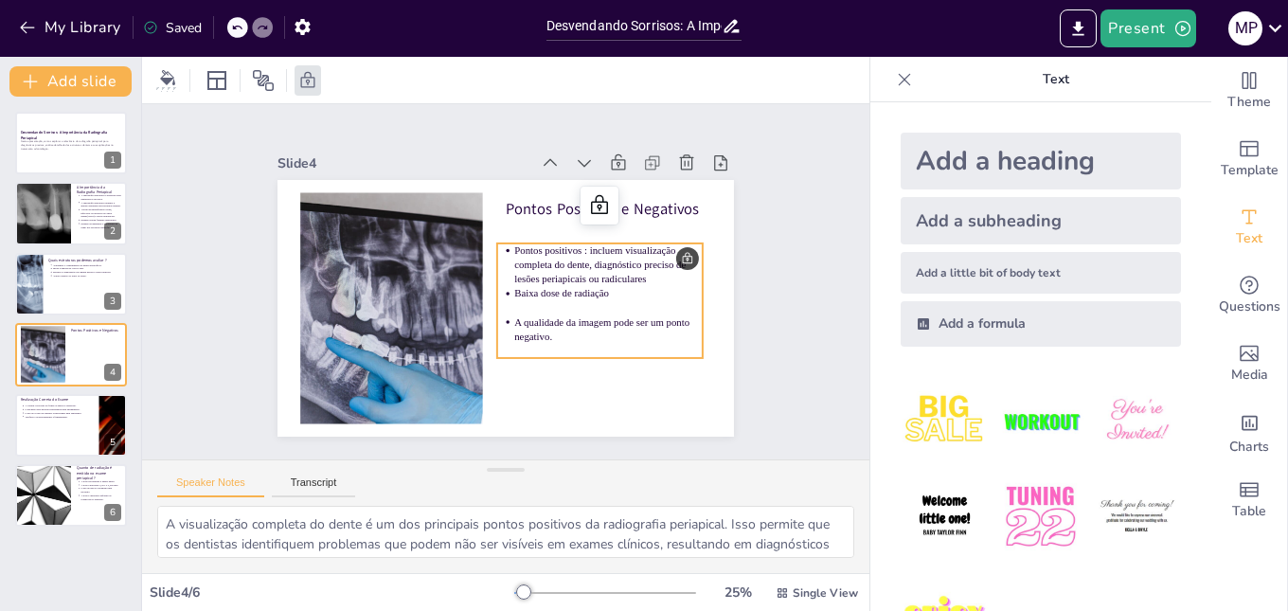
click at [580, 328] on p "A qualidade da imagem pode ser um ponto negativo." at bounding box center [570, 373] width 177 height 118
click at [474, 328] on p "A qualidade da imagem pode ser um ponto negativo." at bounding box center [401, 326] width 147 height 159
click at [577, 326] on p "A qualidade da imagem pode ser um ponto negativo." at bounding box center [570, 373] width 177 height 118
click at [534, 322] on p "A qualidade da imagem pode ser um ponto negativo." at bounding box center [560, 380] width 169 height 134
click at [545, 330] on p "A qualidade da imagem pode ser um ponto negativo." at bounding box center [539, 390] width 147 height 159
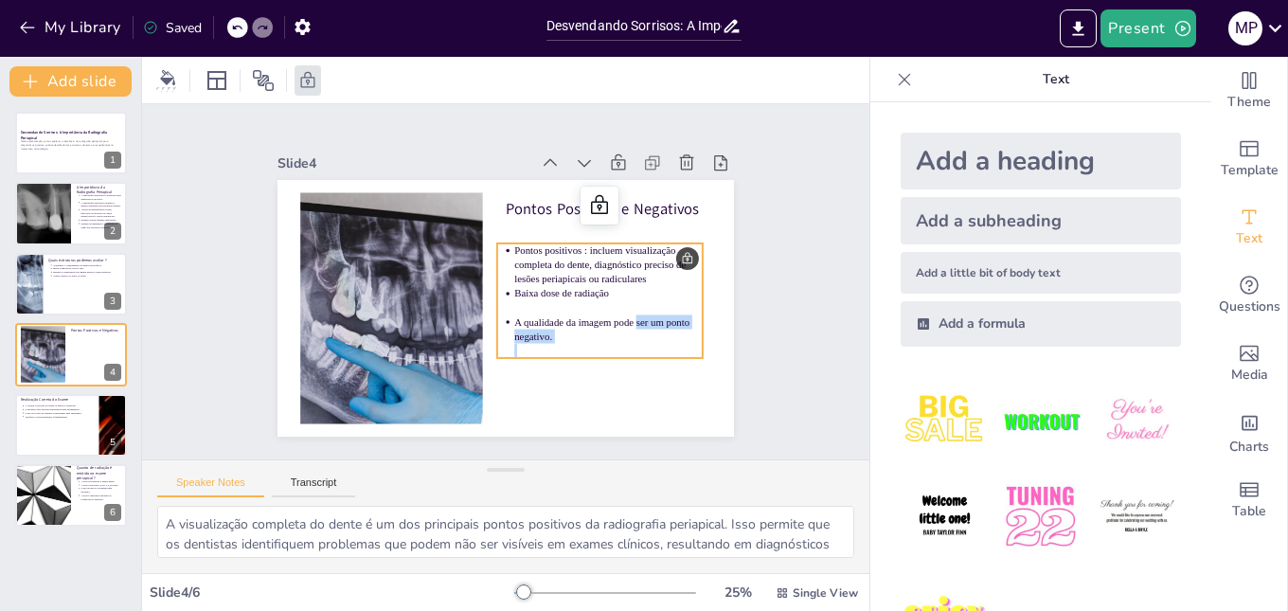
drag, startPoint x: 545, startPoint y: 330, endPoint x: 623, endPoint y: 313, distance: 79.3
click at [575, 313] on p "A qualidade da imagem pode ser um ponto negativo." at bounding box center [515, 394] width 118 height 177
click at [486, 305] on p at bounding box center [450, 371] width 72 height 183
click at [545, 350] on p at bounding box center [560, 393] width 170 height 106
click at [538, 325] on p "A qualidade da imagem pode ser um ponto negativo." at bounding box center [560, 380] width 169 height 134
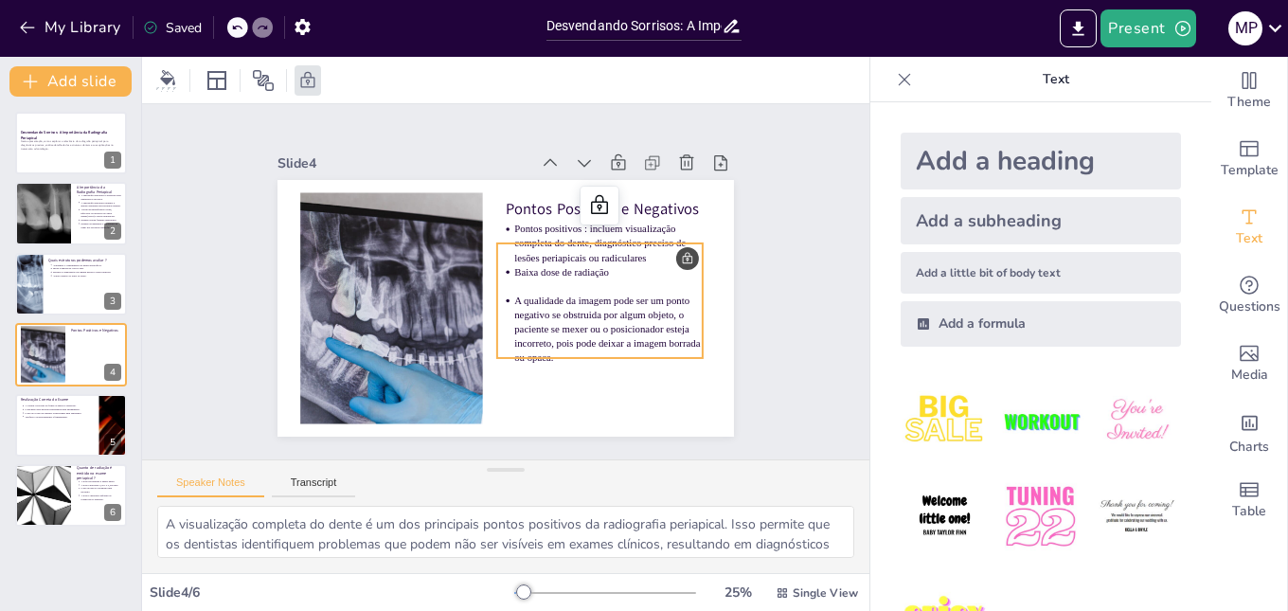
click at [585, 348] on p "A qualidade da imagem pode ser um ponto negativo se obstruida por algum objeto,…" at bounding box center [603, 340] width 194 height 91
click at [538, 346] on p "A qualidade da imagem pode ser um ponto negativo se obstruida por algum objeto,…" at bounding box center [555, 380] width 188 height 179
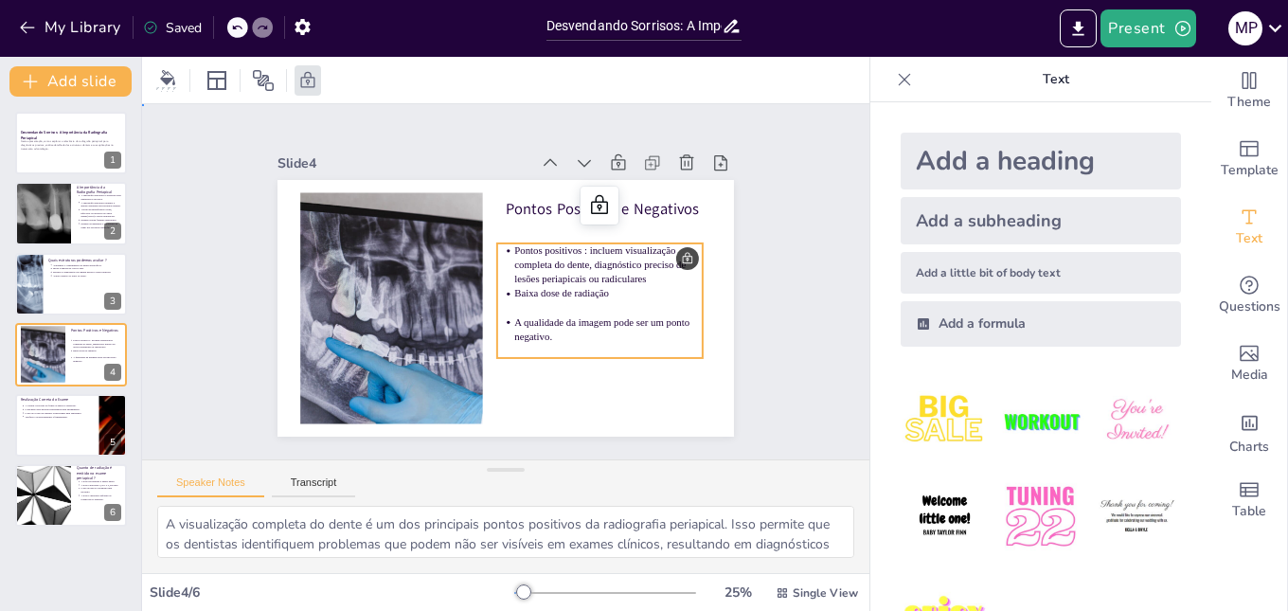
click at [580, 327] on p "A qualidade da imagem pode ser um ponto negativo." at bounding box center [596, 349] width 189 height 67
click at [715, 301] on div "Slide 1 Desvendando Sorrisos: A Importância da Radiografia Periapical Nesta apr…" at bounding box center [505, 281] width 420 height 615
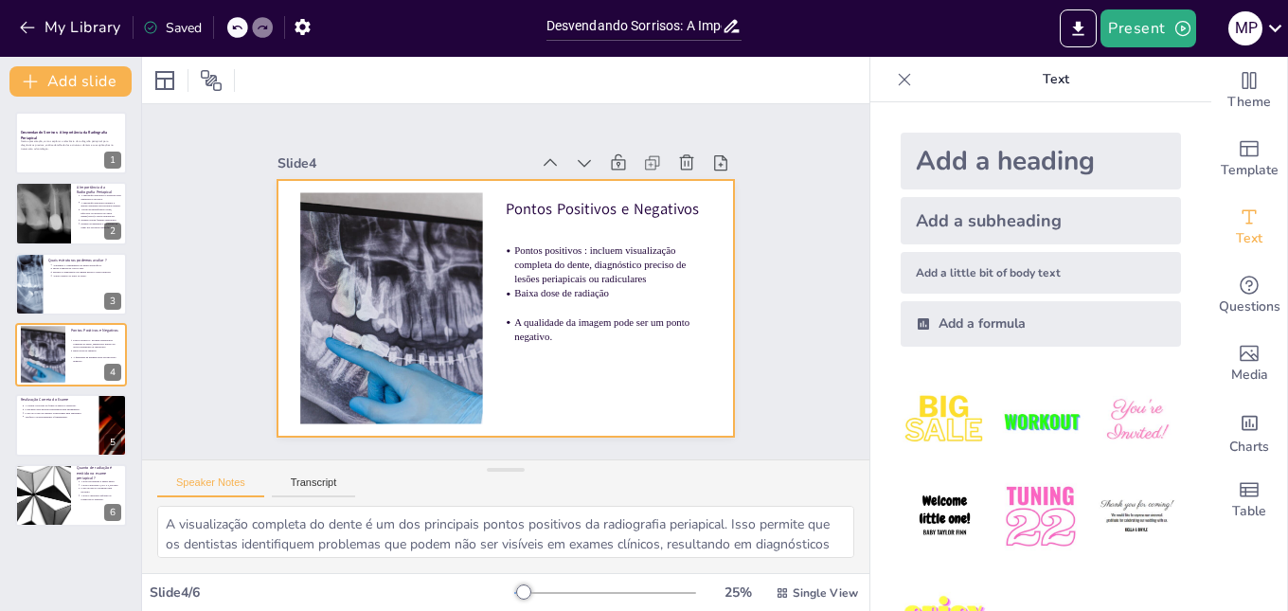
click at [659, 317] on p "A qualidade da imagem pode ser um ponto negativo." at bounding box center [570, 373] width 177 height 118
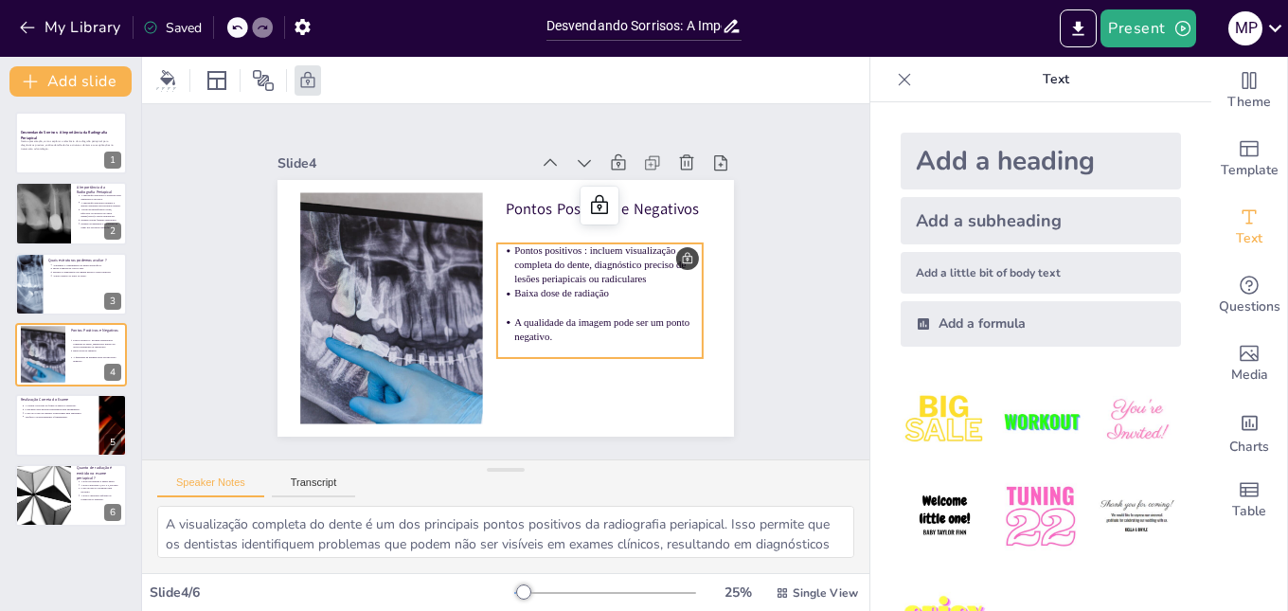
click at [679, 255] on p "Pontos positivos : incluem visualização completa do dente, diagnóstico preciso …" at bounding box center [606, 308] width 189 height 116
click at [672, 256] on p "Pontos positivos : incluem visualização completa do dente, diagnóstico preciso …" at bounding box center [608, 297] width 192 height 98
click at [757, 238] on div "Slide 1 Desvendando Sorrisos: A Importância da Radiografia Periapical Nesta apr…" at bounding box center [505, 281] width 639 height 511
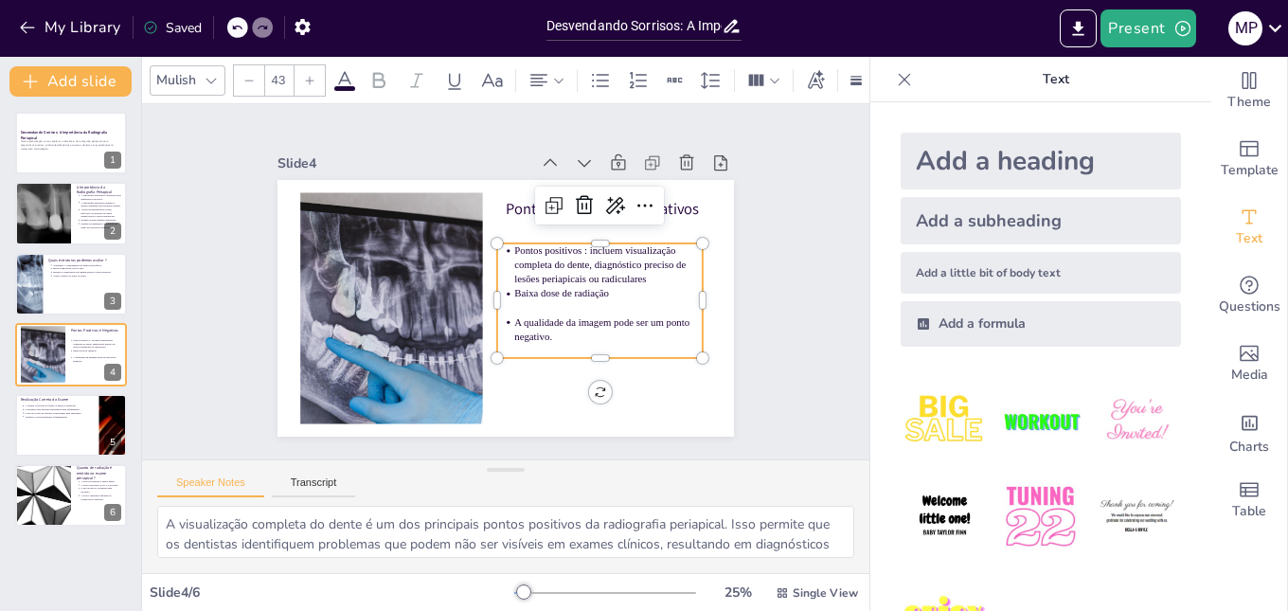
click at [623, 304] on p at bounding box center [595, 338] width 183 height 72
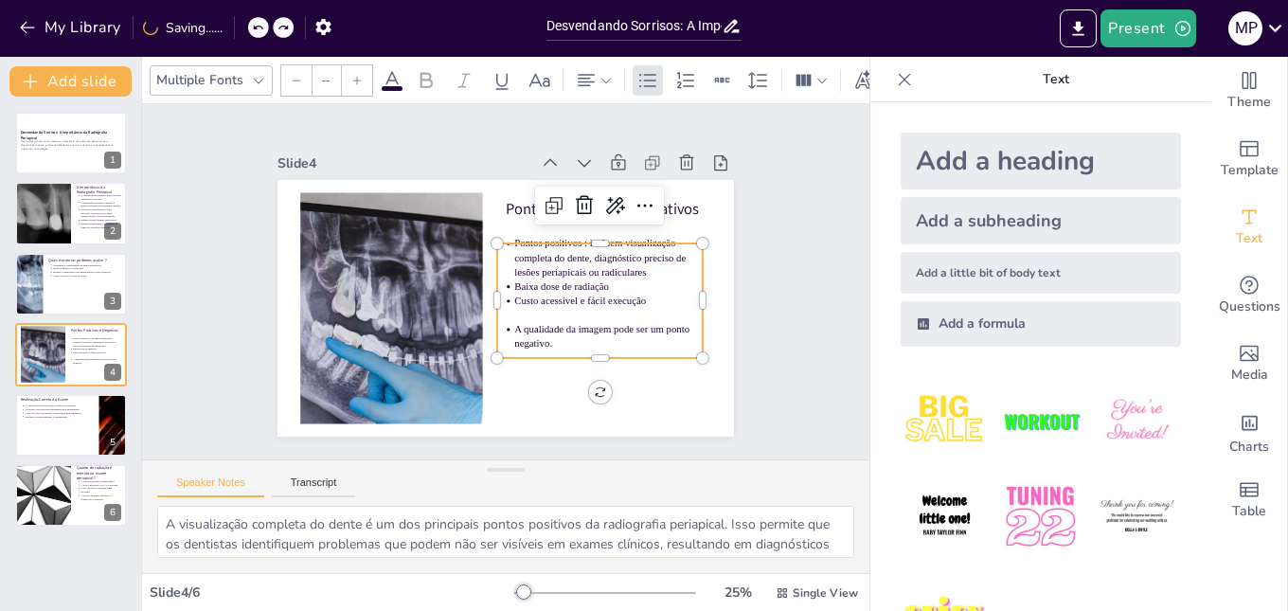
click at [633, 312] on p at bounding box center [585, 354] width 177 height 90
click at [614, 319] on span "A qualidade da imagem pode ser um ponto negativo." at bounding box center [540, 381] width 147 height 125
click at [623, 319] on ul "Pontos positivos : incluem visualização completa do dente, diagnóstico preciso …" at bounding box center [589, 329] width 235 height 186
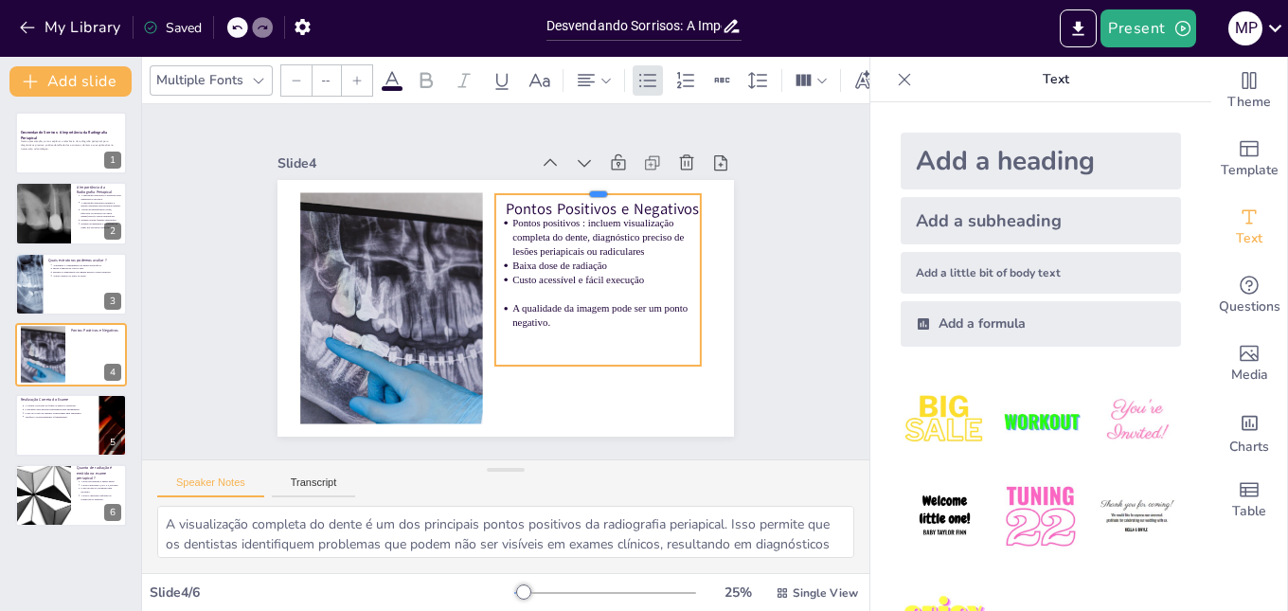
drag, startPoint x: 589, startPoint y: 242, endPoint x: 590, endPoint y: 186, distance: 56.8
click at [590, 230] on div at bounding box center [630, 327] width 98 height 194
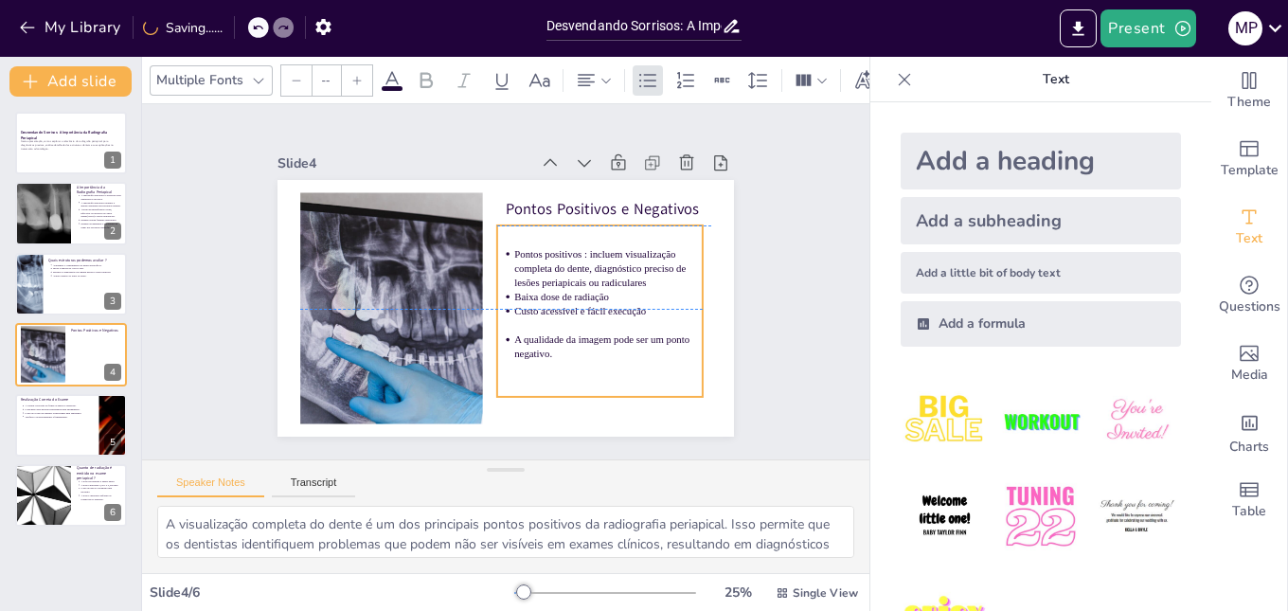
drag, startPoint x: 588, startPoint y: 357, endPoint x: 590, endPoint y: 389, distance: 32.3
click at [590, 389] on div "Pontos positivos : incluem visualização completa do dente, diagnóstico preciso …" at bounding box center [586, 338] width 248 height 226
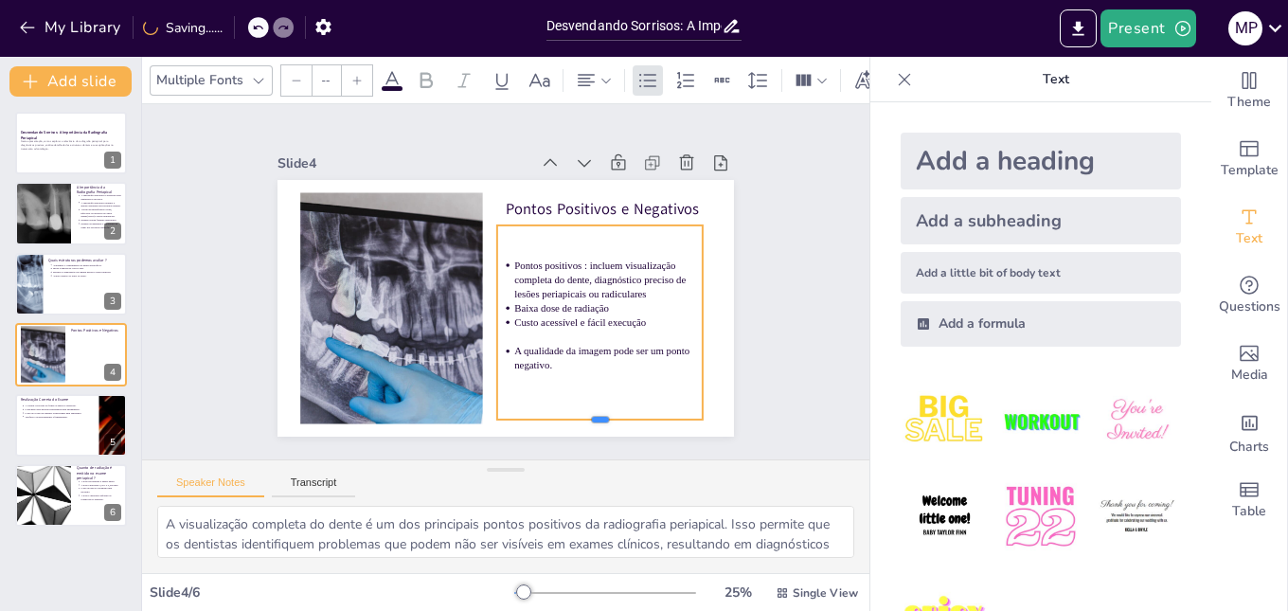
drag, startPoint x: 590, startPoint y: 389, endPoint x: 590, endPoint y: 412, distance: 22.7
click at [590, 415] on div at bounding box center [568, 444] width 204 height 58
type input "43"
click at [574, 348] on span "A qualidade da imagem pode ser um ponto negativo." at bounding box center [593, 360] width 177 height 29
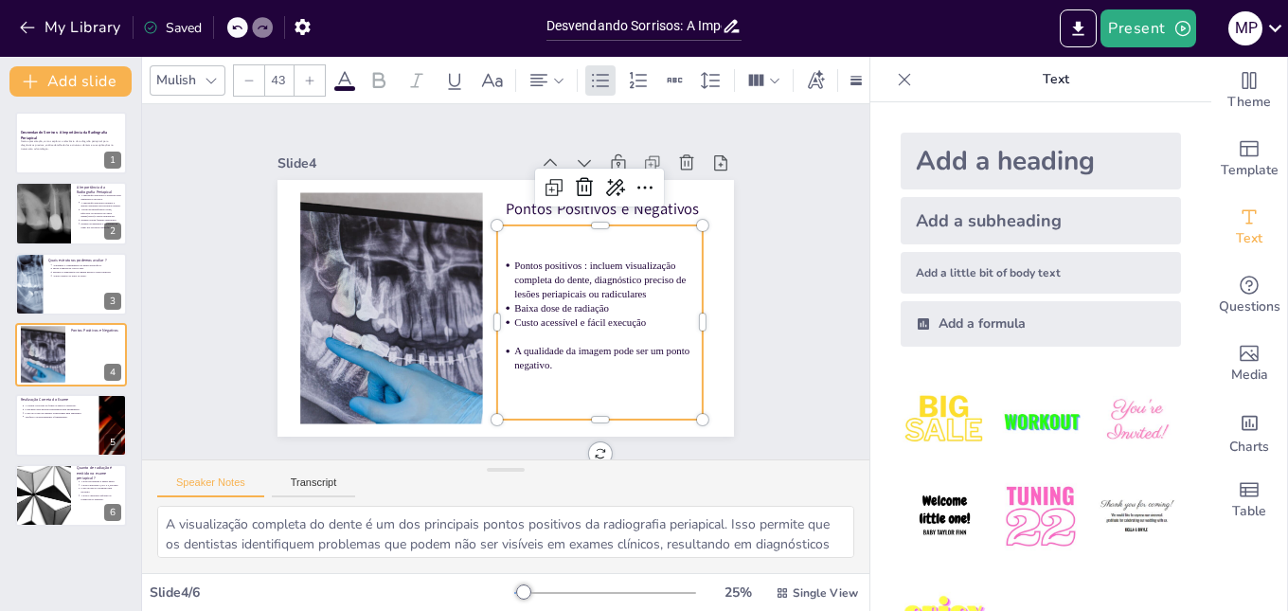
click at [555, 357] on p "A qualidade da imagem pode ser um ponto negativo." at bounding box center [589, 378] width 189 height 67
click at [580, 331] on p at bounding box center [586, 366] width 183 height 72
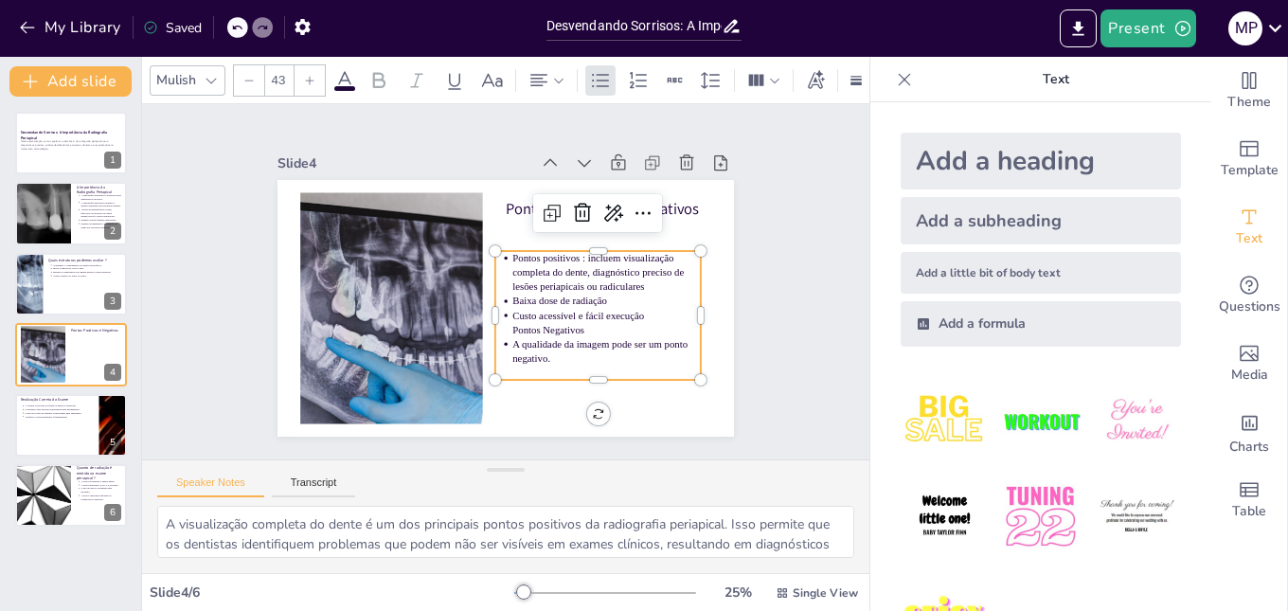
click at [626, 311] on span "Custo acessível e fácil execução" at bounding box center [570, 330] width 131 height 38
click at [598, 306] on p "Custo acessível e fácil execução" at bounding box center [537, 383] width 122 height 160
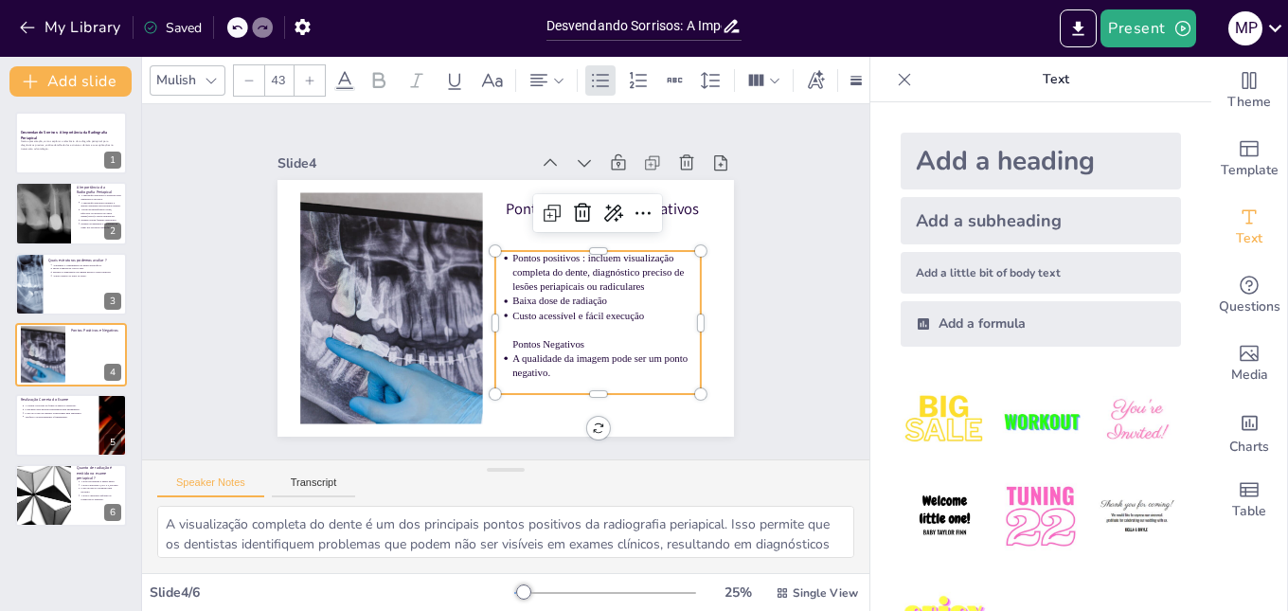
click at [523, 297] on span "Baixa dose de radiação" at bounding box center [547, 321] width 91 height 48
click at [510, 255] on span "Pontos positivos : incluem visualização completa do dente, diagnóstico preciso …" at bounding box center [596, 288] width 173 height 66
click at [572, 342] on p "Pontos Negativos" at bounding box center [591, 363] width 187 height 53
click at [571, 359] on p "A qualidade da imagem pode ser um ponto negativo." at bounding box center [524, 411] width 159 height 147
click at [545, 369] on p "A qualidade da imagem pode ser um ponto negativo." at bounding box center [586, 384] width 189 height 67
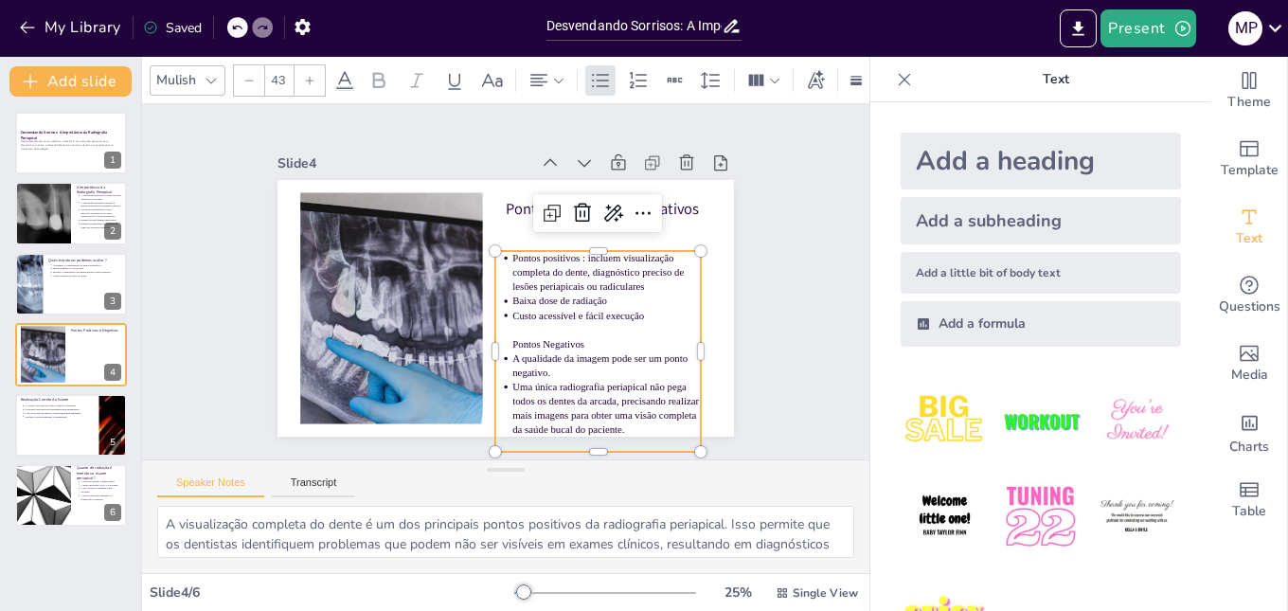
click at [513, 352] on span "A qualidade da imagem pode ser um ponto negativo." at bounding box center [580, 375] width 176 height 47
click at [557, 363] on p "A qualidade da imagem pode ser um ponto negativo." at bounding box center [598, 375] width 190 height 48
click at [532, 364] on span "A qualidade da imagem pode ser um ponto negativo." at bounding box center [591, 367] width 177 height 29
click at [769, 228] on div "Slide 1 Desvendando Sorrisos: A Importância da Radiografia Periapical Nesta apr…" at bounding box center [506, 281] width 592 height 366
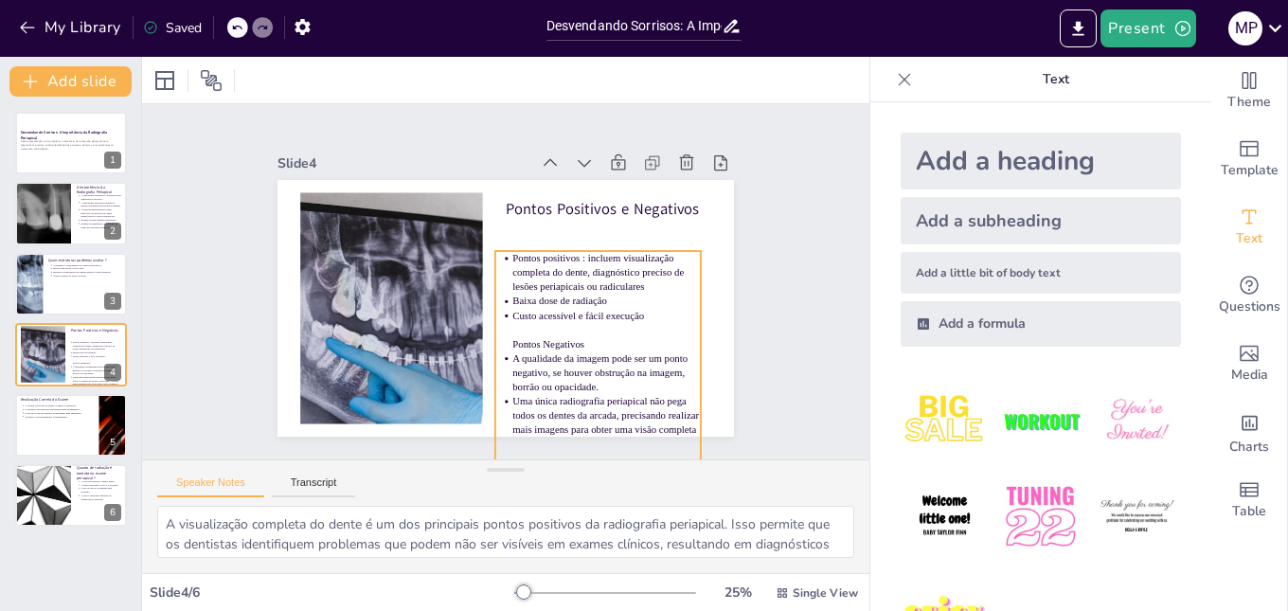
click at [596, 265] on span "Pontos positivos : incluem visualização completa do dente, diagnóstico preciso …" at bounding box center [581, 322] width 153 height 121
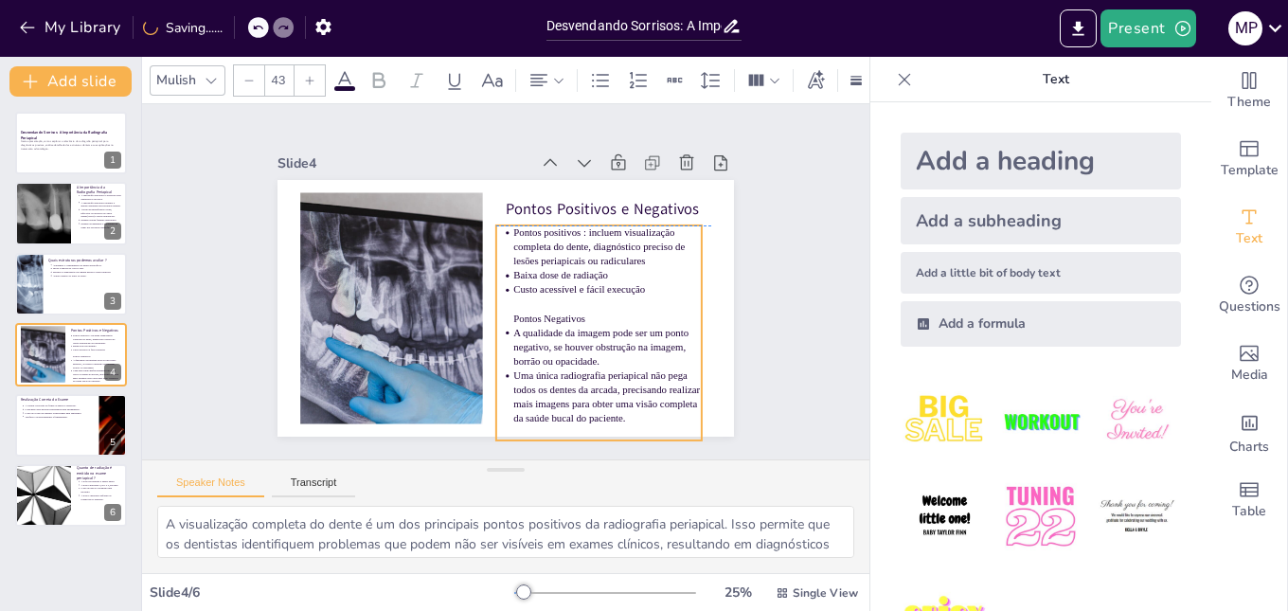
drag, startPoint x: 595, startPoint y: 263, endPoint x: 596, endPoint y: 234, distance: 29.4
click at [596, 235] on span "Pontos positivos : incluem visualização completa do dente, diagnóstico preciso …" at bounding box center [602, 281] width 167 height 93
click at [786, 267] on div "Slide 1 Desvendando Sorrisos: A Importância da Radiografia Periapical Nesta apr…" at bounding box center [505, 281] width 785 height 498
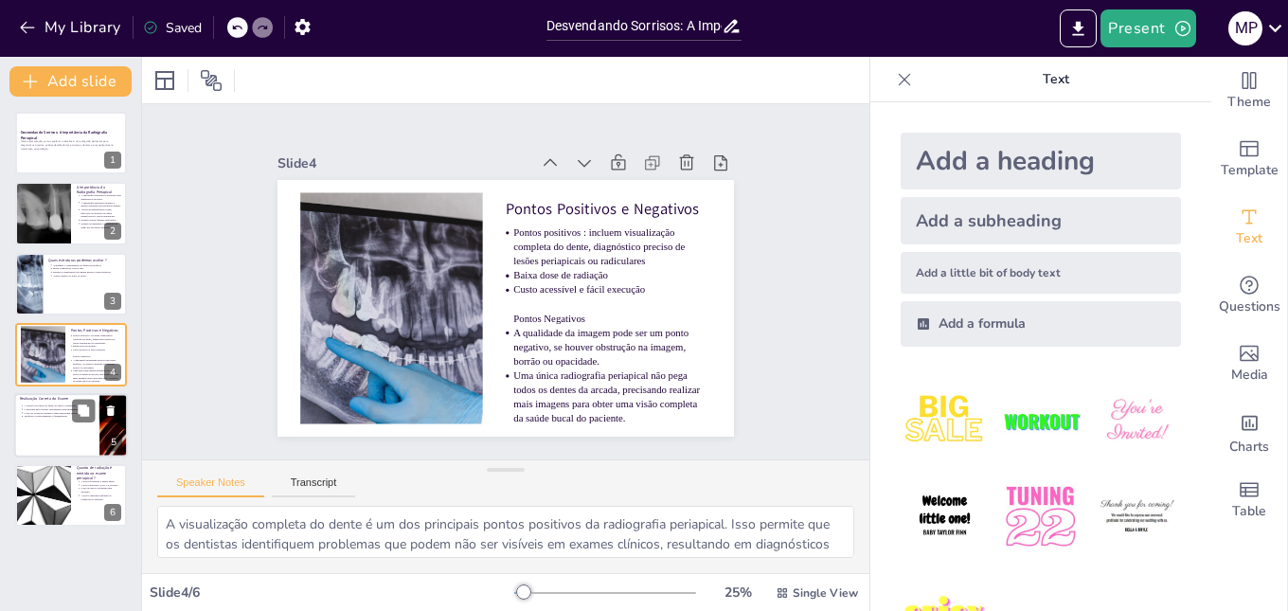
click at [79, 428] on div at bounding box center [71, 425] width 114 height 64
type textarea "A correta colocação do filme ou sensor é essencial para garantir que a imagem c…"
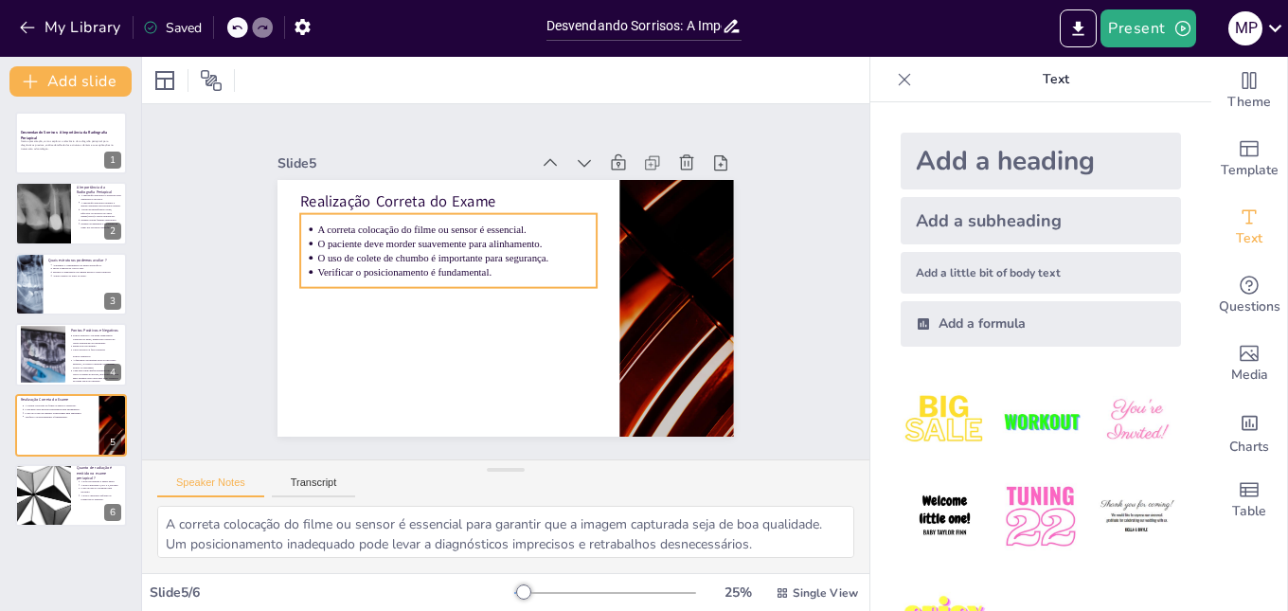
click at [442, 235] on p "O paciente deve morder suavemente para alinhamento." at bounding box center [483, 225] width 249 height 152
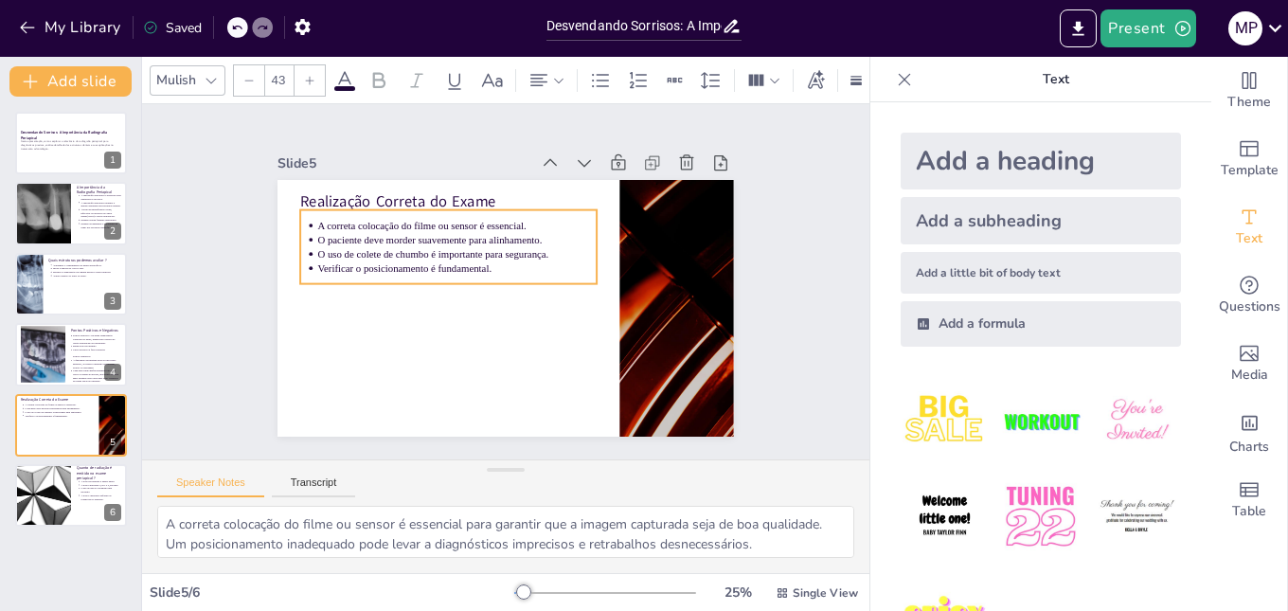
click at [508, 241] on ul "A correta colocação do filme ou sensor é essencial. O paciente deve morder suav…" at bounding box center [462, 231] width 299 height 146
click at [508, 241] on p "O uso de colete de chumbo é importante para segurança." at bounding box center [464, 244] width 277 height 72
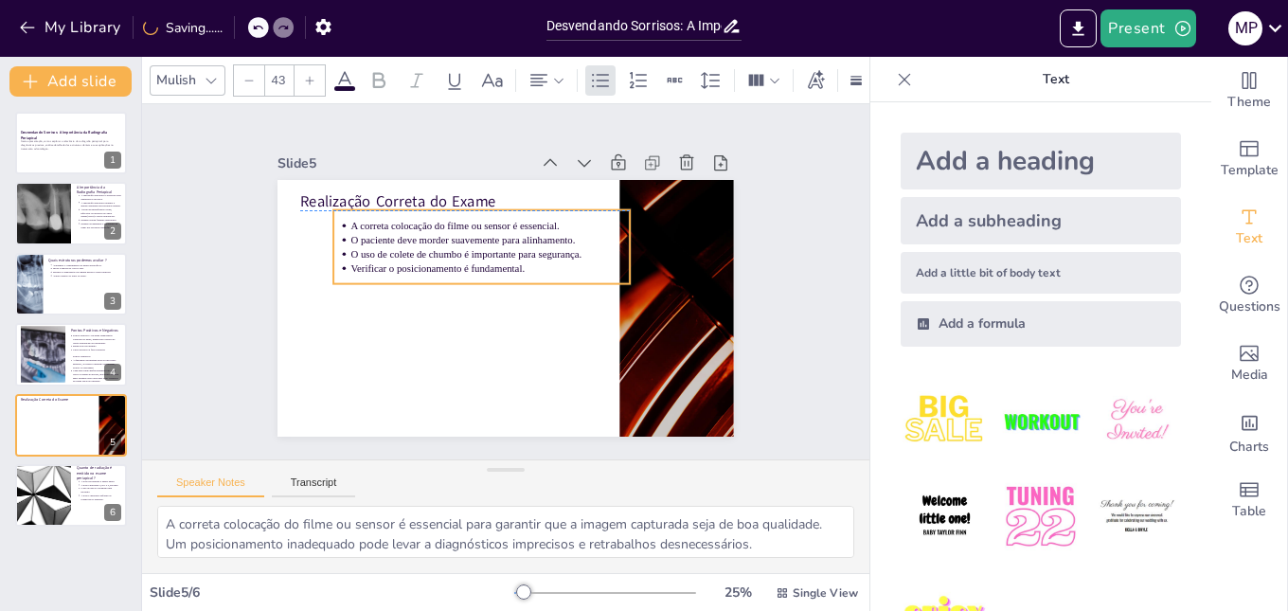
drag, startPoint x: 478, startPoint y: 258, endPoint x: 532, endPoint y: 274, distance: 56.3
click at [530, 274] on p "Verificar o posicionamento é fundamental." at bounding box center [496, 264] width 270 height 100
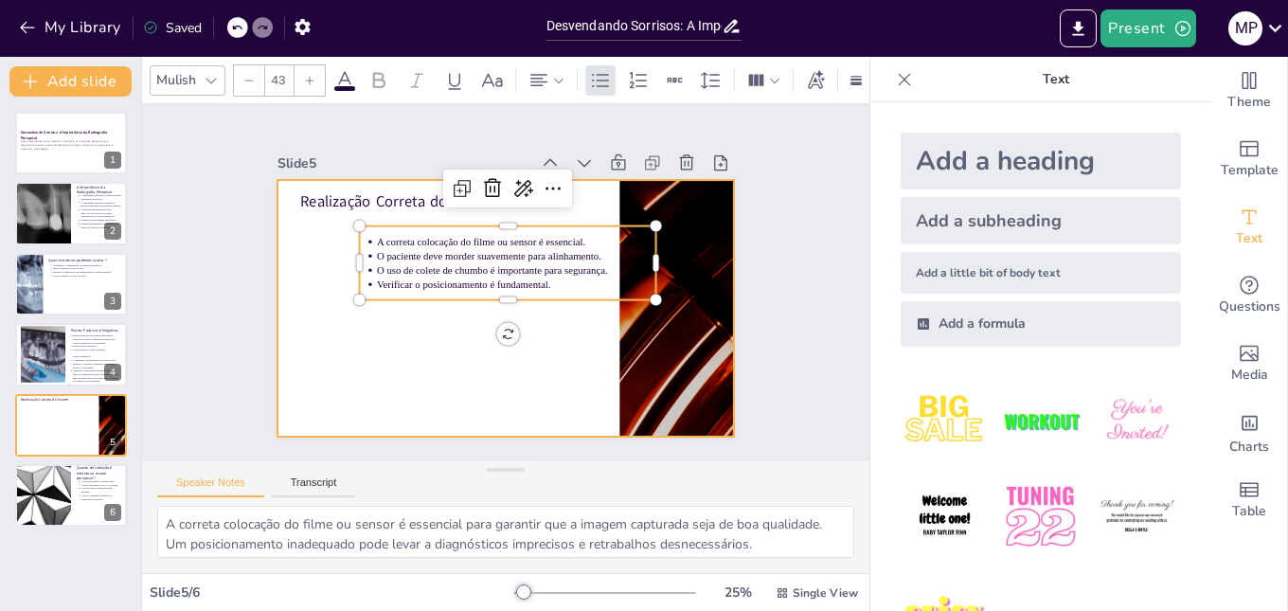
click at [589, 343] on div at bounding box center [502, 308] width 480 height 303
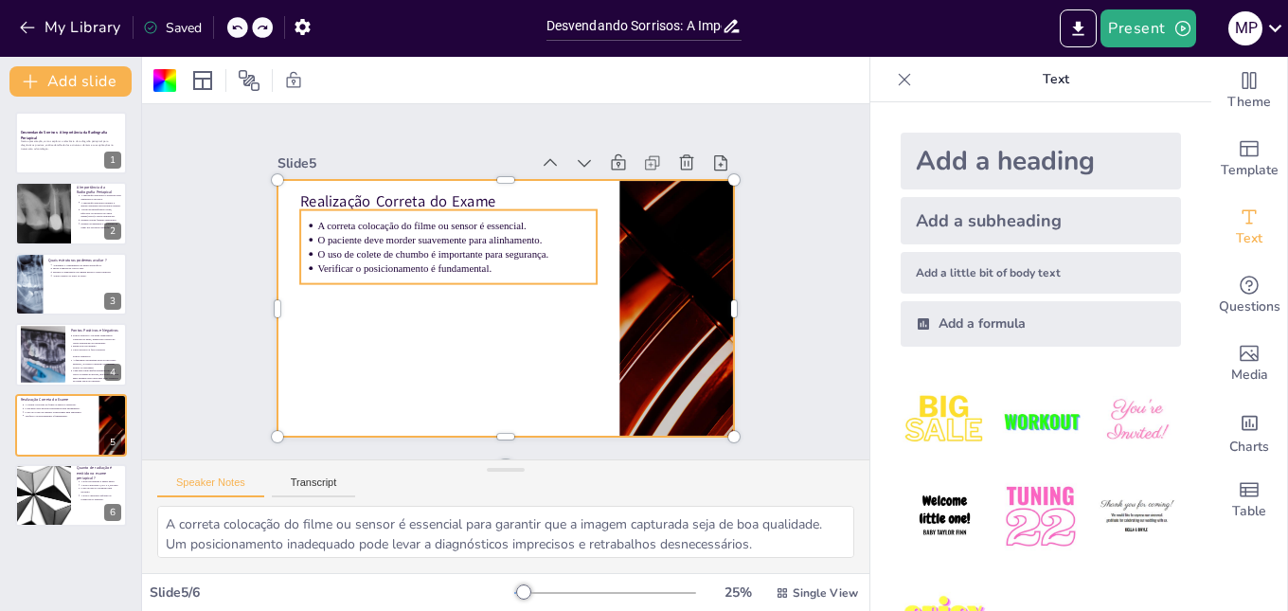
click at [446, 230] on p "O paciente deve morder suavemente para alinhamento." at bounding box center [497, 217] width 217 height 197
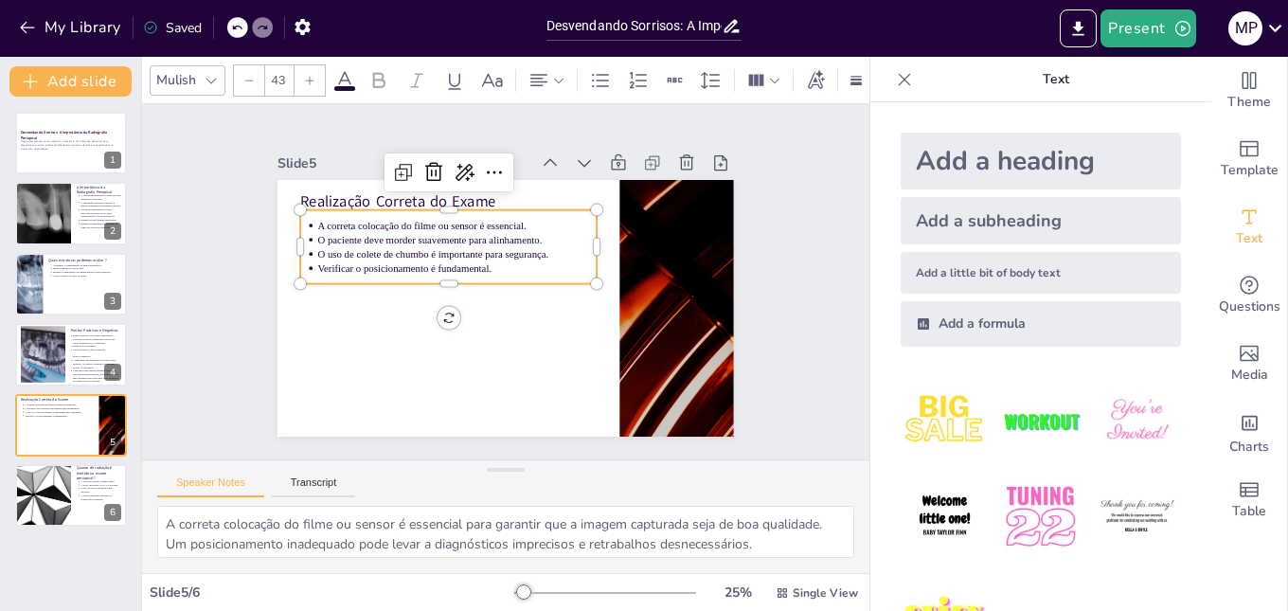
click at [446, 230] on p "O paciente deve morder suavemente para alinhamento." at bounding box center [467, 231] width 277 height 72
click at [491, 260] on p "Verificar o posicionamento é fundamental." at bounding box center [461, 259] width 277 height 72
click at [476, 254] on p "Verificar o posicionamento é fundamental." at bounding box center [474, 242] width 234 height 176
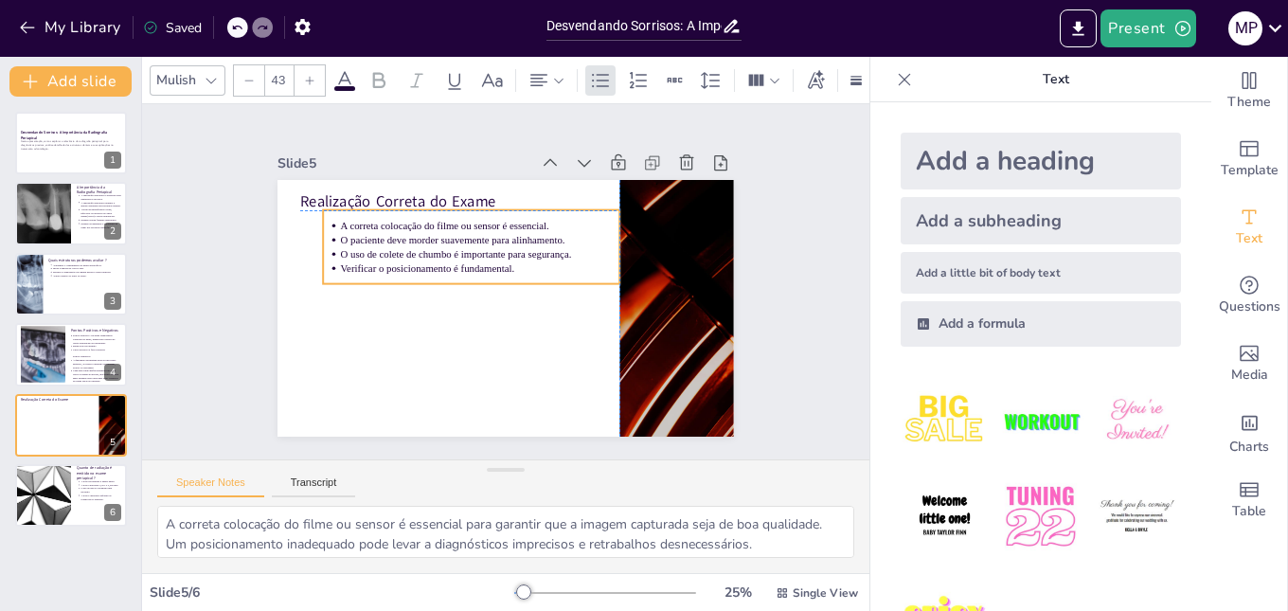
drag, startPoint x: 302, startPoint y: 221, endPoint x: 322, endPoint y: 221, distance: 19.9
click at [329, 221] on ul "A correta colocação do filme ou sensor é essencial. O paciente deve morder suav…" at bounding box center [480, 240] width 302 height 117
click at [386, 314] on div at bounding box center [500, 307] width 500 height 346
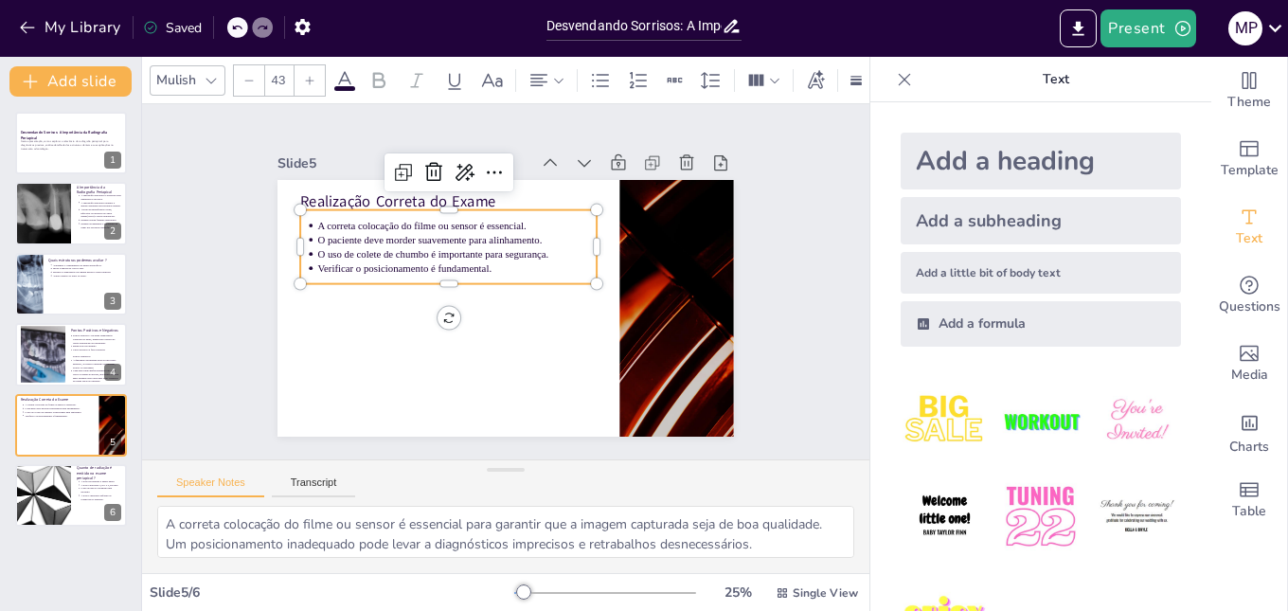
click at [375, 232] on p "O paciente deve morder suavemente para alinhamento." at bounding box center [473, 226] width 270 height 99
click at [554, 176] on icon at bounding box center [570, 192] width 32 height 32
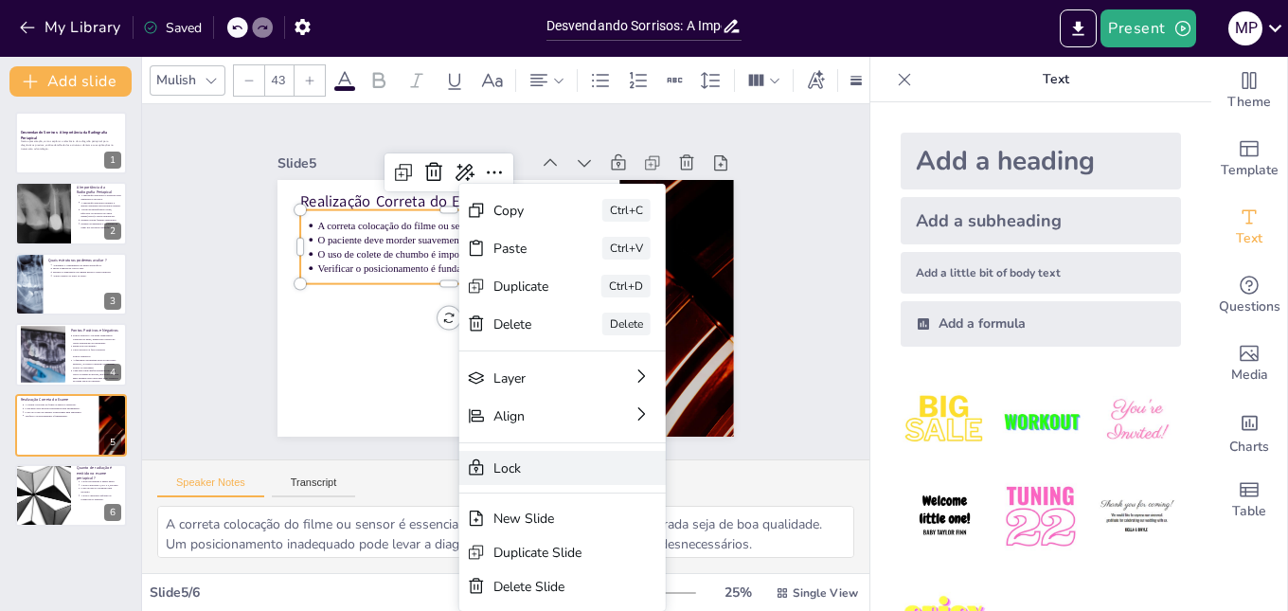
click at [340, 457] on div "Lock" at bounding box center [291, 560] width 97 height 206
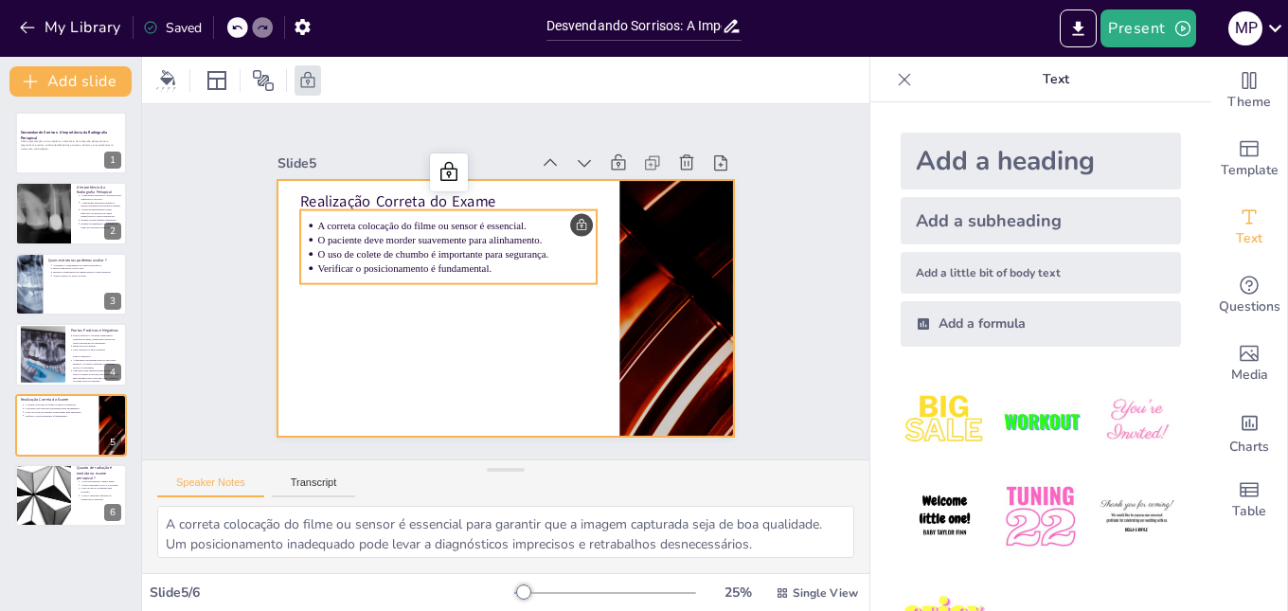
drag, startPoint x: 451, startPoint y: 262, endPoint x: 470, endPoint y: 281, distance: 26.8
click at [470, 229] on div "Realização Correta do Exame A correta colocação do filme ou sensor é essencial.…" at bounding box center [527, 181] width 446 height 95
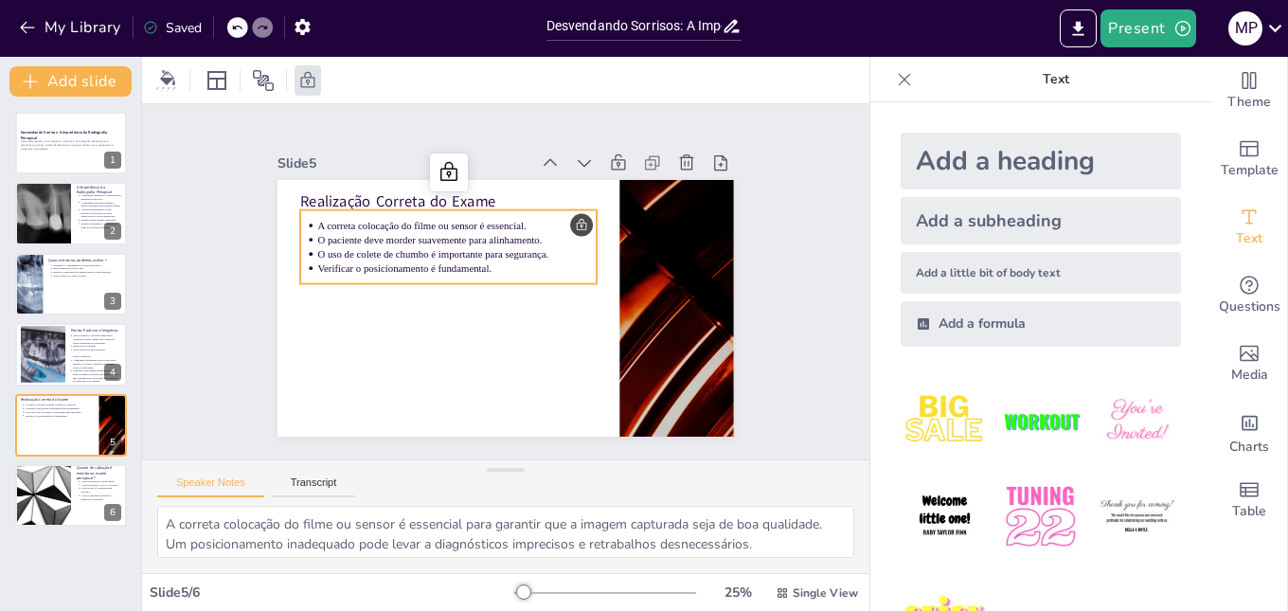
click at [469, 256] on p "Verificar o posicionamento é fundamental." at bounding box center [498, 231] width 127 height 260
click at [469, 256] on p "Verificar o posicionamento é fundamental." at bounding box center [458, 263] width 279 height 44
click at [469, 256] on span "Verificar o posicionamento é fundamental." at bounding box center [410, 247] width 172 height 47
click at [469, 256] on span "Verificar o posicionamento é fundamental." at bounding box center [414, 237] width 169 height 64
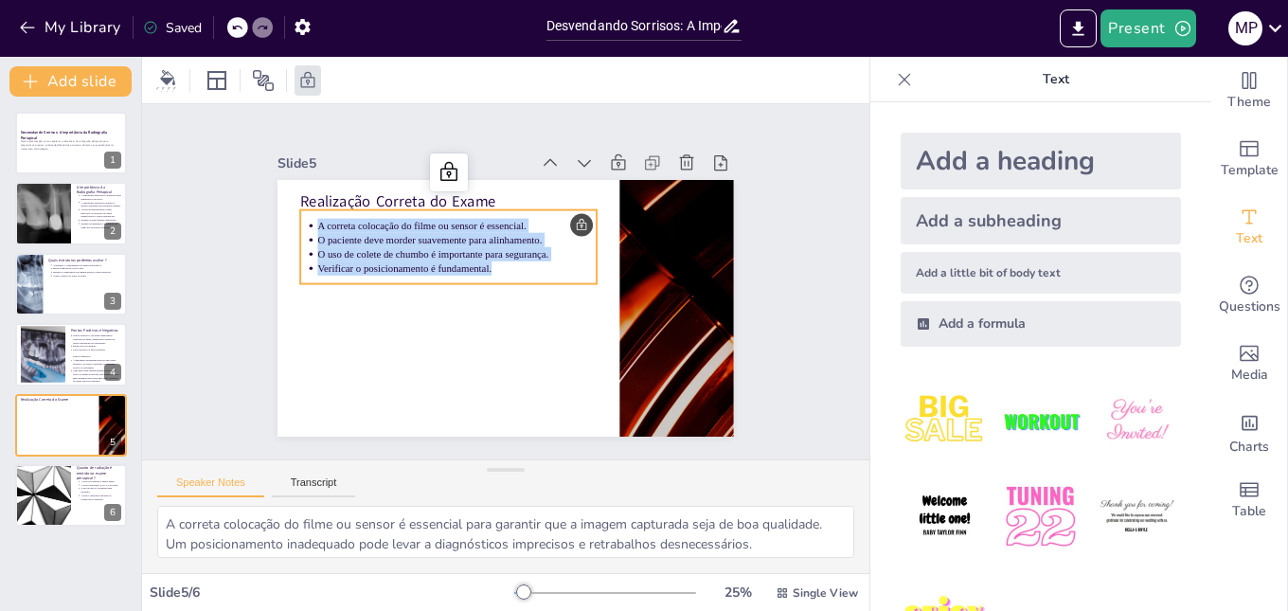
drag, startPoint x: 491, startPoint y: 266, endPoint x: 306, endPoint y: 219, distance: 191.6
click at [313, 219] on ul "A correta colocação do filme ou sensor é essencial. O paciente deve morder suav…" at bounding box center [462, 231] width 299 height 146
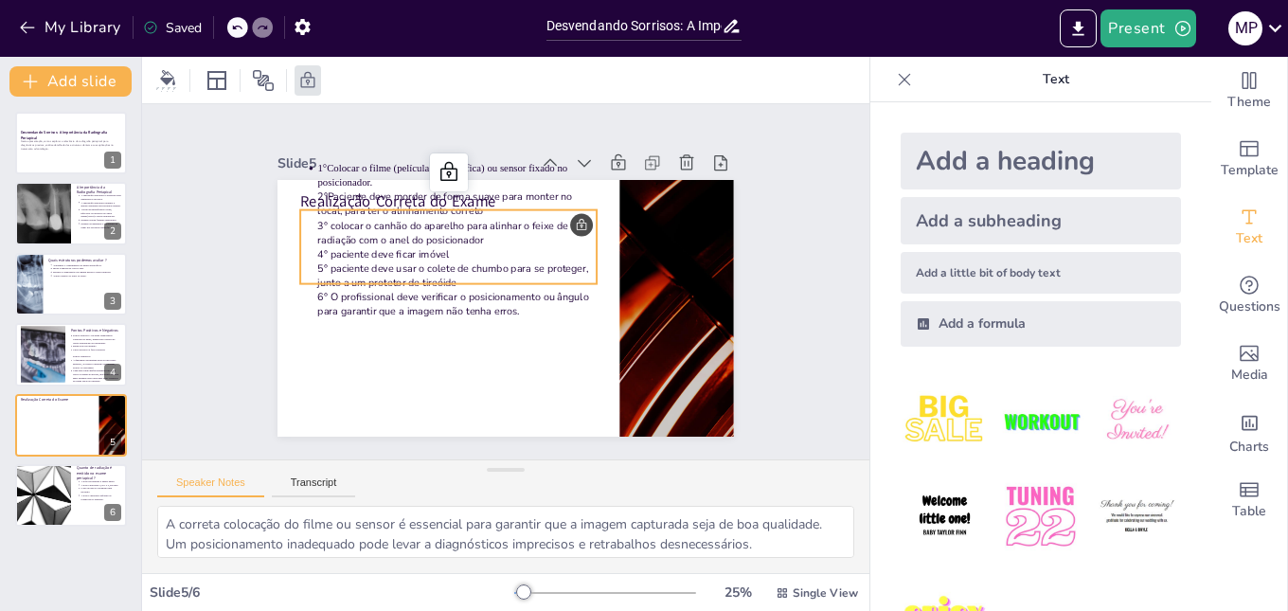
click at [568, 217] on p "3° colocar o canhão do aparelho para alinhar o feixe de radiação com o anel do …" at bounding box center [475, 221] width 275 height 114
click at [463, 162] on icon at bounding box center [473, 162] width 21 height 23
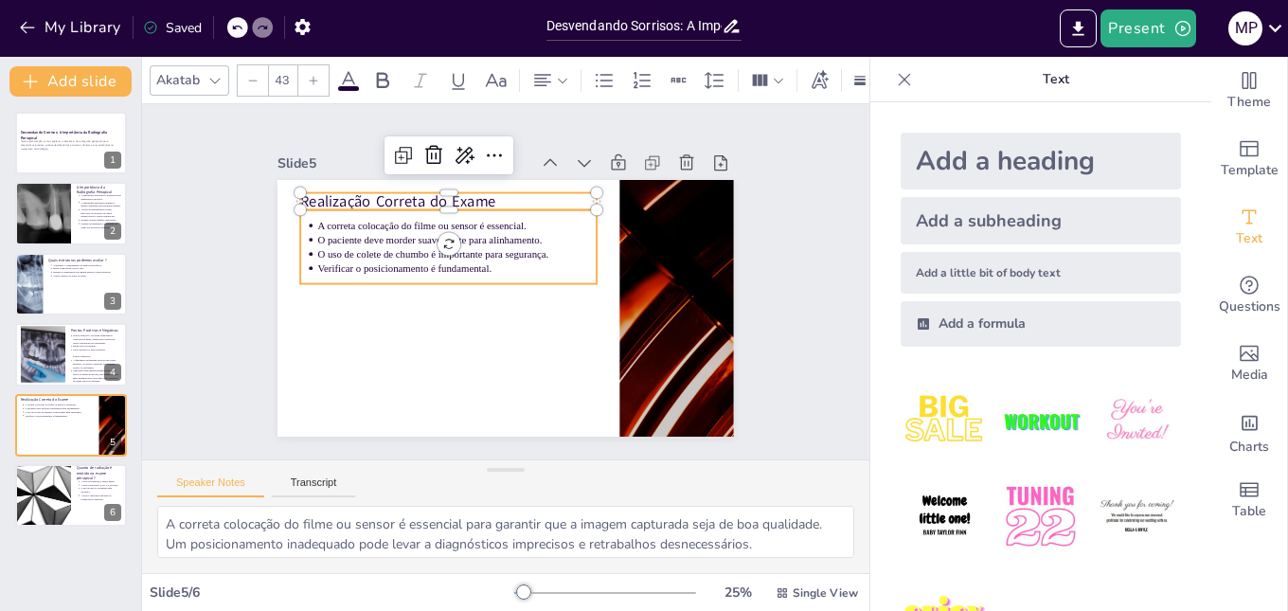
click at [526, 239] on p "O paciente deve morder suavemente para alinhamento." at bounding box center [461, 235] width 279 height 44
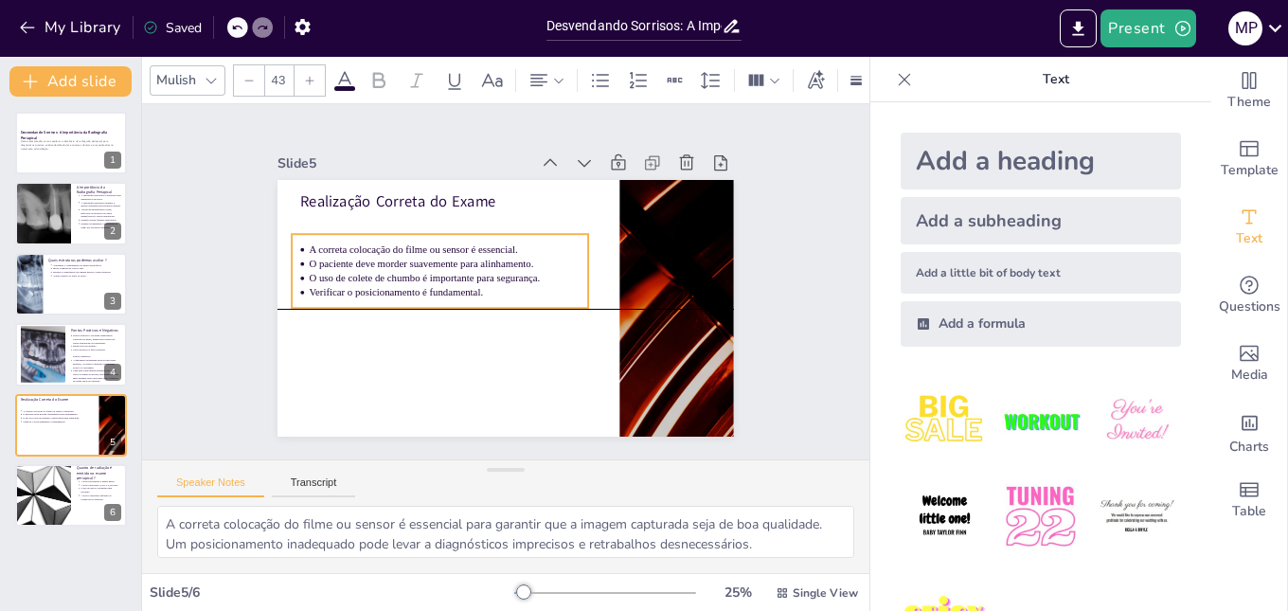
drag, startPoint x: 518, startPoint y: 236, endPoint x: 509, endPoint y: 259, distance: 25.2
click at [509, 259] on p "O paciente deve morder suavemente para alinhamento." at bounding box center [451, 259] width 279 height 44
click at [497, 260] on p "O paciente deve morder suavemente para alinhamento." at bounding box center [453, 253] width 277 height 72
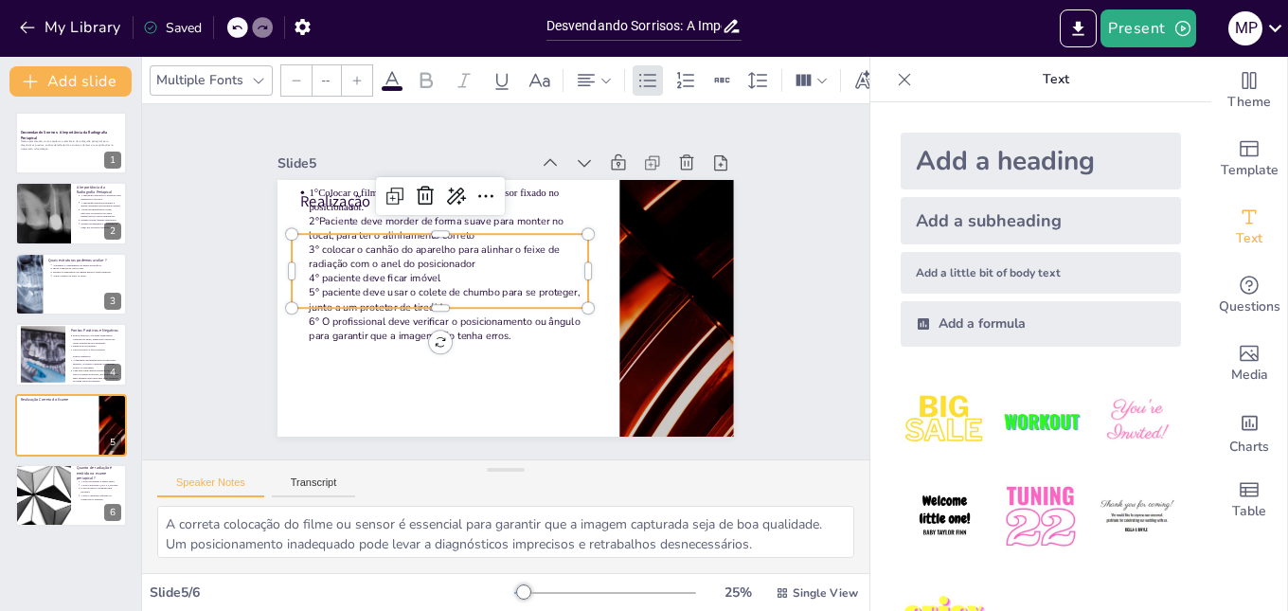
click at [497, 260] on p "3° colocar o canhão do aparelho para alinhar o feixe de radiação com o anel do …" at bounding box center [454, 246] width 279 height 86
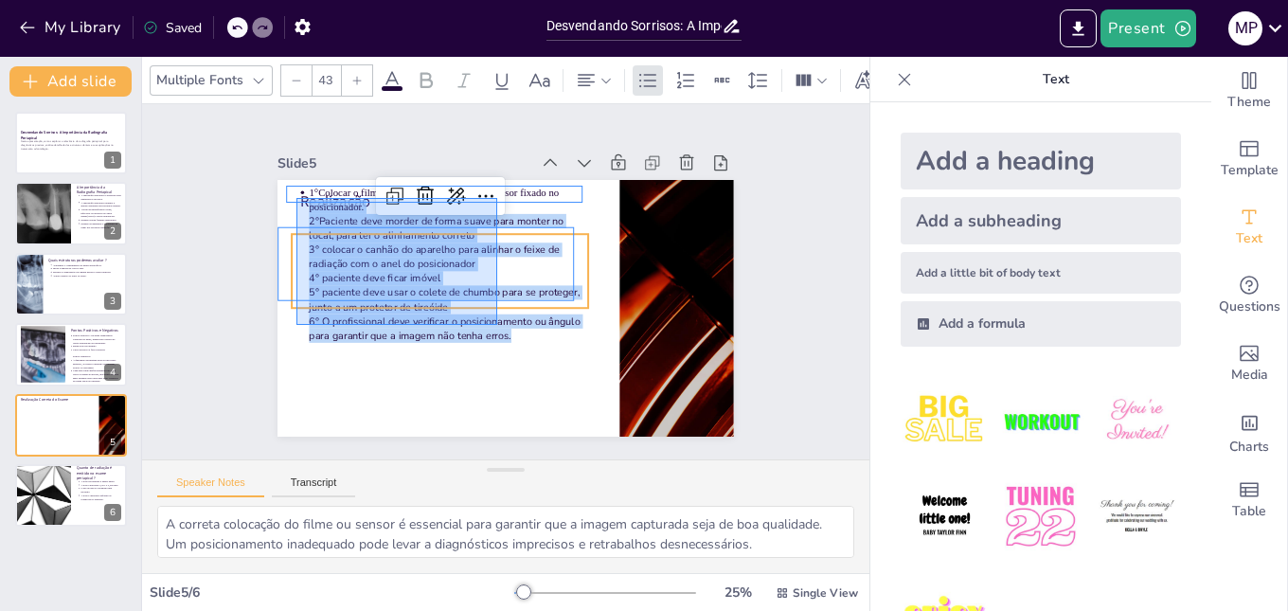
type input "--"
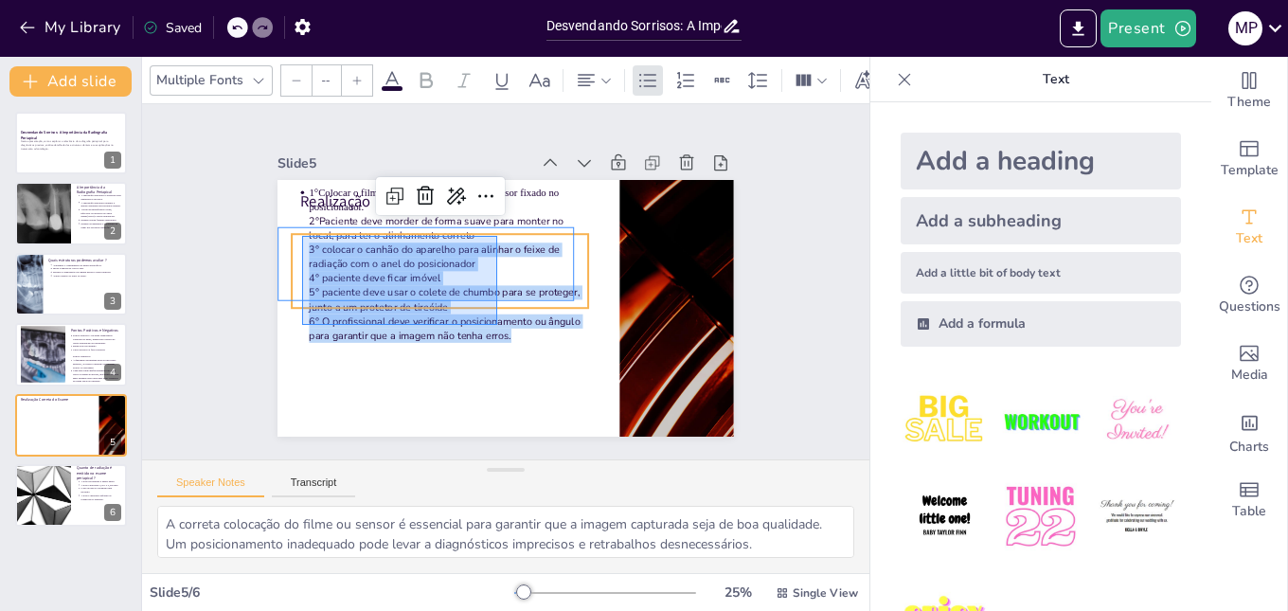
drag, startPoint x: 497, startPoint y: 325, endPoint x: 302, endPoint y: 236, distance: 214.4
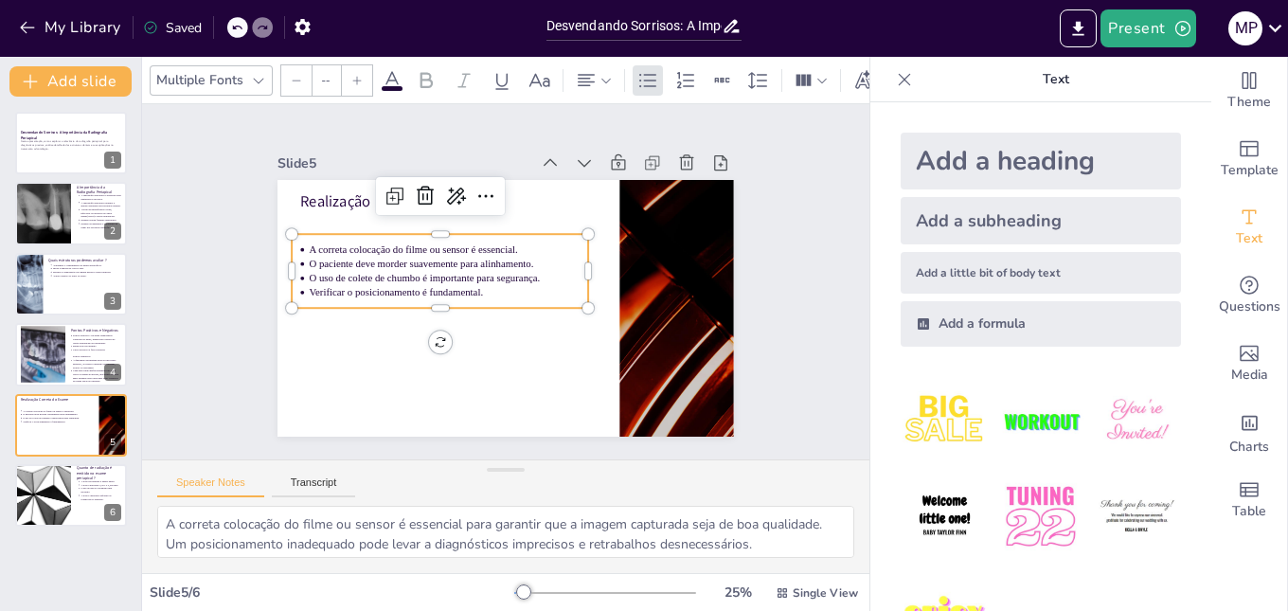
click at [360, 265] on p "O uso de colete de chumbo é importante para segurança." at bounding box center [449, 273] width 279 height 44
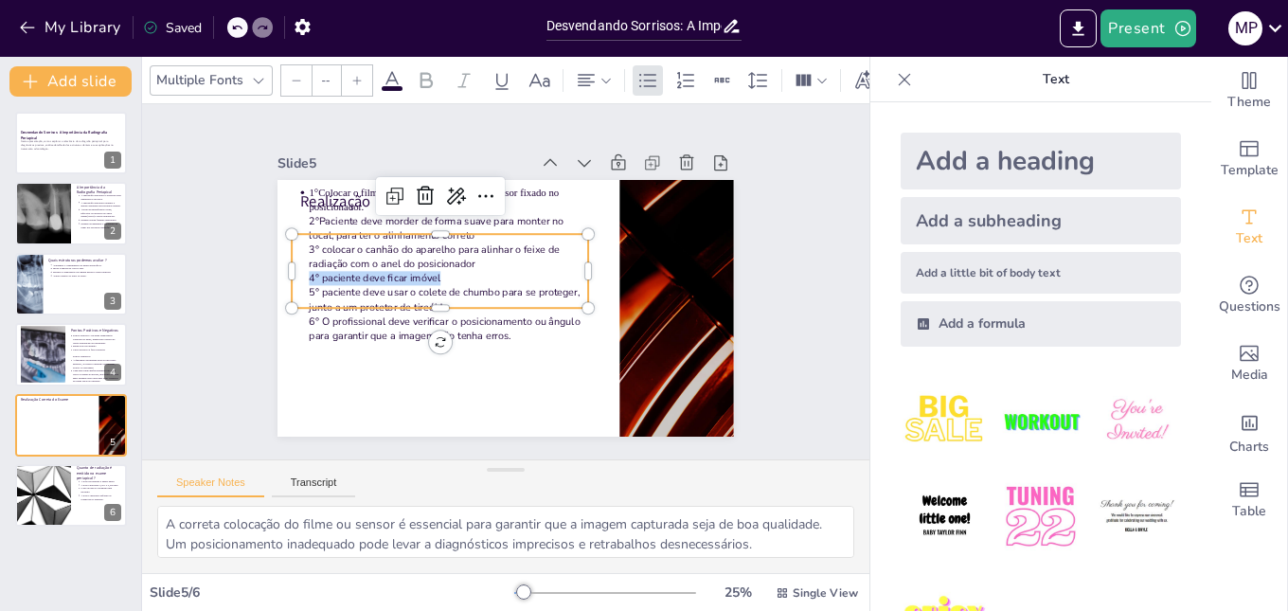
click at [360, 265] on span "4° paciente deve ficar imóvel" at bounding box center [376, 264] width 133 height 27
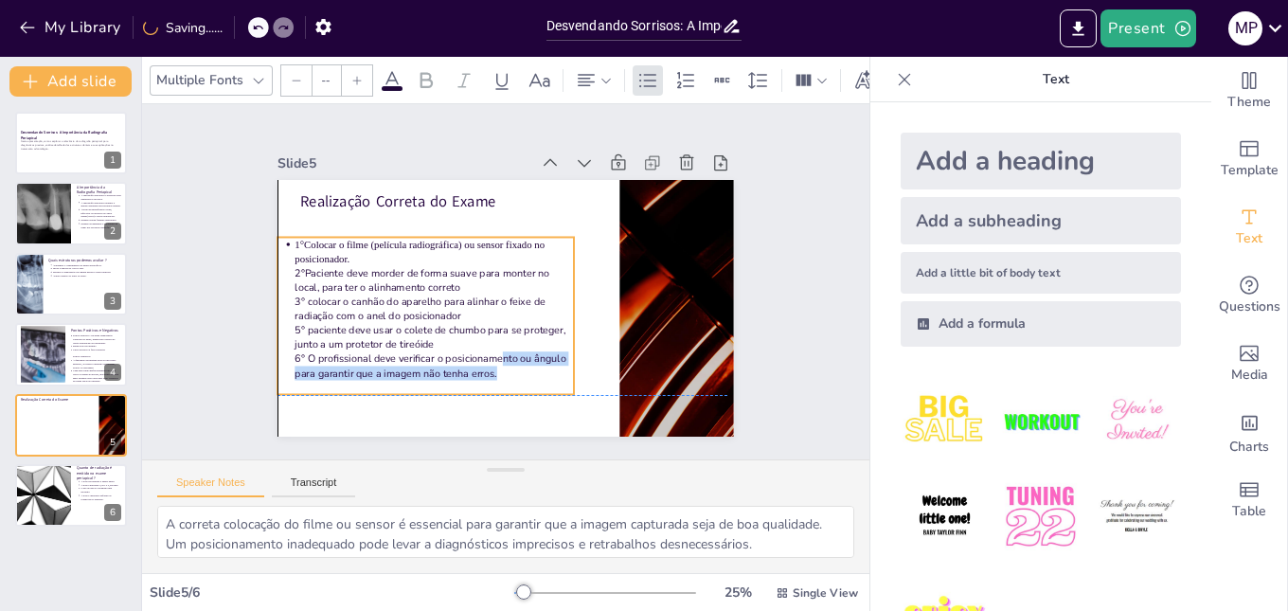
click at [490, 359] on p "6° O profissional deve verificar o posicionamento ou ângulo para garantir que a…" at bounding box center [412, 340] width 275 height 114
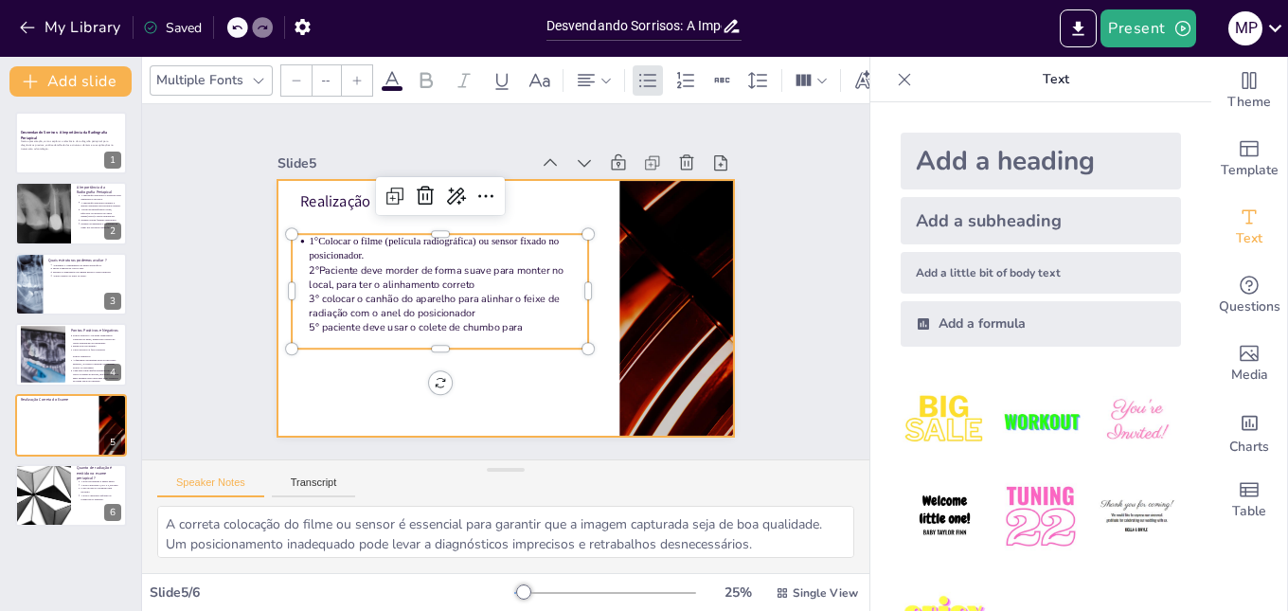
click at [470, 385] on div at bounding box center [502, 308] width 480 height 303
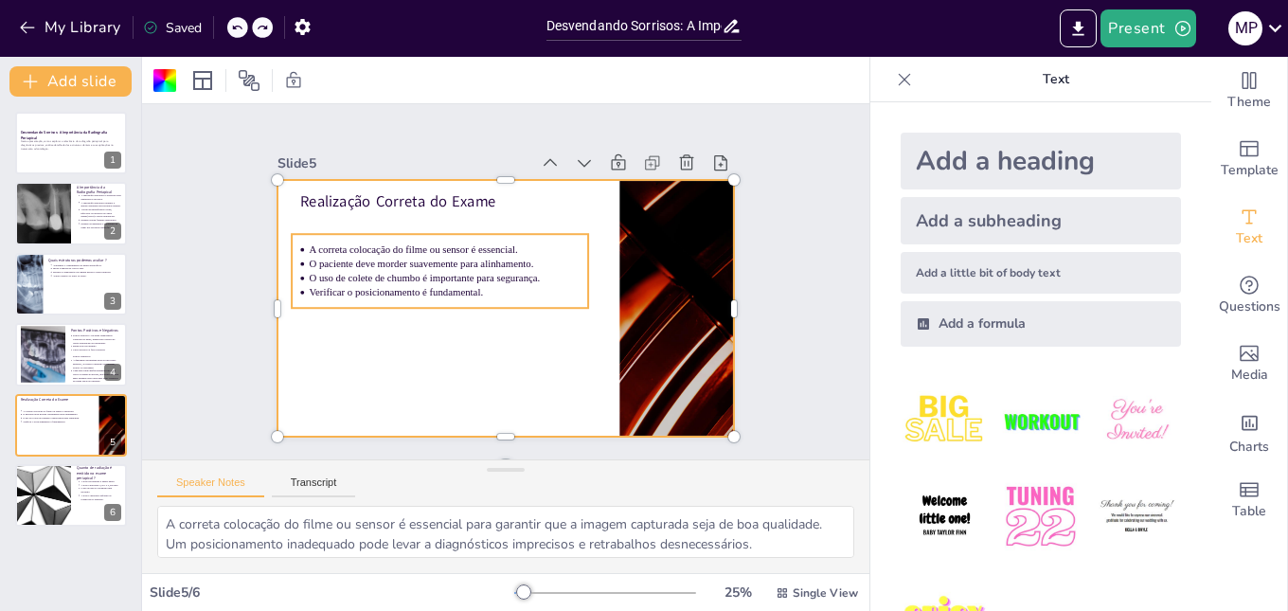
click at [411, 249] on p "A correta colocação do filme ou sensor é essencial." at bounding box center [452, 245] width 279 height 44
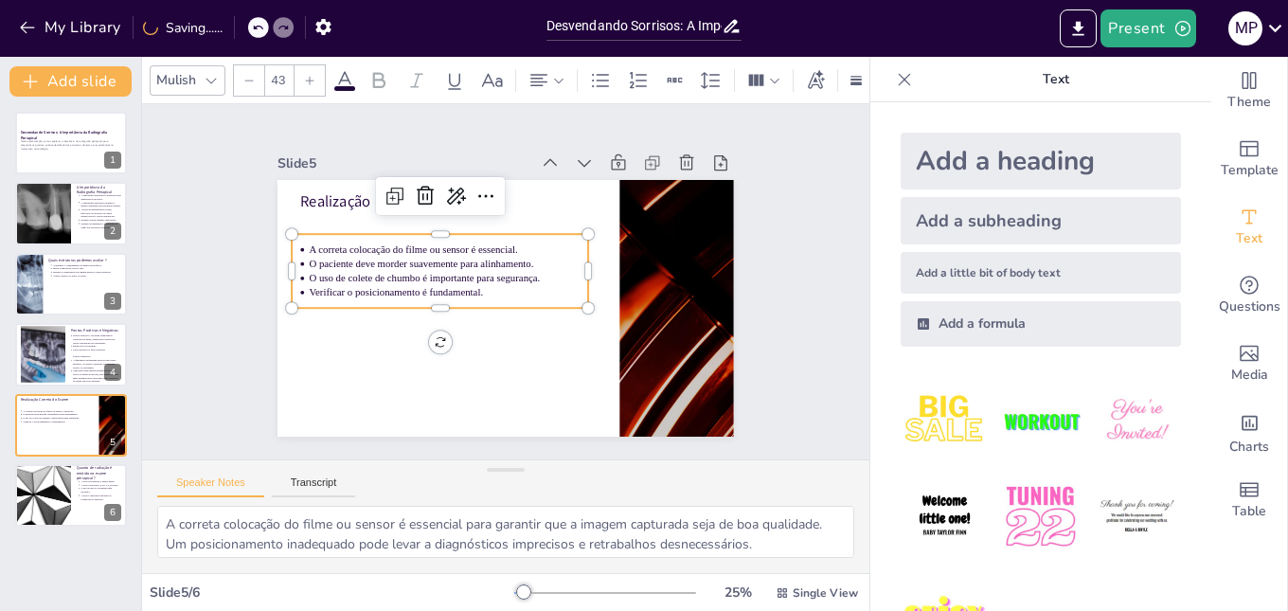
click at [411, 249] on p "A correta colocação do filme ou sensor é essencial." at bounding box center [457, 239] width 277 height 72
click at [411, 249] on p "A correta colocação do filme ou sensor é essencial." at bounding box center [466, 229] width 260 height 127
click at [411, 249] on p "A correta colocação do filme ou sensor é essencial." at bounding box center [457, 239] width 277 height 72
click at [441, 250] on p "O paciente deve morder suavemente para alinhamento." at bounding box center [451, 259] width 279 height 44
click at [482, 185] on icon at bounding box center [494, 194] width 25 height 25
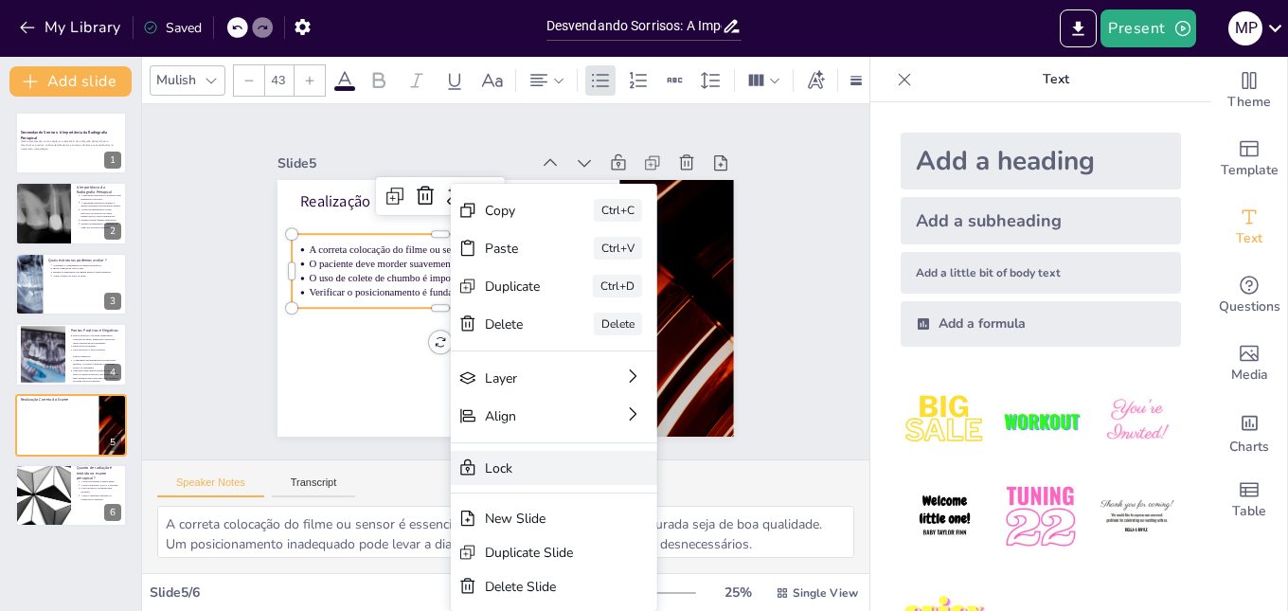
click at [588, 567] on div "Lock" at bounding box center [631, 605] width 209 height 77
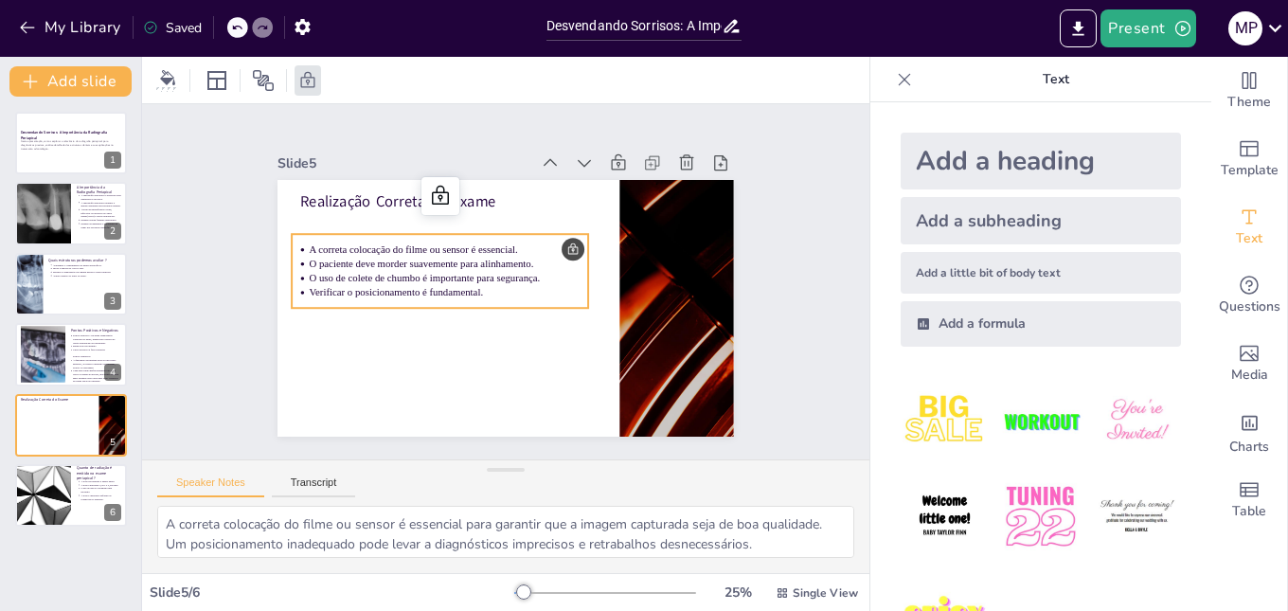
click at [441, 246] on span "A correta colocação do filme ou sensor é essencial." at bounding box center [422, 231] width 206 height 54
click at [294, 237] on ul "A correta colocação do filme ou sensor é essencial. O paciente deve morder suav…" at bounding box center [441, 265] width 301 height 88
click at [327, 238] on span "A correta colocação do filme ou sensor é essencial." at bounding box center [428, 222] width 202 height 75
click at [313, 238] on span "A correta colocação do filme ou sensor é essencial." at bounding box center [417, 239] width 208 height 33
click at [319, 238] on span "A correta colocação do filme ou sensor é essencial." at bounding box center [422, 231] width 206 height 54
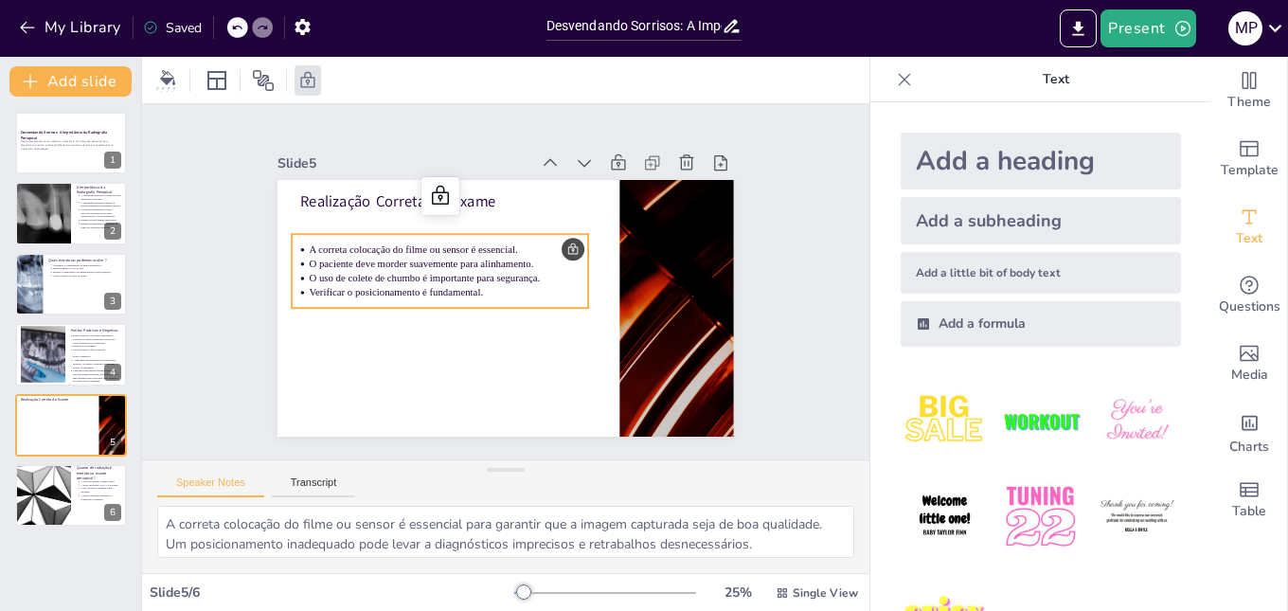
click at [510, 261] on span "O paciente deve morder suavemente para alinhamento." at bounding box center [427, 247] width 222 height 58
click at [528, 257] on p "O paciente deve morder suavemente para alinhamento." at bounding box center [453, 253] width 276 height 72
click at [309, 272] on p "O uso de colete de chumbo é importante para segurança." at bounding box center [448, 280] width 279 height 44
click at [321, 263] on p at bounding box center [450, 265] width 279 height 44
click at [336, 263] on p "Alinhar corretamente o canhão do aparelho" at bounding box center [463, 256] width 254 height 95
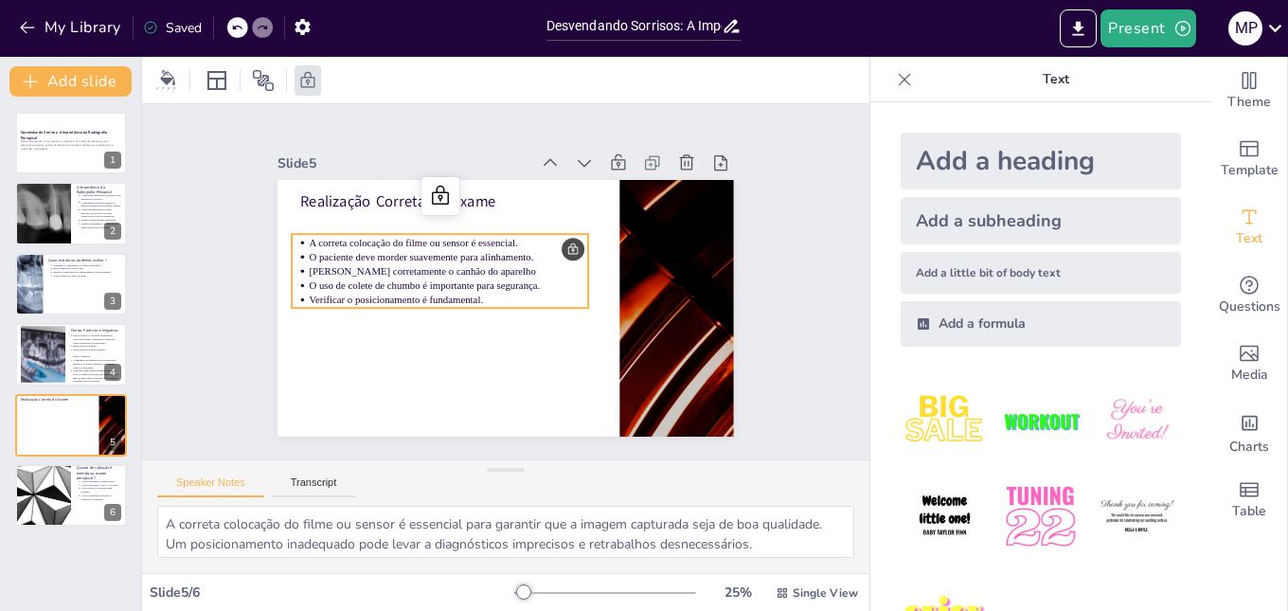
click at [472, 277] on span "O uso de colete de chumbo é importante para segurança." at bounding box center [425, 276] width 231 height 35
click at [484, 272] on p "O uso de colete de chumbo é importante para segurança." at bounding box center [448, 280] width 279 height 44
click at [490, 266] on p "Alinhar corretamente o canhão do aparelho" at bounding box center [450, 265] width 279 height 44
click at [478, 262] on p "Alinhar corretamente o canhão do aparelho" at bounding box center [452, 259] width 277 height 72
click at [535, 298] on p "Verificar o posicionamento é fundamental." at bounding box center [446, 301] width 279 height 44
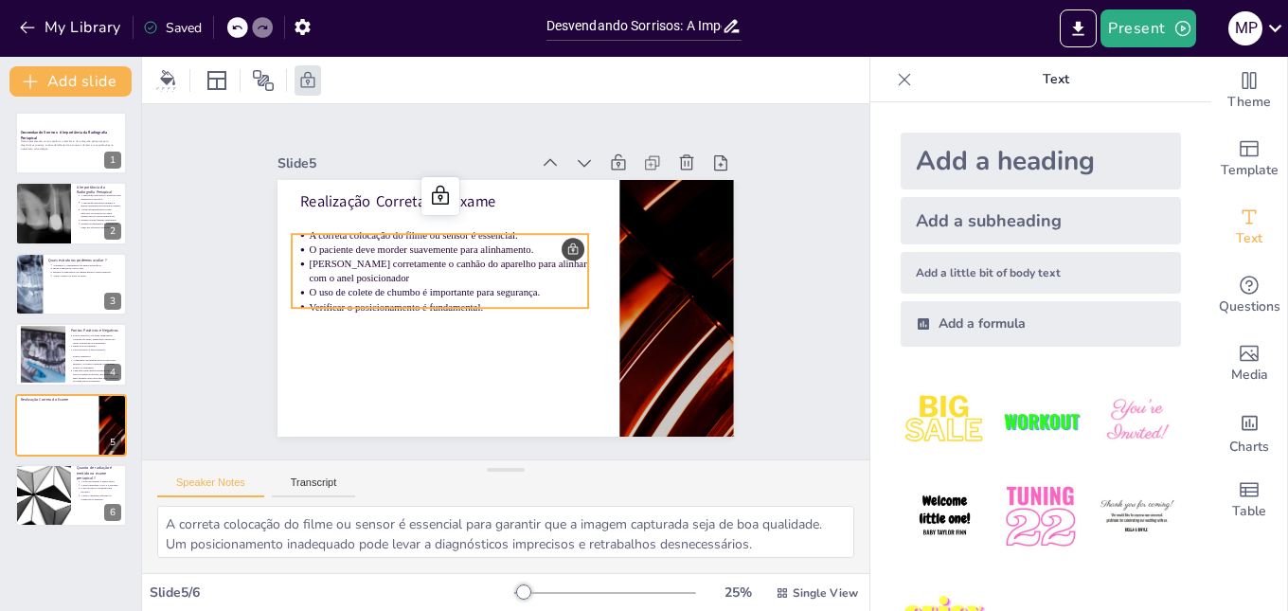
click at [491, 299] on p "Verificar o posicionamento é fundamental." at bounding box center [445, 295] width 277 height 72
click at [499, 230] on span "A correta colocação do filme ou sensor é essencial." at bounding box center [425, 217] width 206 height 54
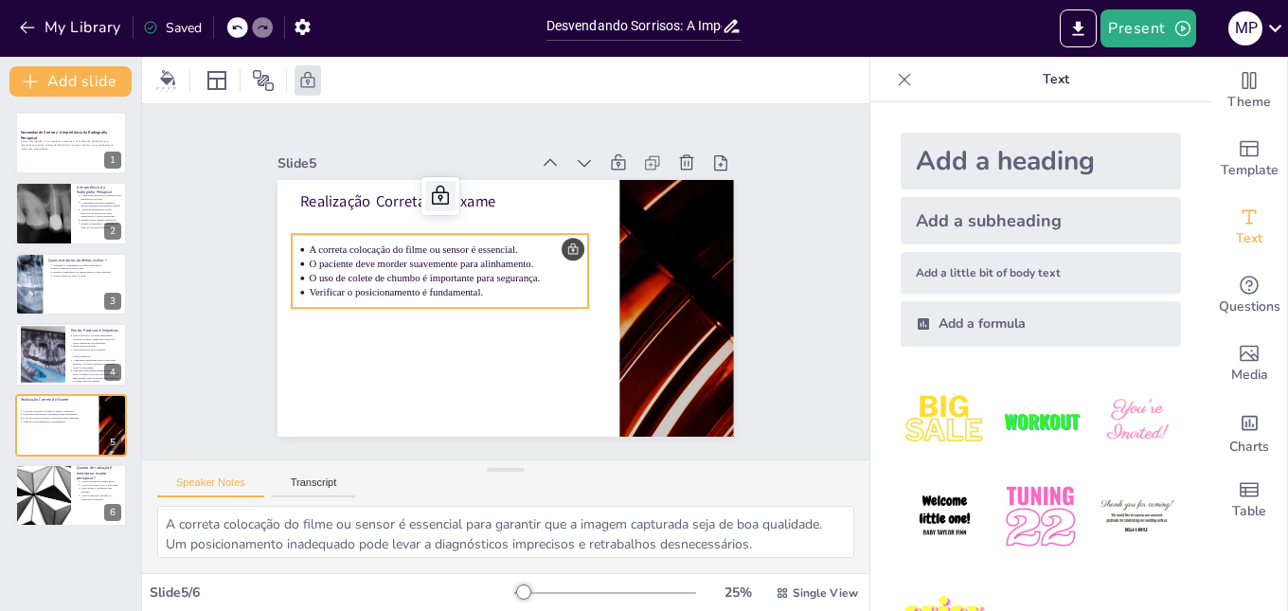
click at [446, 189] on icon at bounding box center [459, 184] width 27 height 27
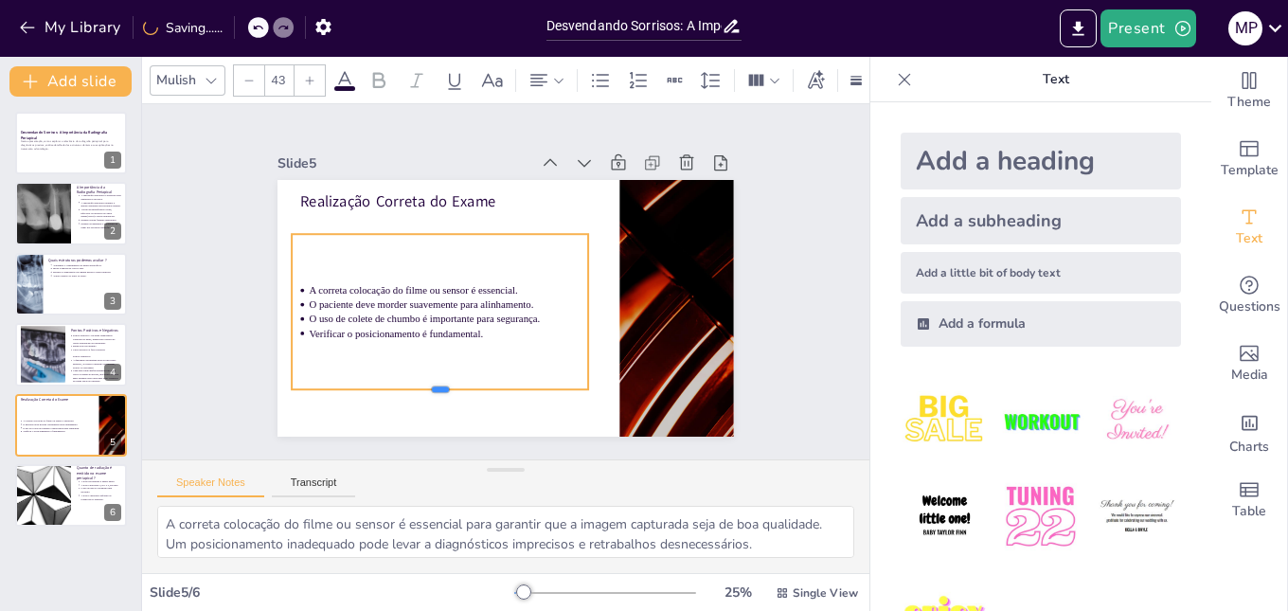
drag, startPoint x: 429, startPoint y: 302, endPoint x: 426, endPoint y: 384, distance: 81.5
click at [426, 384] on div at bounding box center [418, 381] width 294 height 77
click at [486, 331] on p "Verificar o posicionamento é fundamental." at bounding box center [449, 333] width 279 height 14
click at [486, 328] on p "Verificar o posicionamento é fundamental." at bounding box center [443, 327] width 279 height 44
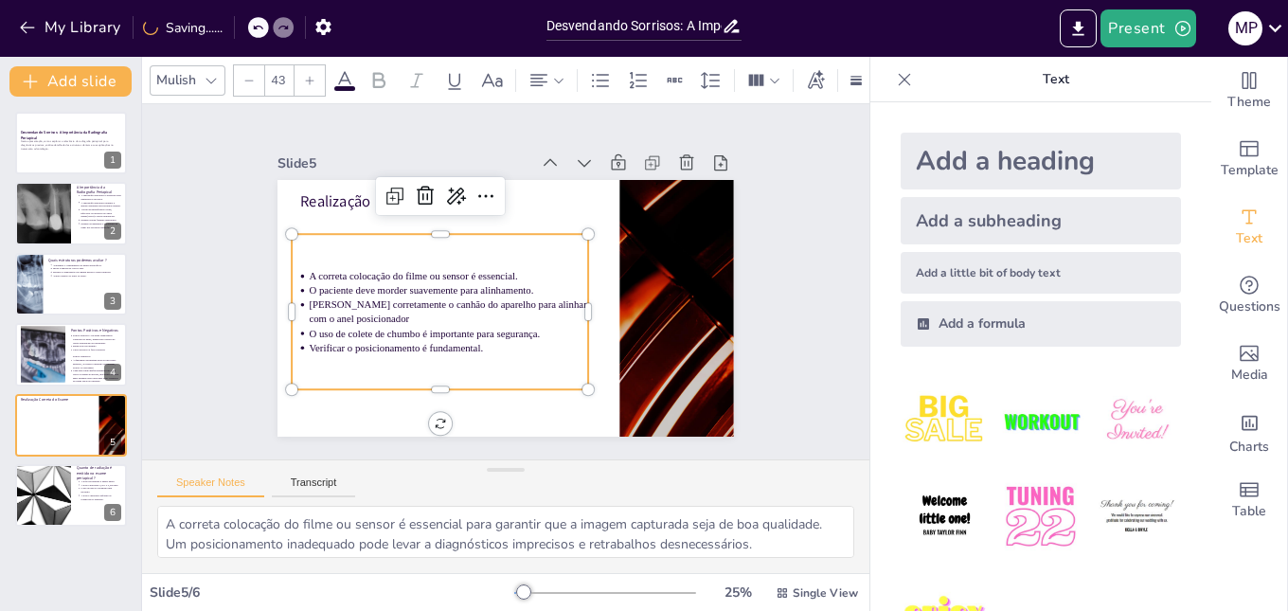
click at [485, 335] on p "Verificar o posicionamento é fundamental." at bounding box center [442, 342] width 279 height 44
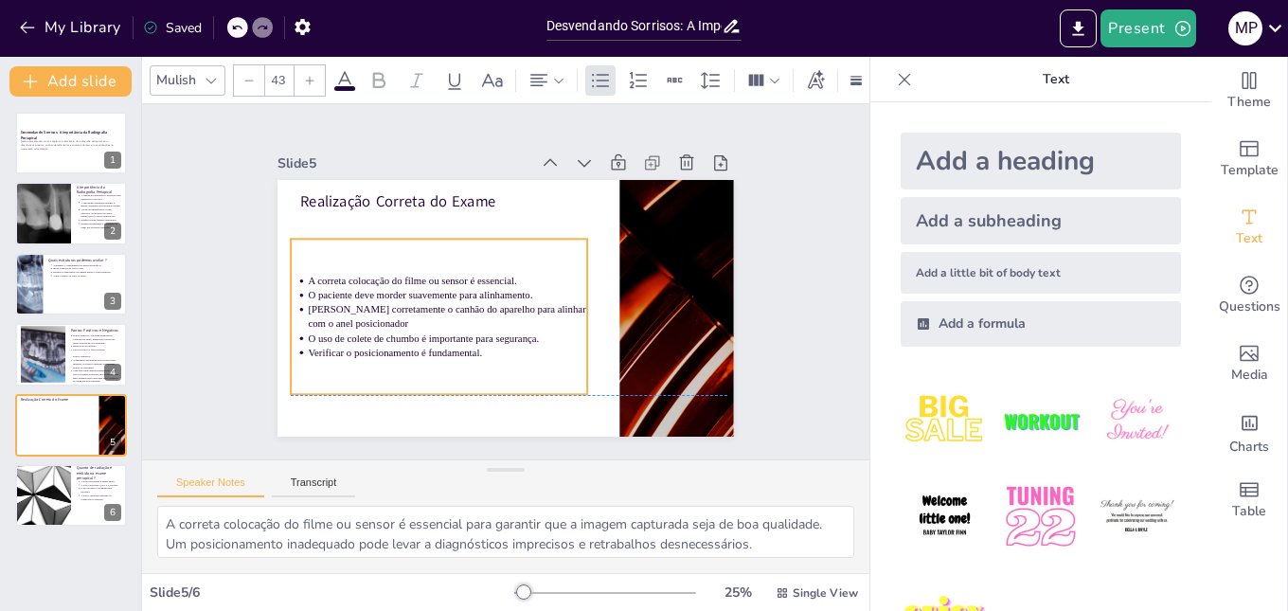
click at [392, 322] on ul "A correta colocação do filme ou sensor é essencial. O paciente deve morder suav…" at bounding box center [431, 293] width 309 height 173
click at [401, 309] on p "Alinhar corretamente o canhão do aparelho para alinhar com o anel posicionador" at bounding box center [444, 310] width 280 height 58
click at [363, 308] on p "Alinhar corretamente o canhão do aparelho para alinhar com o anel posicionador" at bounding box center [444, 310] width 280 height 58
click at [363, 318] on p "Alinhar corretamente o canhão do aparelho para alinhar com o anel posicionador" at bounding box center [444, 310] width 280 height 58
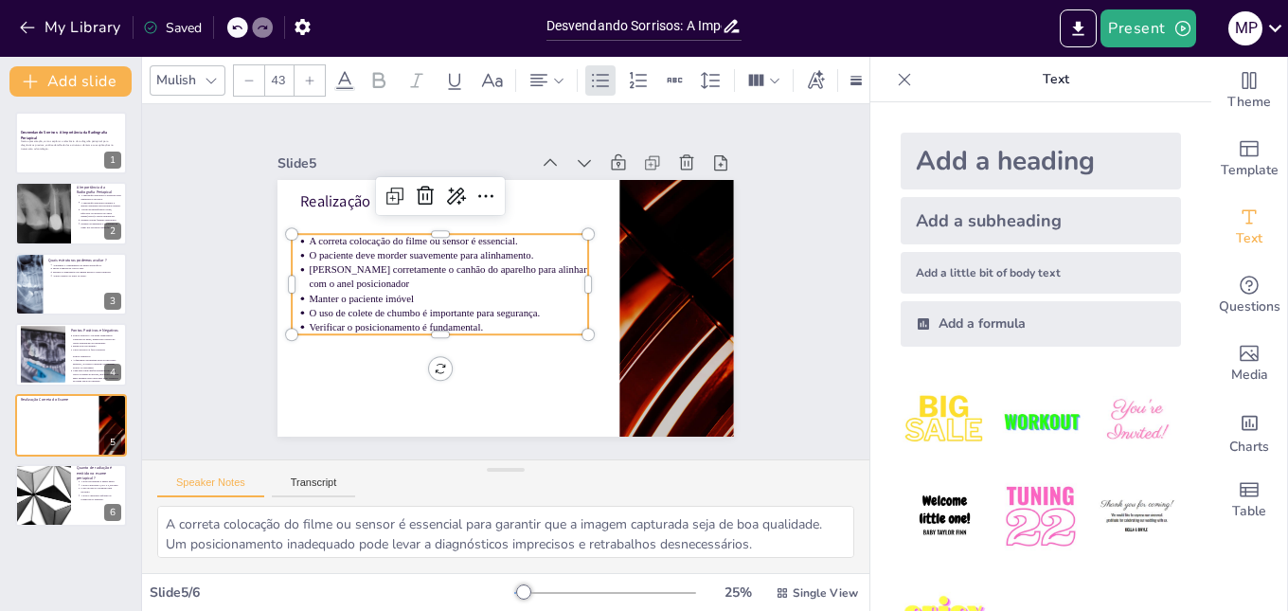
click at [341, 275] on p "Alinhar corretamente o canhão do aparelho para alinhar com o anel posicionador" at bounding box center [451, 266] width 279 height 86
click at [354, 277] on p "Alinhar corretamente o canhão do aparelho para alinhar com o anel posicionador" at bounding box center [451, 266] width 279 height 86
click at [415, 293] on p "Manter o paciente imóvel" at bounding box center [447, 293] width 279 height 44
click at [473, 306] on span "O uso de colete de chumbo é importante para segurança." at bounding box center [422, 303] width 231 height 35
click at [486, 318] on p "Verificar o posicionamento é fundamental." at bounding box center [441, 314] width 277 height 72
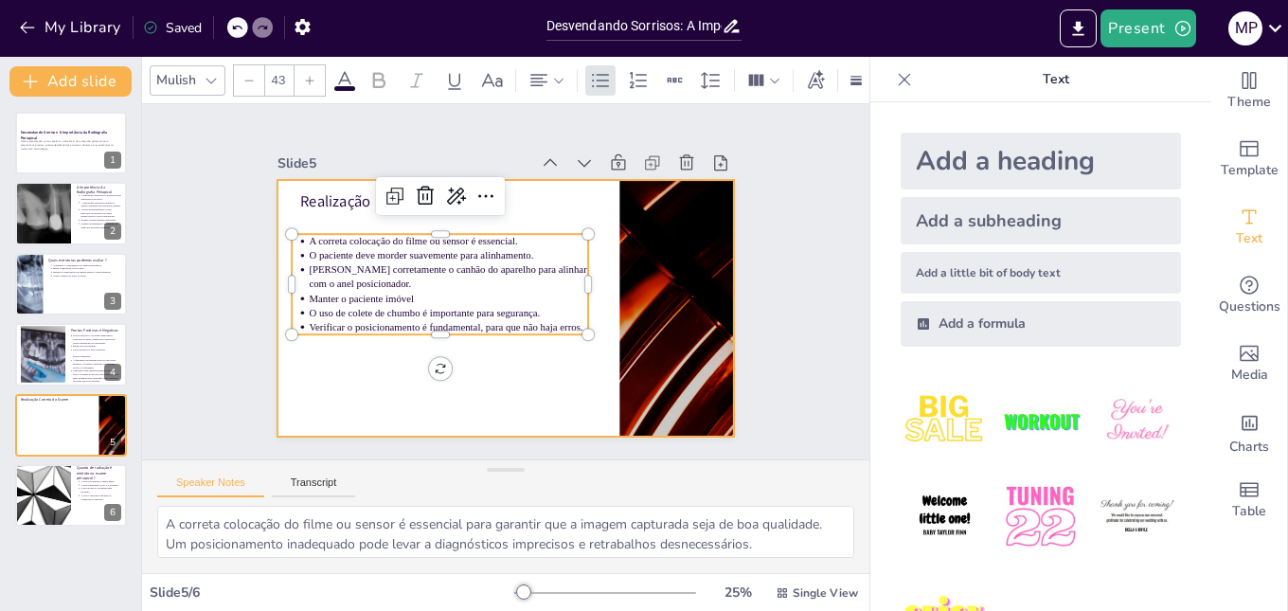
click at [431, 340] on div at bounding box center [497, 307] width 513 height 385
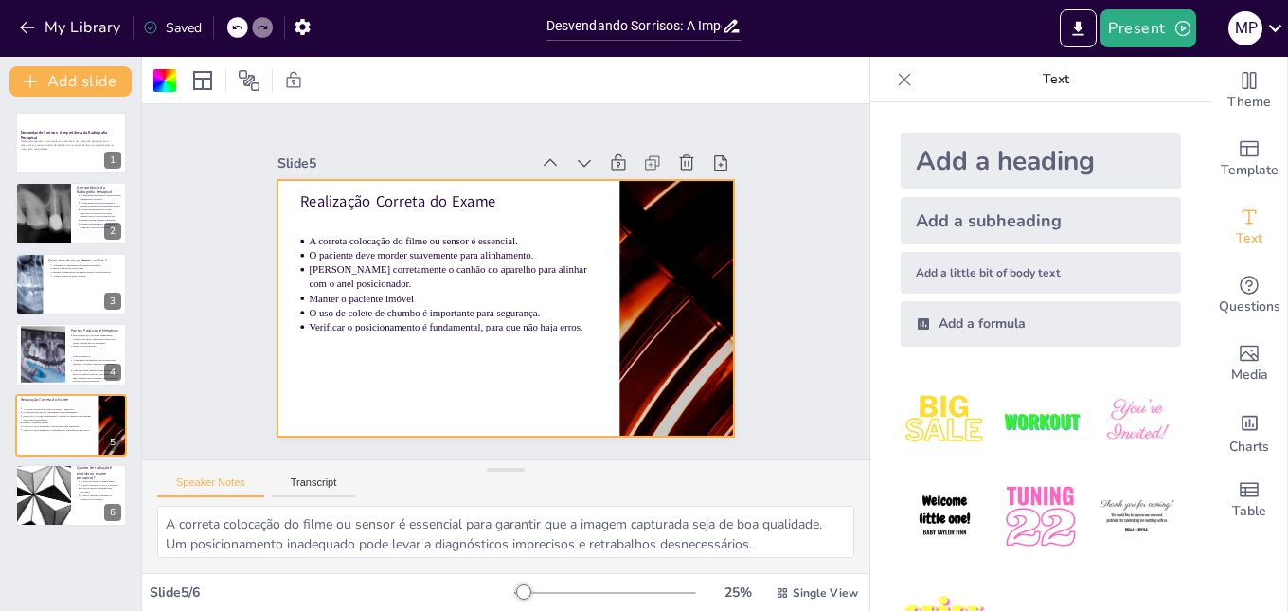
click at [518, 359] on div at bounding box center [502, 307] width 480 height 303
click at [24, 494] on div at bounding box center [43, 495] width 114 height 64
type textarea "A dose de radiação emitida durante o exame periapical é considerada muito baixa…"
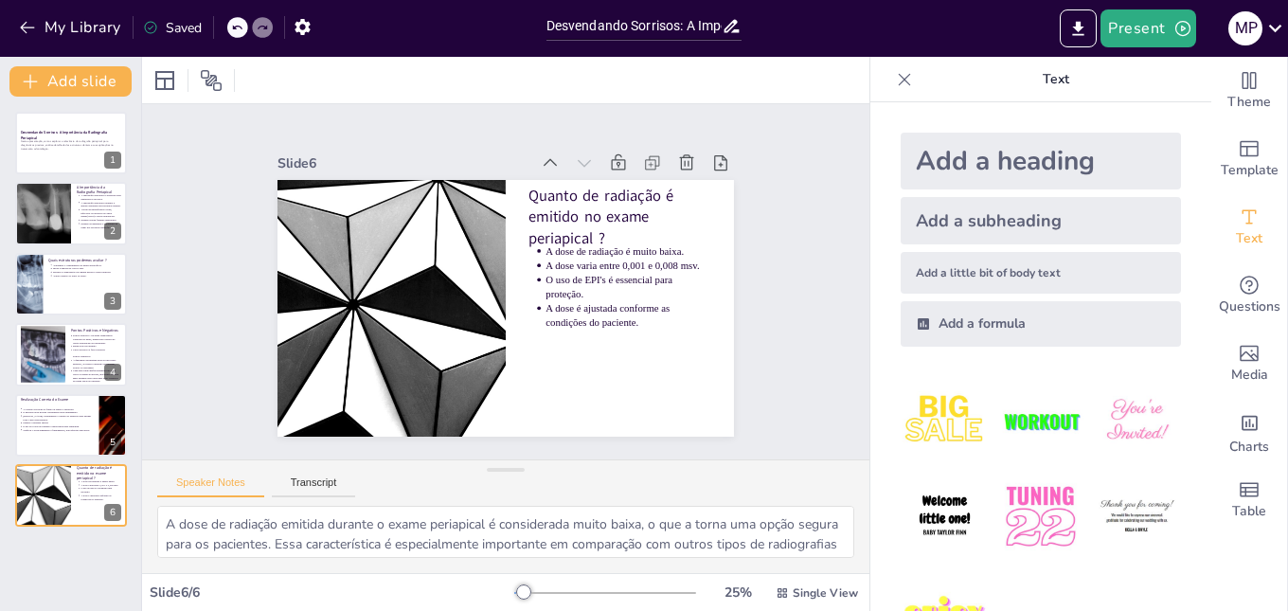
click at [1055, 31] on div "Present M P" at bounding box center [1019, 28] width 537 height 38
click at [1069, 23] on button "Export to PowerPoint" at bounding box center [1078, 28] width 37 height 38
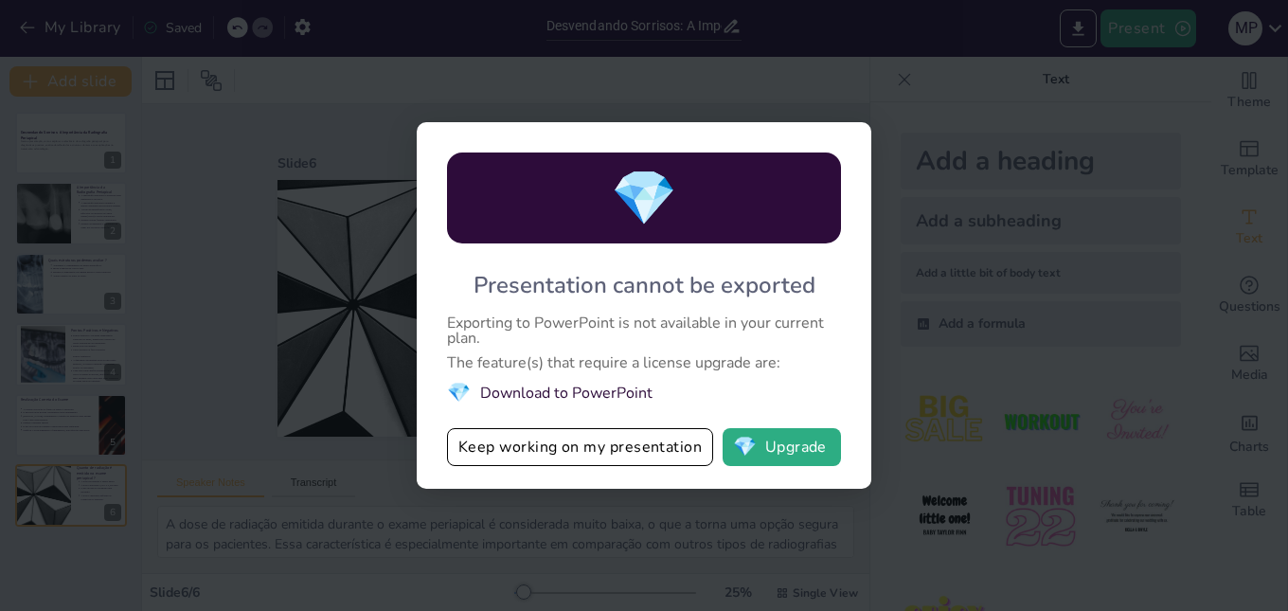
click at [554, 390] on li "💎 Download to PowerPoint" at bounding box center [644, 393] width 394 height 26
click at [518, 400] on li "💎 Download to PowerPoint" at bounding box center [644, 393] width 394 height 26
click at [526, 455] on button "Keep working on my presentation" at bounding box center [580, 447] width 266 height 38
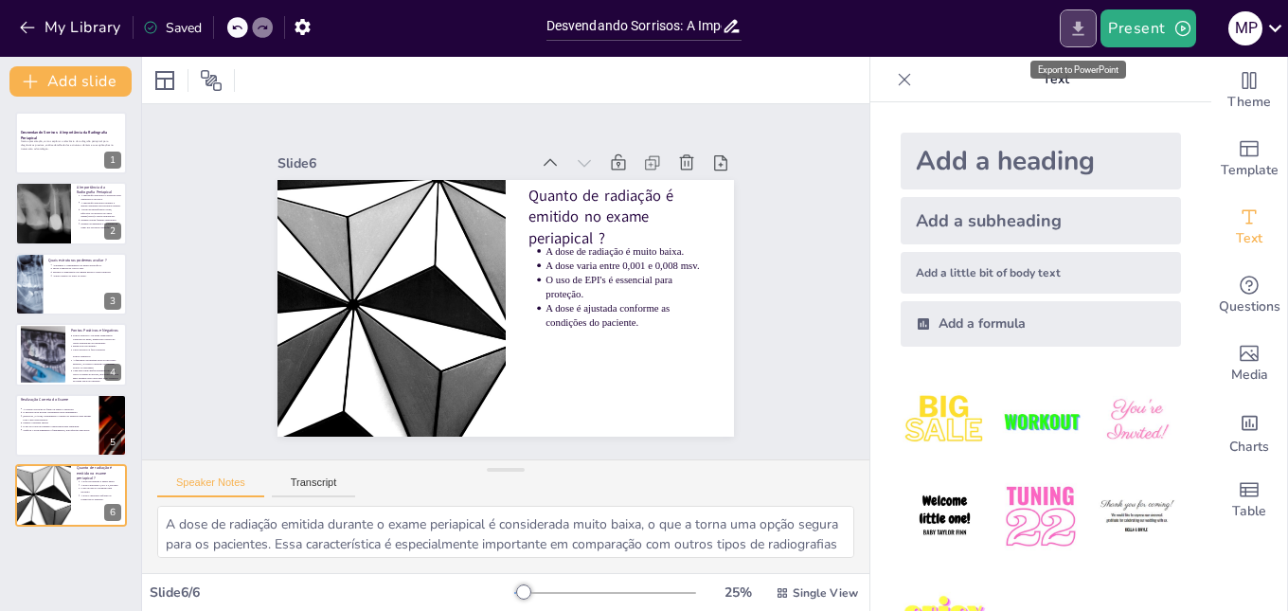
click at [1066, 44] on button "Export to PowerPoint" at bounding box center [1078, 28] width 37 height 38
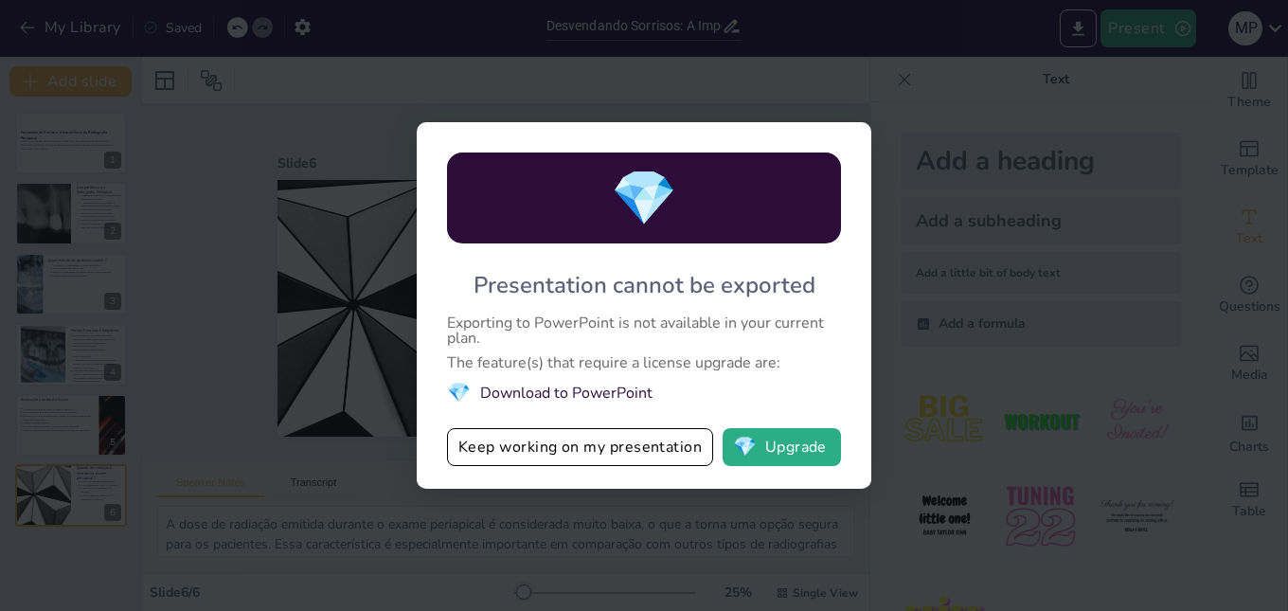
click at [583, 402] on li "💎 Download to PowerPoint" at bounding box center [644, 393] width 394 height 26
click at [597, 404] on li "💎 Download to PowerPoint" at bounding box center [644, 393] width 394 height 26
click at [586, 326] on div "Exporting to PowerPoint is not available in your current plan." at bounding box center [644, 330] width 394 height 30
click at [959, 9] on div "💎 Presentation cannot be exported Exporting to PowerPoint is not available in y…" at bounding box center [644, 305] width 1288 height 611
click at [761, 458] on button "💎 Upgrade" at bounding box center [782, 447] width 118 height 38
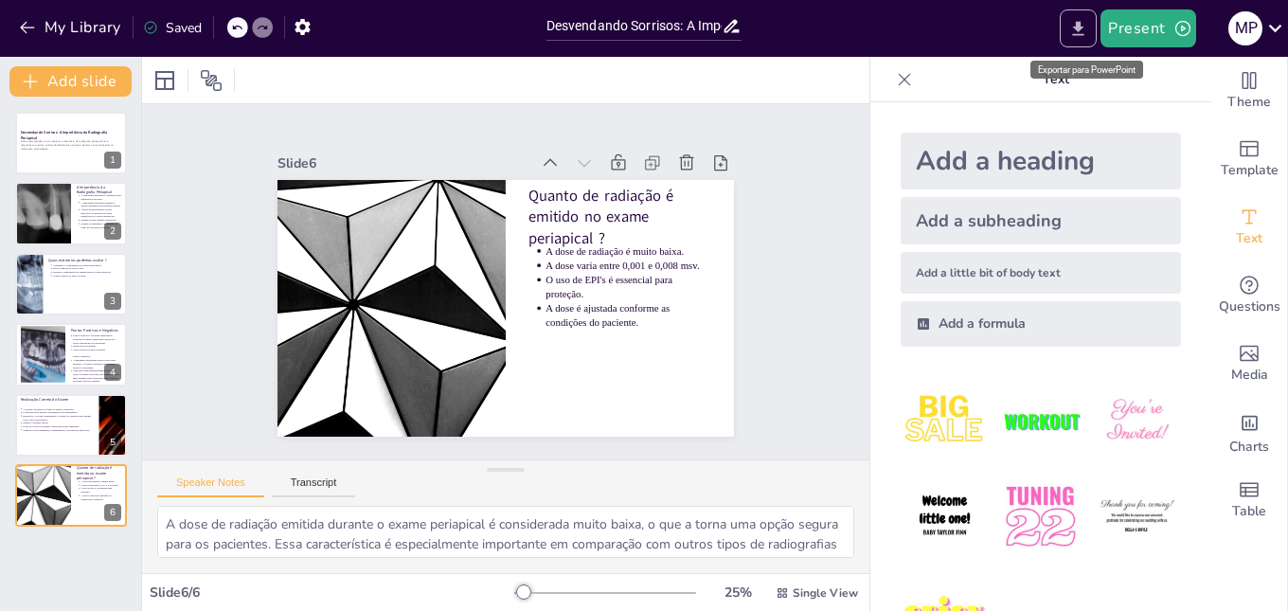
click at [1067, 36] on button "Export to PowerPoint" at bounding box center [1078, 28] width 37 height 38
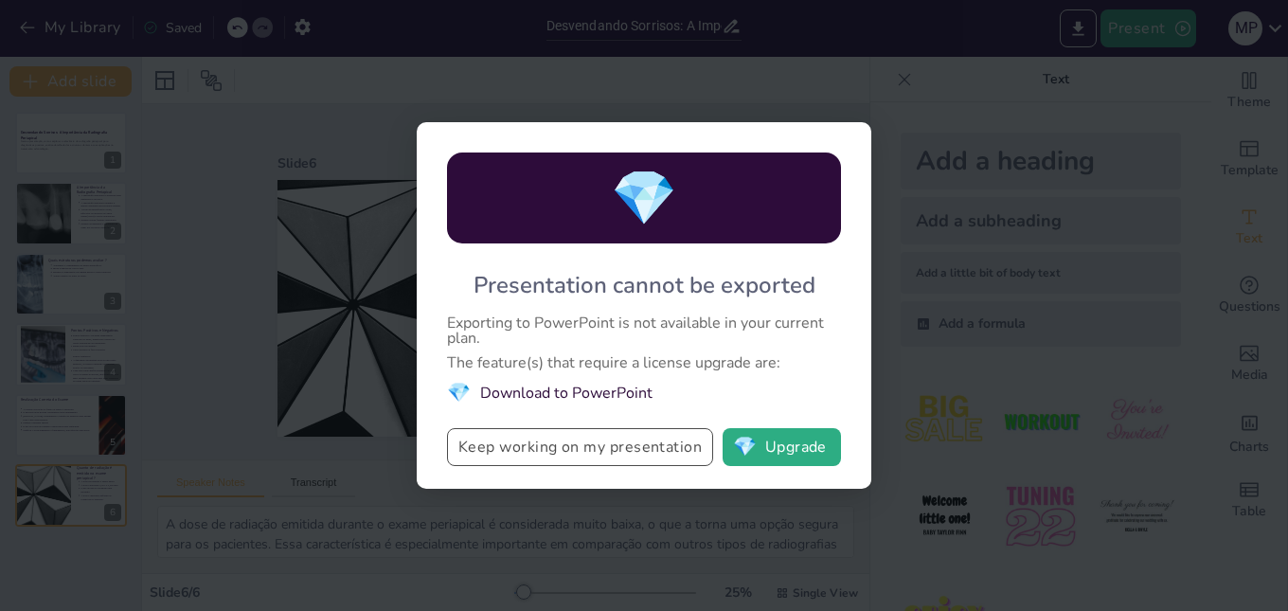
click at [600, 455] on button "Keep working on my presentation" at bounding box center [580, 447] width 266 height 38
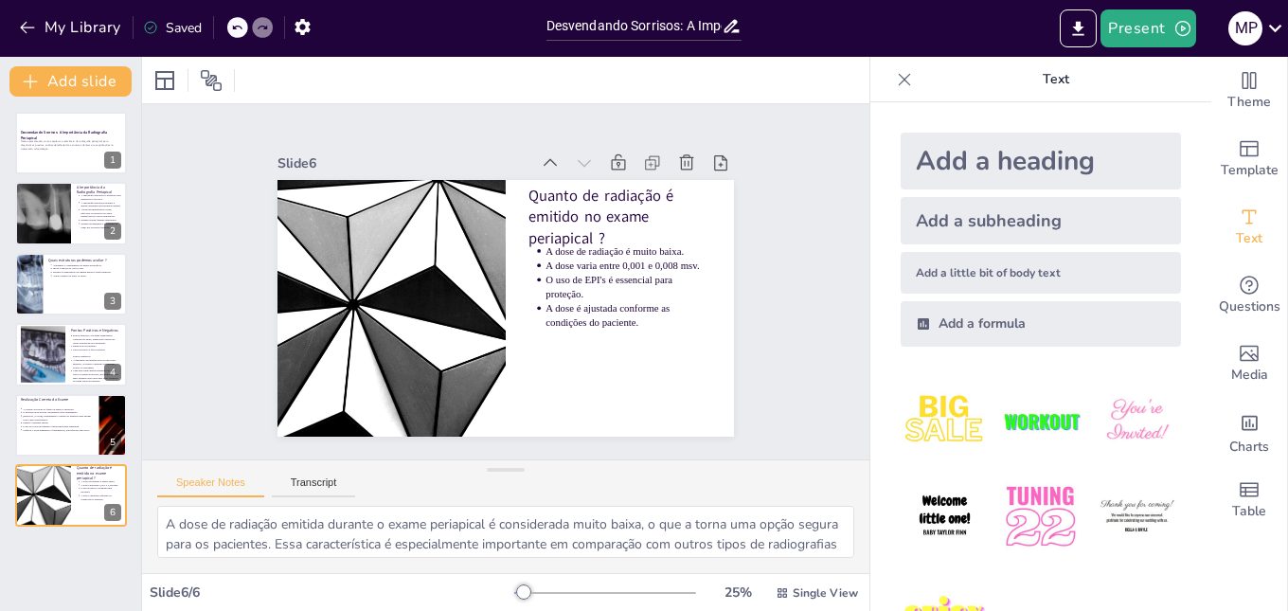
click at [1077, 51] on div "Present M P" at bounding box center [1019, 28] width 537 height 57
drag, startPoint x: 1228, startPoint y: 25, endPoint x: 1255, endPoint y: 28, distance: 26.8
click at [1255, 28] on div "M P" at bounding box center [1245, 28] width 34 height 34
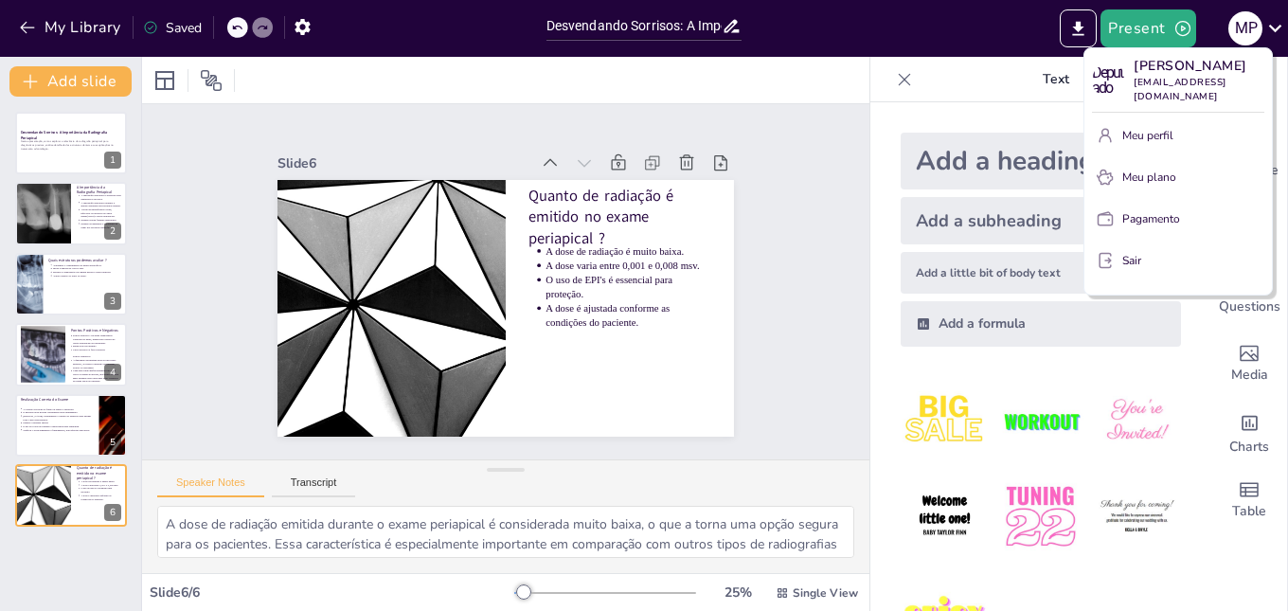
drag, startPoint x: 802, startPoint y: 185, endPoint x: 945, endPoint y: 124, distance: 155.3
click at [801, 186] on div at bounding box center [644, 305] width 1288 height 611
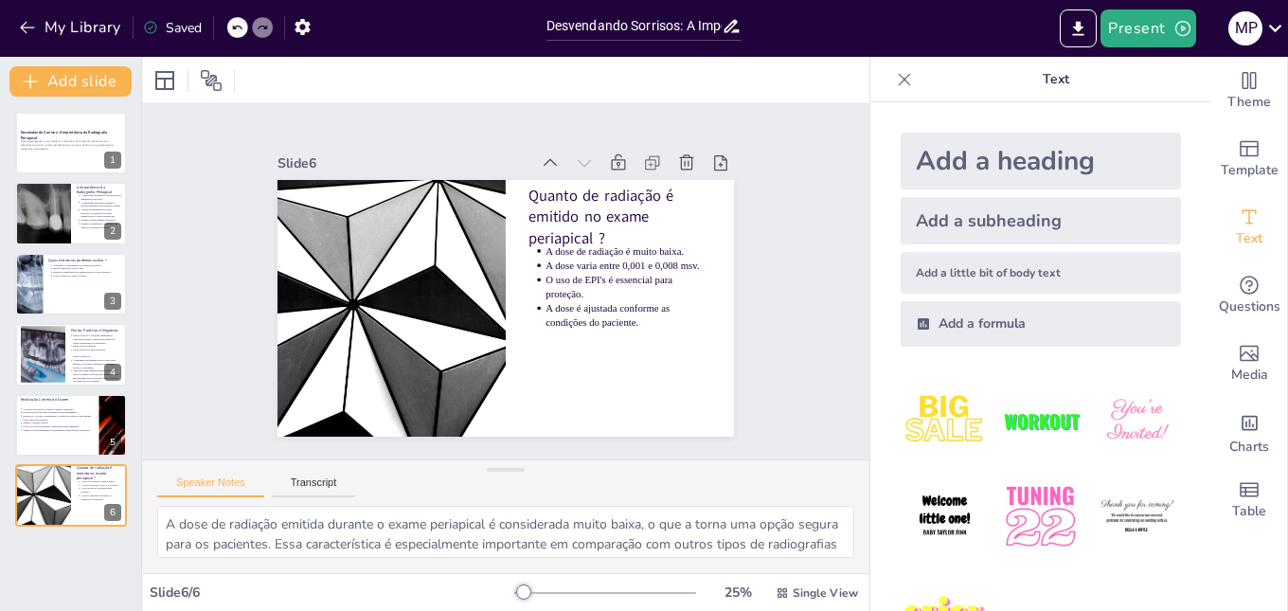
click at [1074, 47] on div "Present M P" at bounding box center [1019, 28] width 537 height 57
click at [1070, 33] on icon "Export to PowerPoint" at bounding box center [1078, 29] width 20 height 20
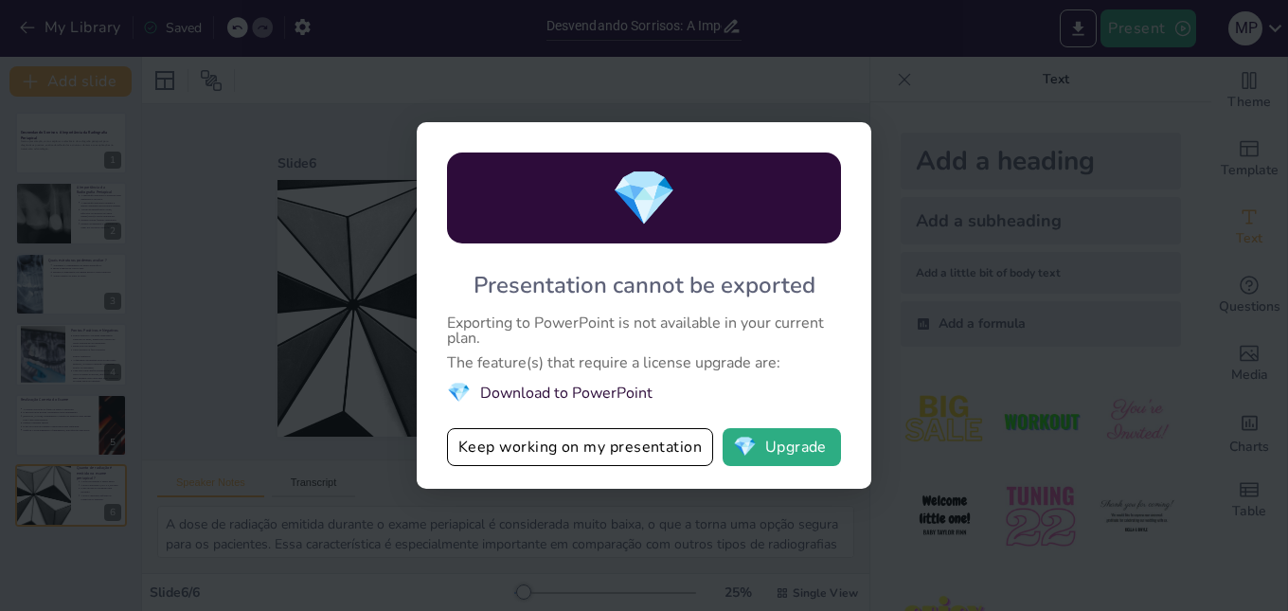
click at [520, 327] on div "Exporting to PowerPoint is not available in your current plan." at bounding box center [644, 330] width 394 height 30
click at [330, 262] on div "💎 Presentation cannot be exported Exporting to PowerPoint is not available in y…" at bounding box center [644, 305] width 1288 height 611
click at [645, 449] on button "Keep working on my presentation" at bounding box center [580, 447] width 266 height 38
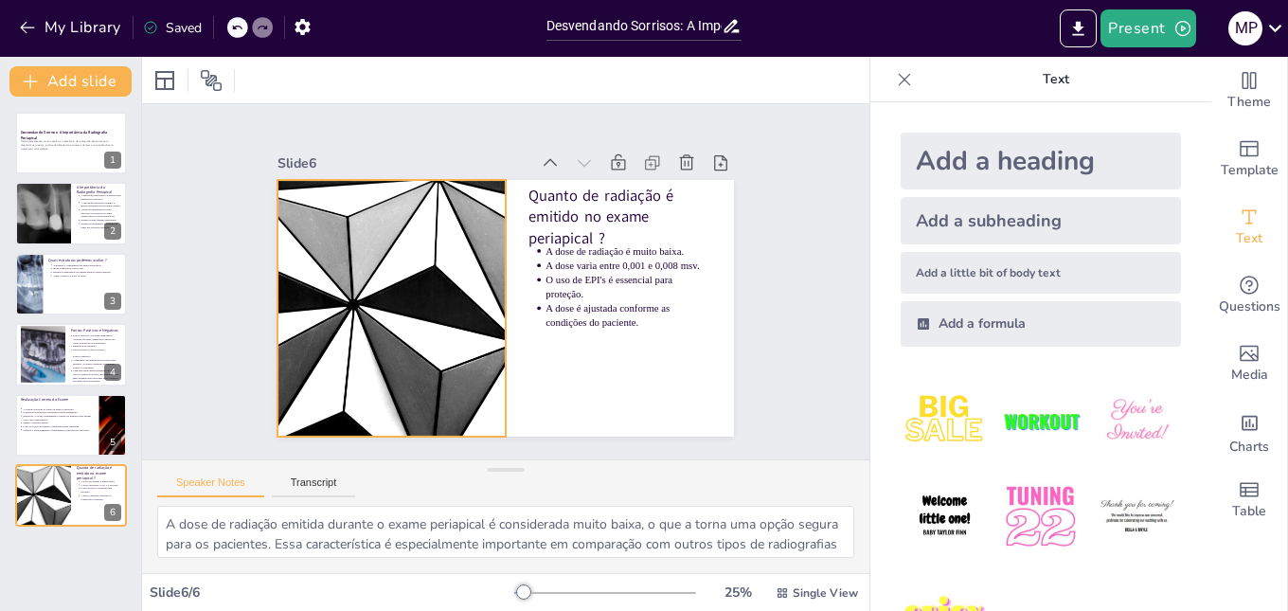
click at [316, 300] on div at bounding box center [390, 259] width 521 height 420
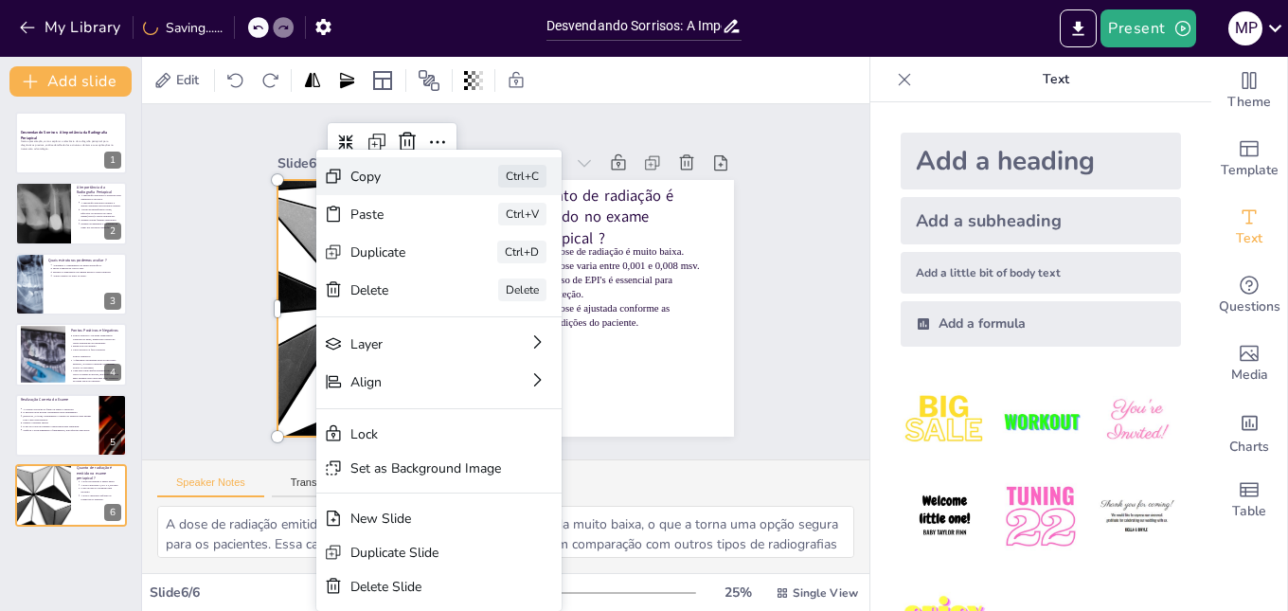
click at [491, 270] on div "Copy" at bounding box center [539, 283] width 96 height 27
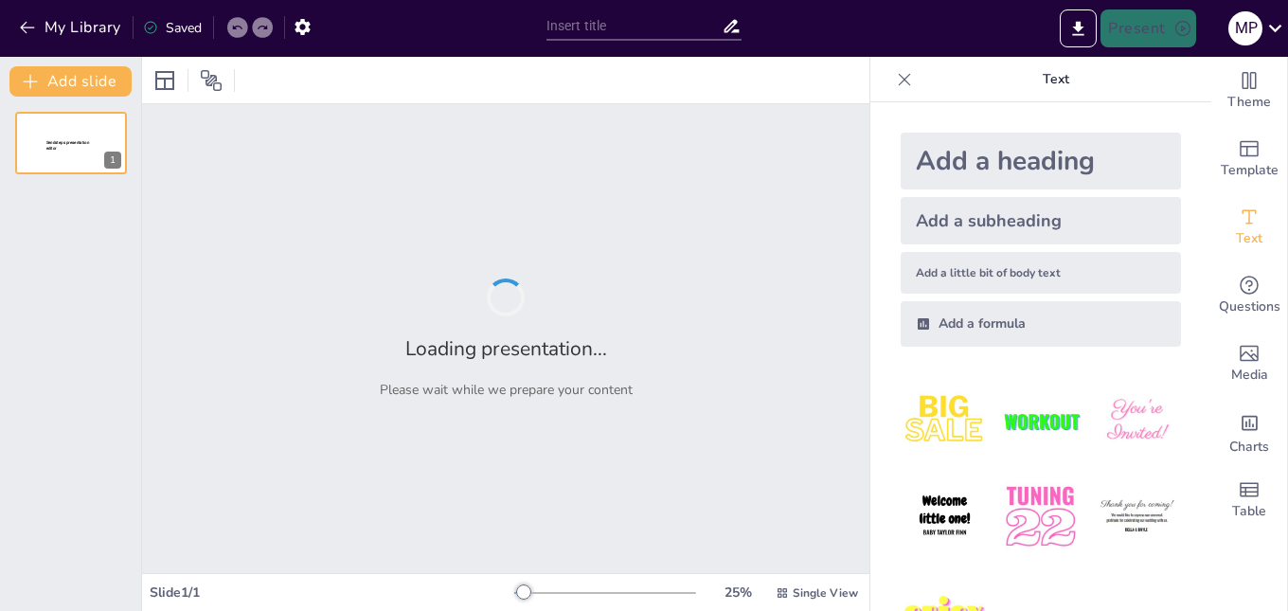
type input "Desvendando Sorrisos: A Importância da Radiografia Periapical"
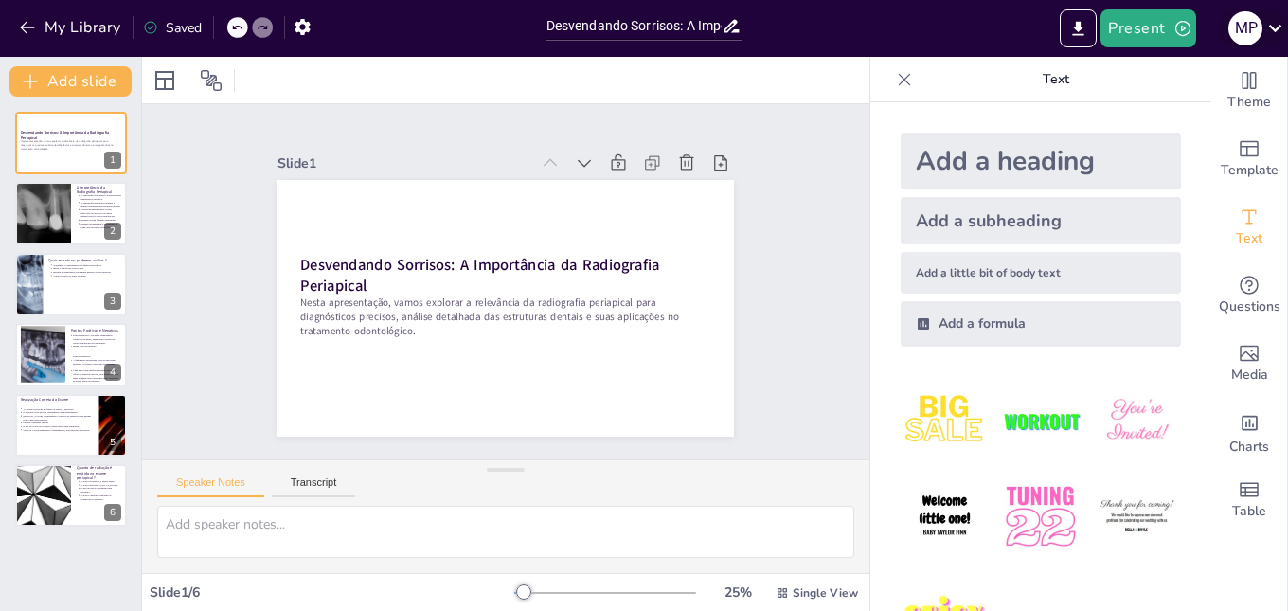
click at [1236, 36] on div "M P" at bounding box center [1245, 28] width 34 height 34
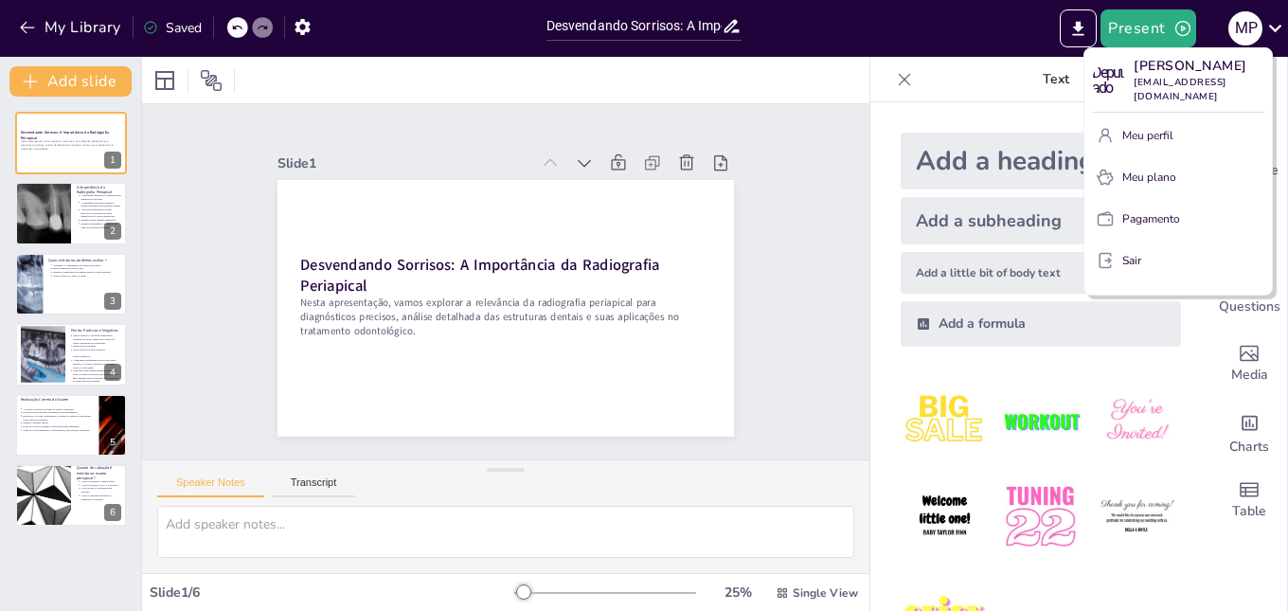
click at [1143, 204] on button "Pagamento" at bounding box center [1178, 219] width 172 height 30
